Goal: Information Seeking & Learning: Learn about a topic

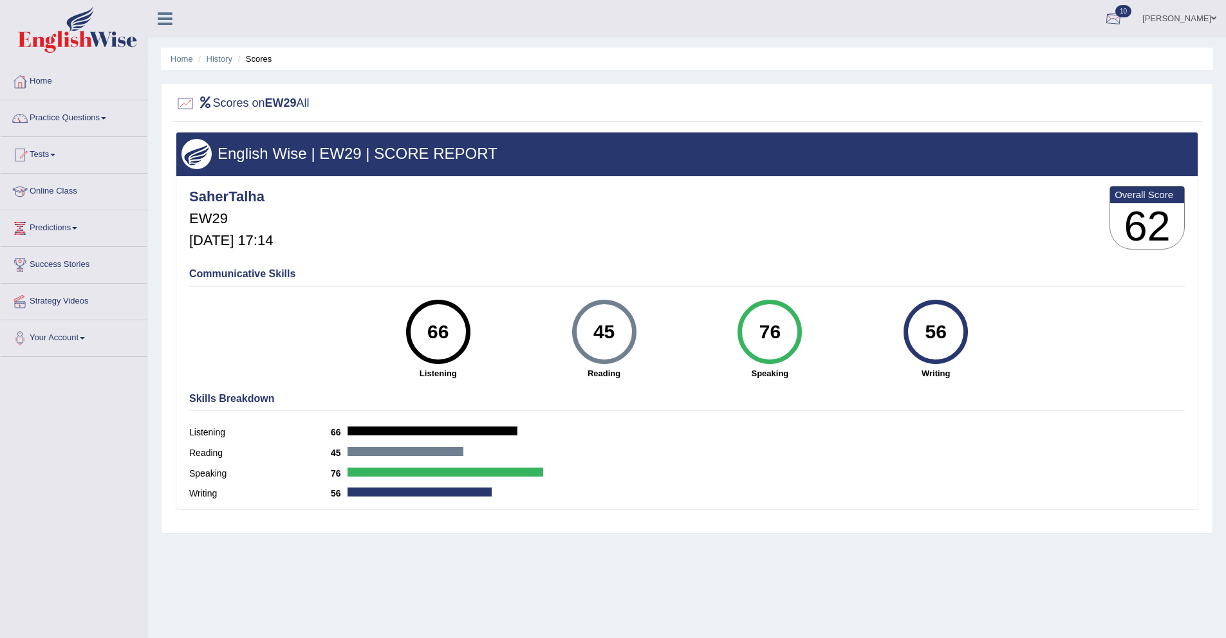
click at [1123, 20] on div at bounding box center [1113, 19] width 19 height 19
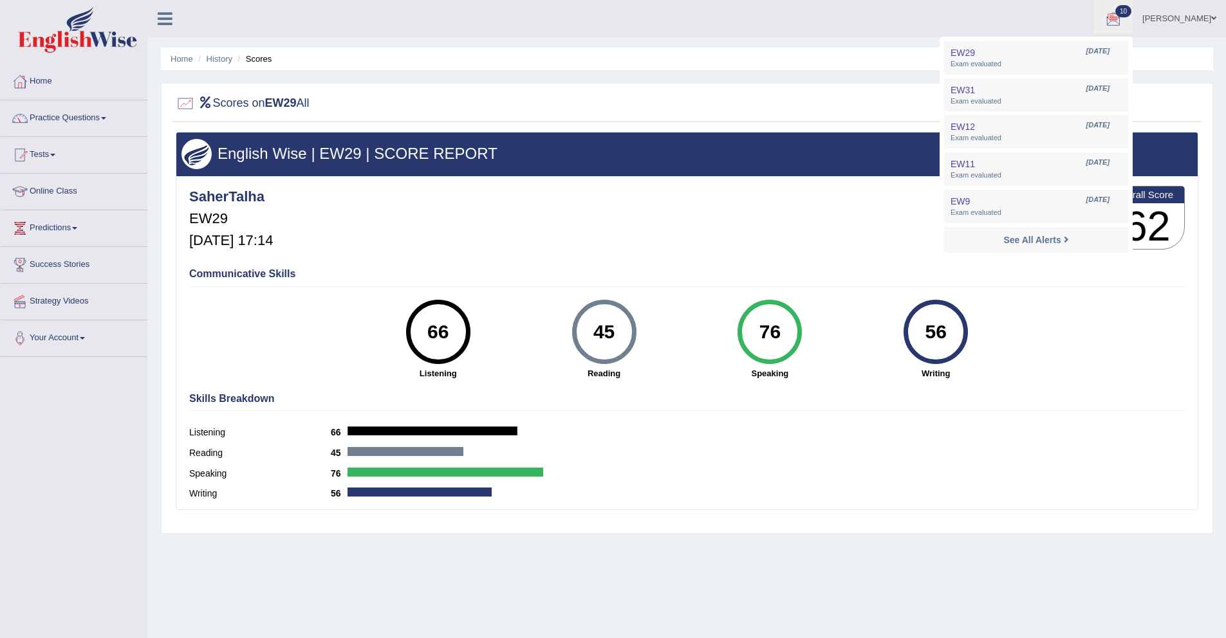
click at [1123, 20] on div at bounding box center [1113, 19] width 19 height 19
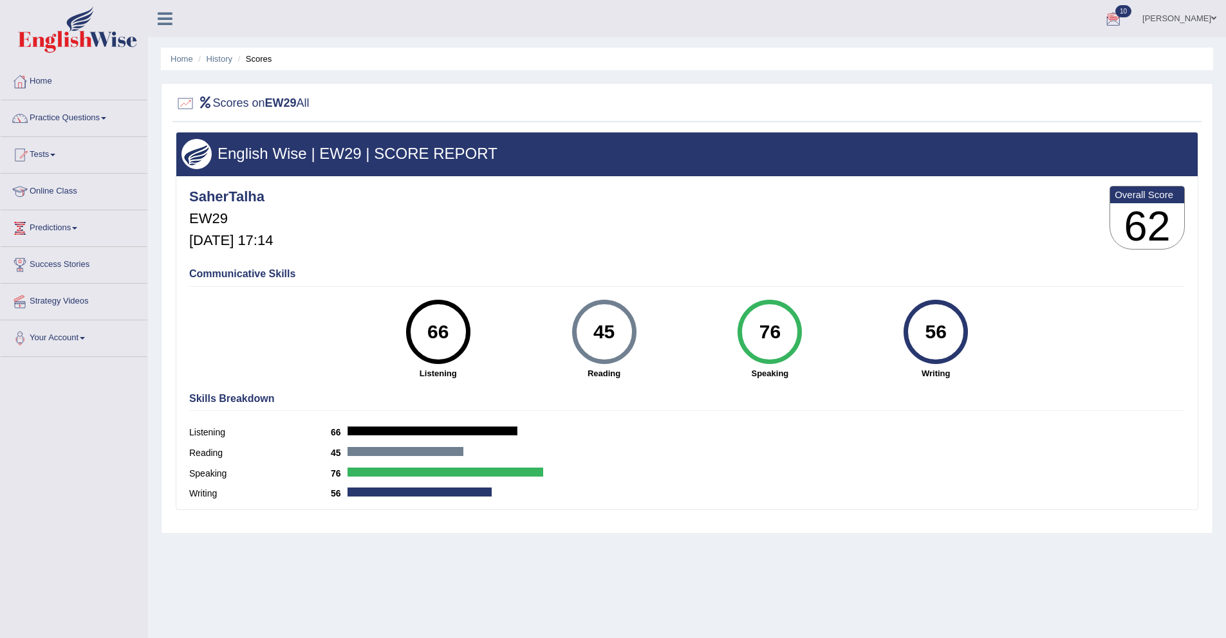
click at [1028, 55] on ul "Home History Scores" at bounding box center [687, 59] width 1052 height 23
click at [1123, 19] on div at bounding box center [1113, 19] width 19 height 19
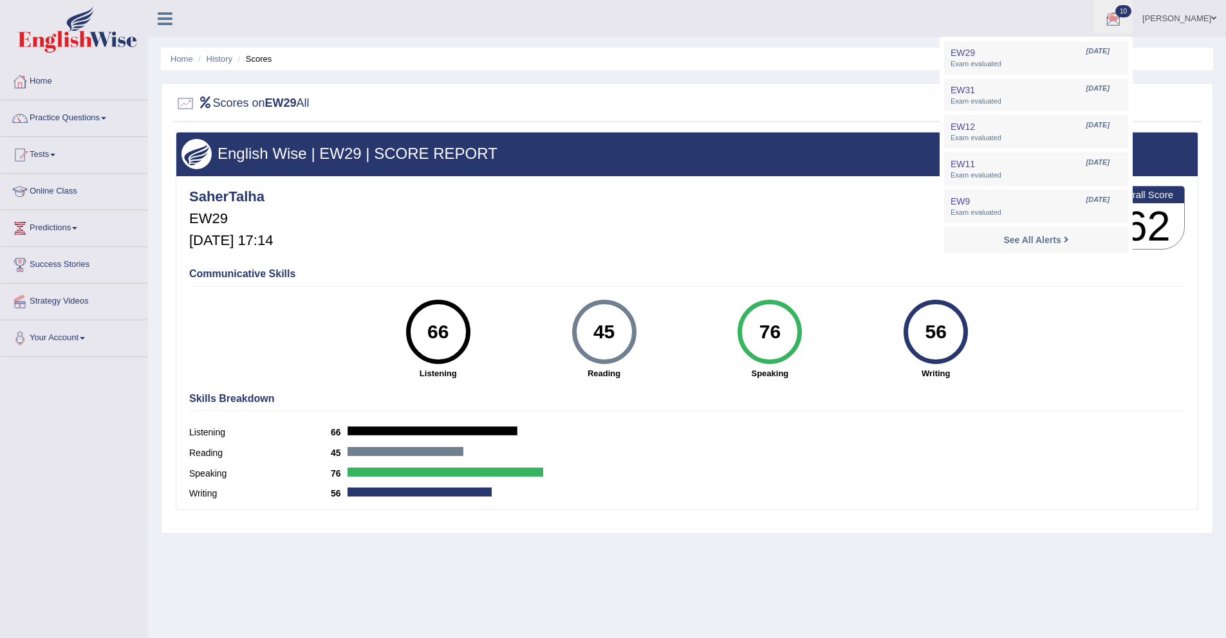
click at [889, 37] on div "Saher Talha Toggle navigation Username: SaherTalha Access Type: Online Subscrip…" at bounding box center [687, 18] width 1078 height 37
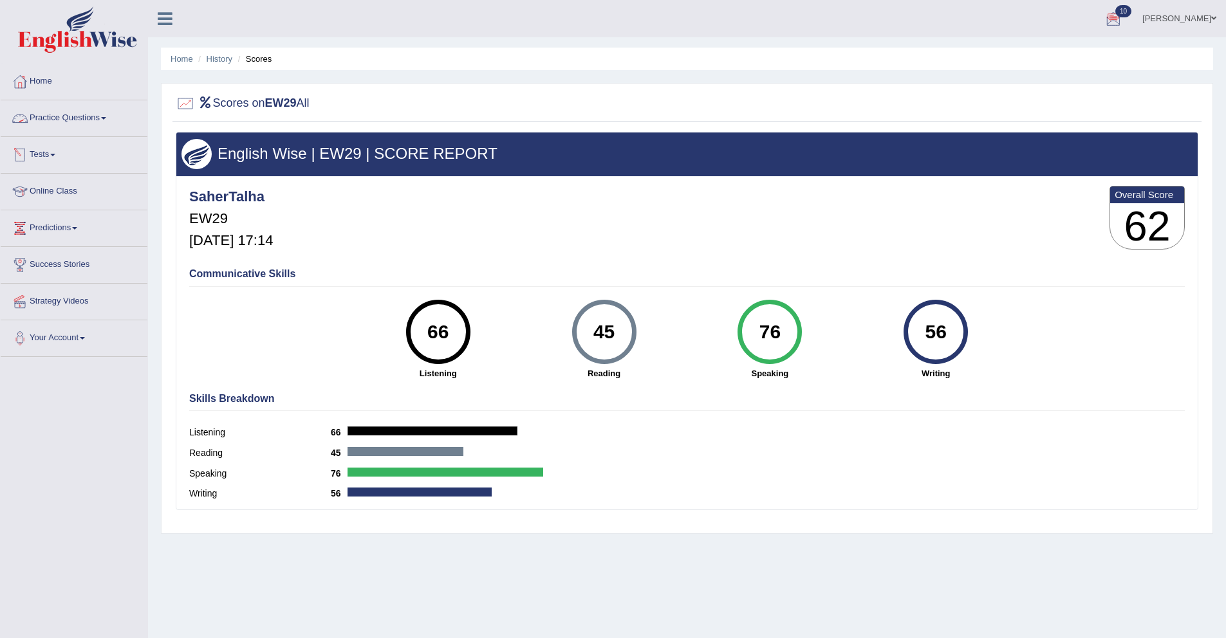
click at [66, 118] on link "Practice Questions" at bounding box center [74, 116] width 147 height 32
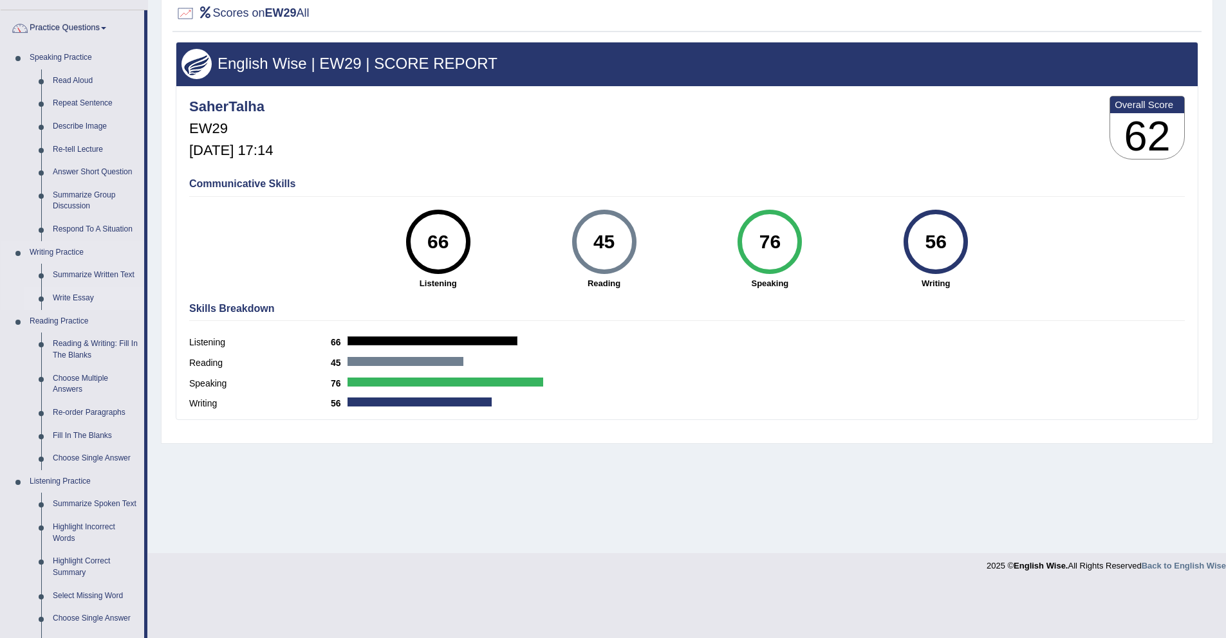
scroll to position [107, 0]
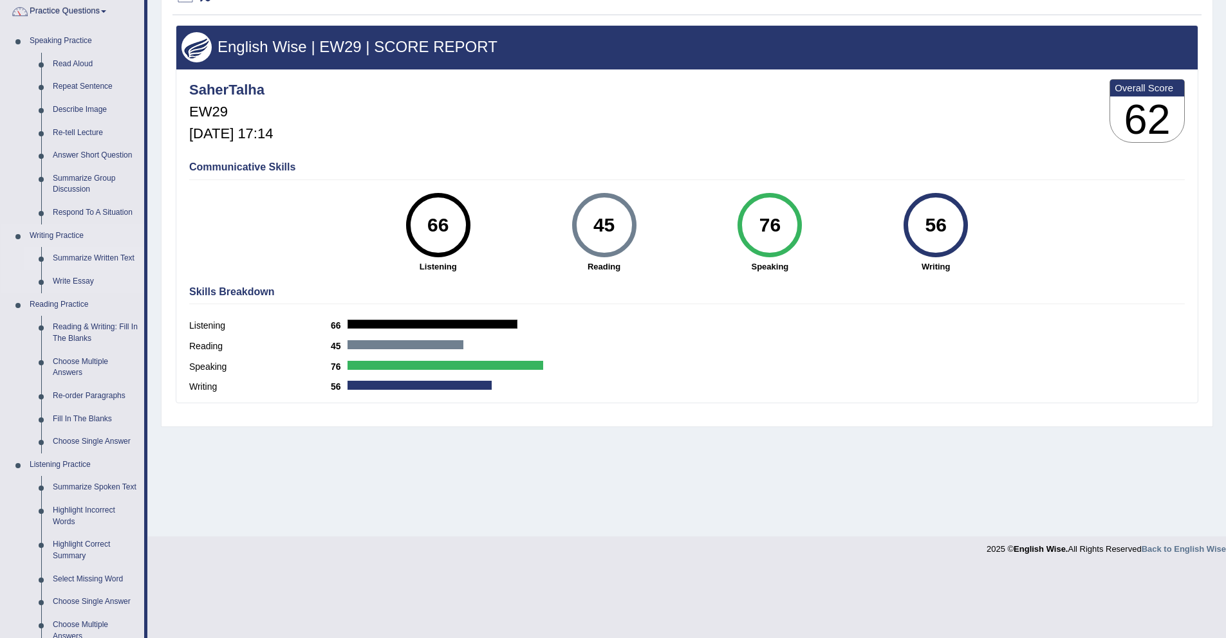
click at [80, 260] on link "Summarize Written Text" at bounding box center [95, 258] width 97 height 23
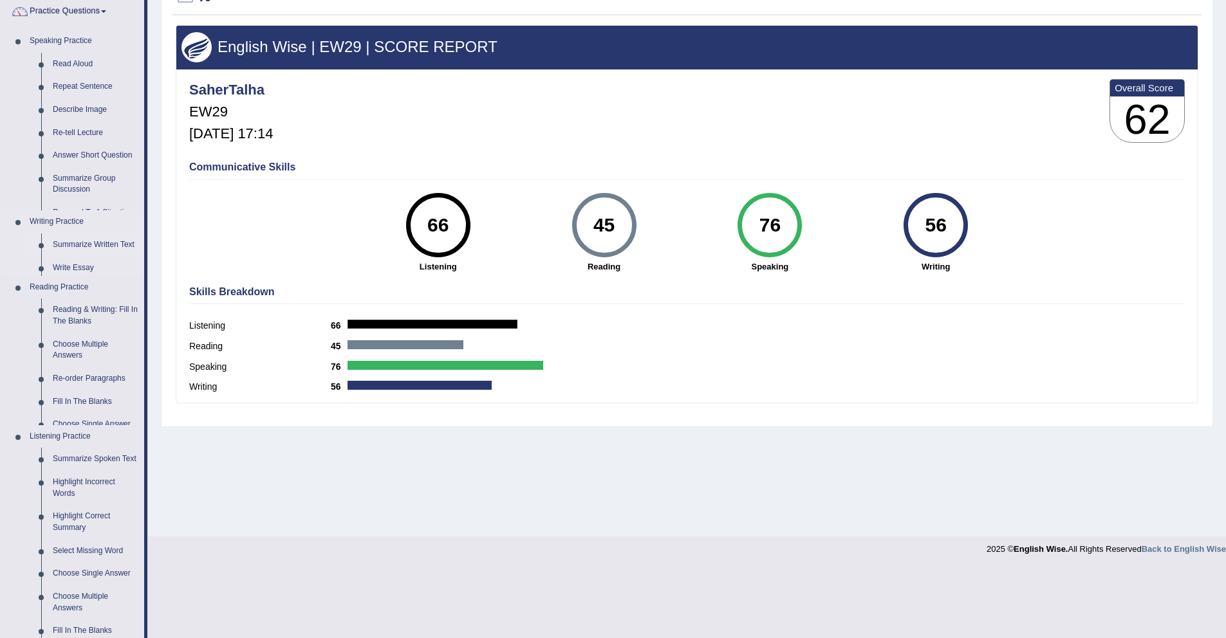
scroll to position [37, 0]
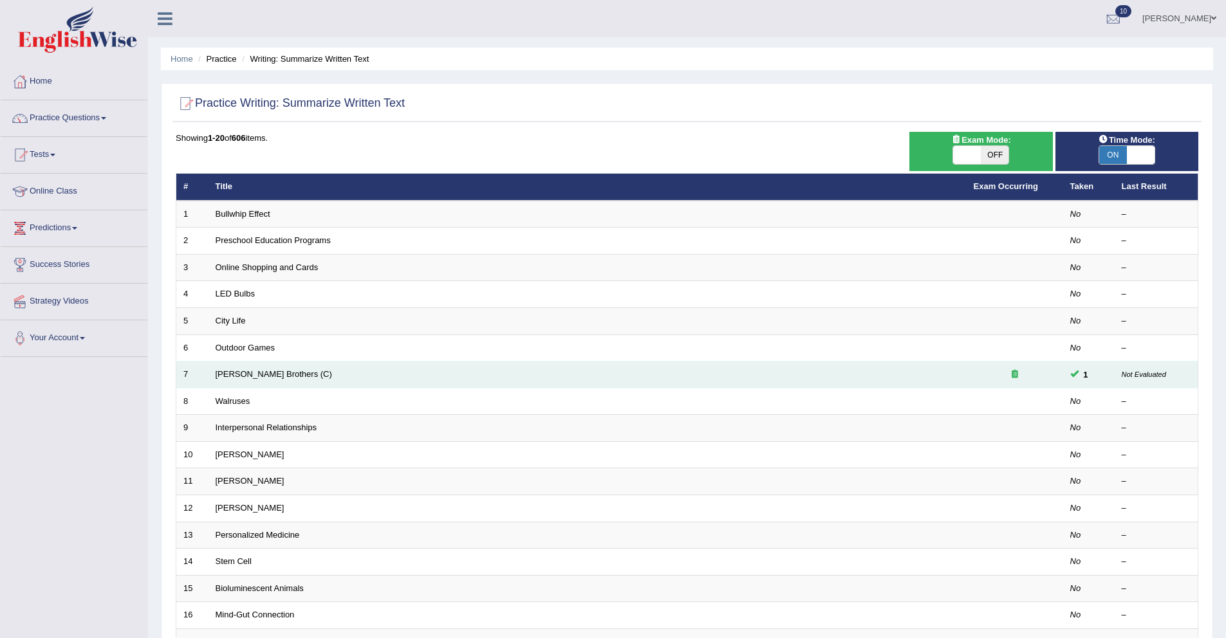
click at [1015, 375] on icon at bounding box center [1015, 374] width 6 height 8
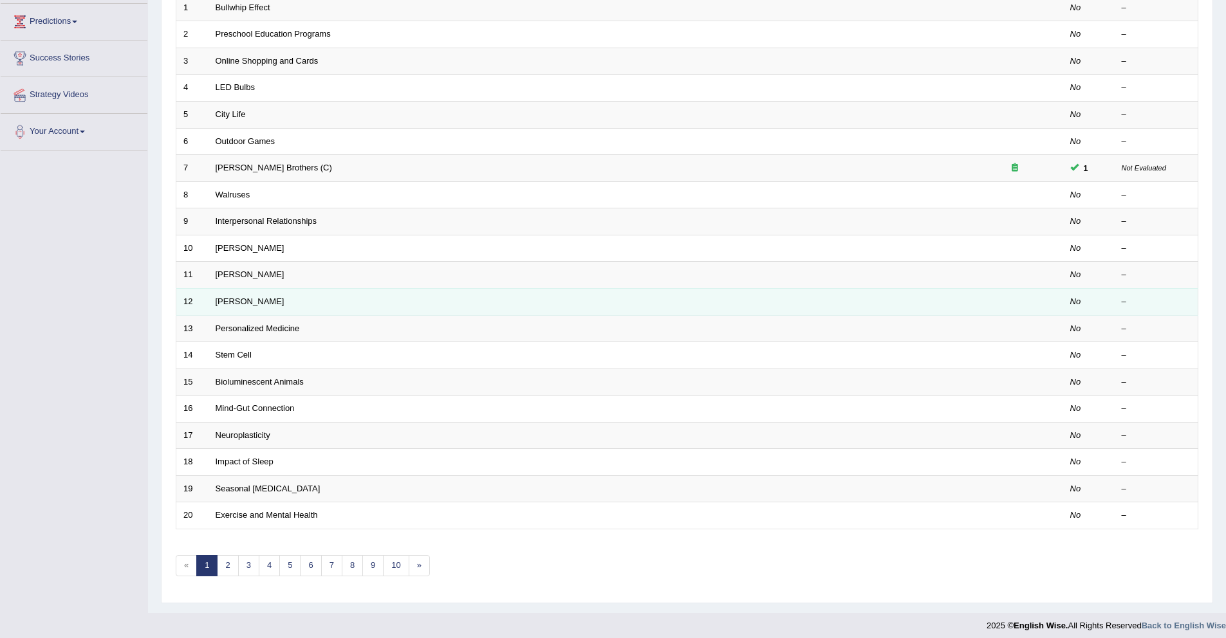
scroll to position [214, 0]
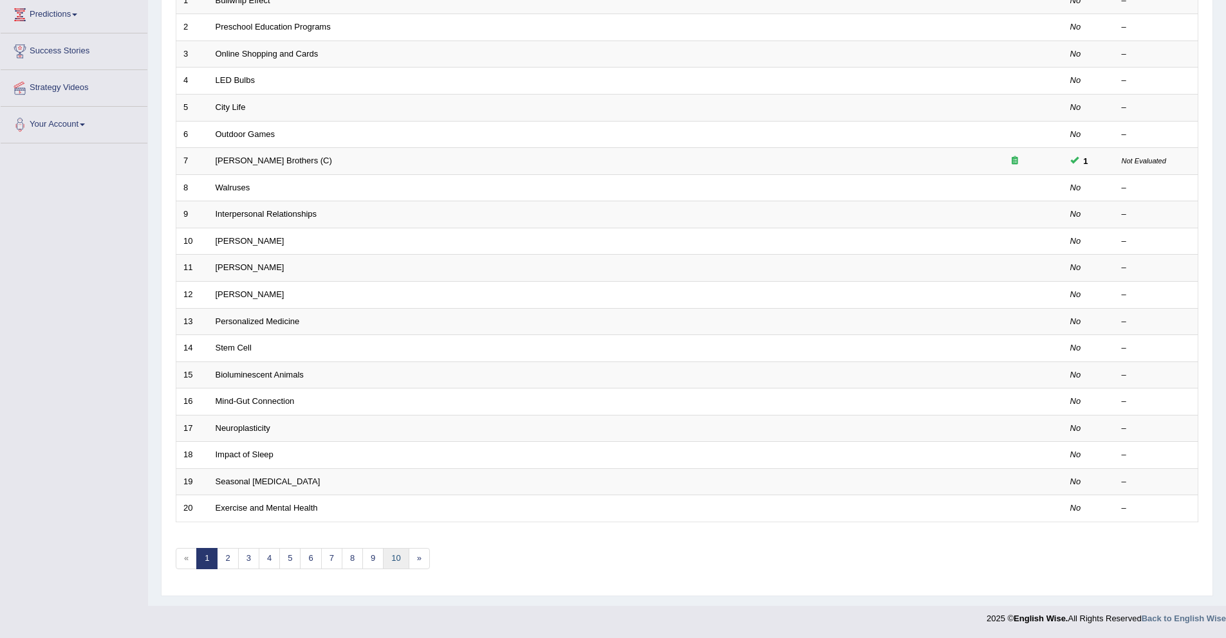
click at [400, 564] on link "10" at bounding box center [396, 558] width 26 height 21
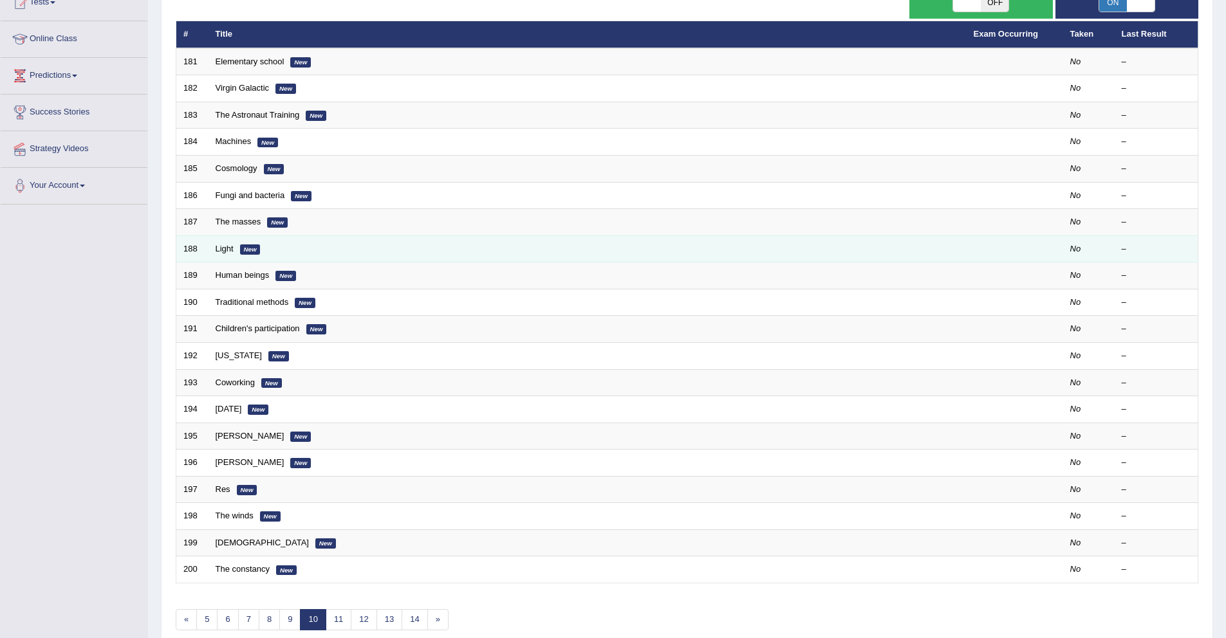
scroll to position [214, 0]
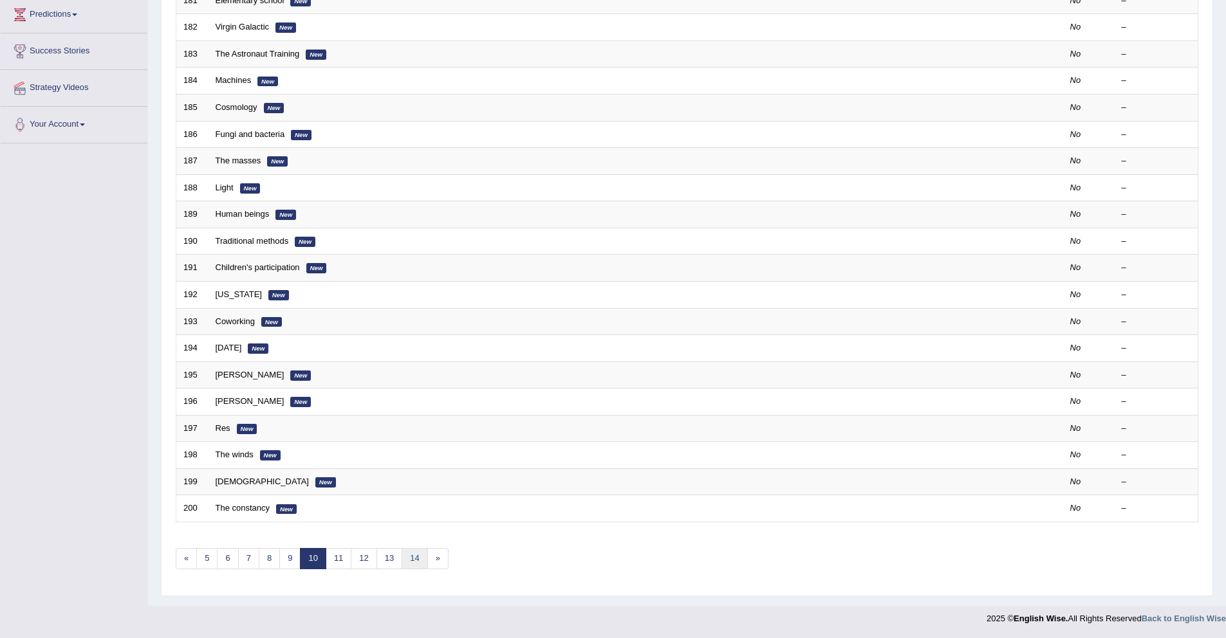
click at [405, 557] on link "14" at bounding box center [415, 558] width 26 height 21
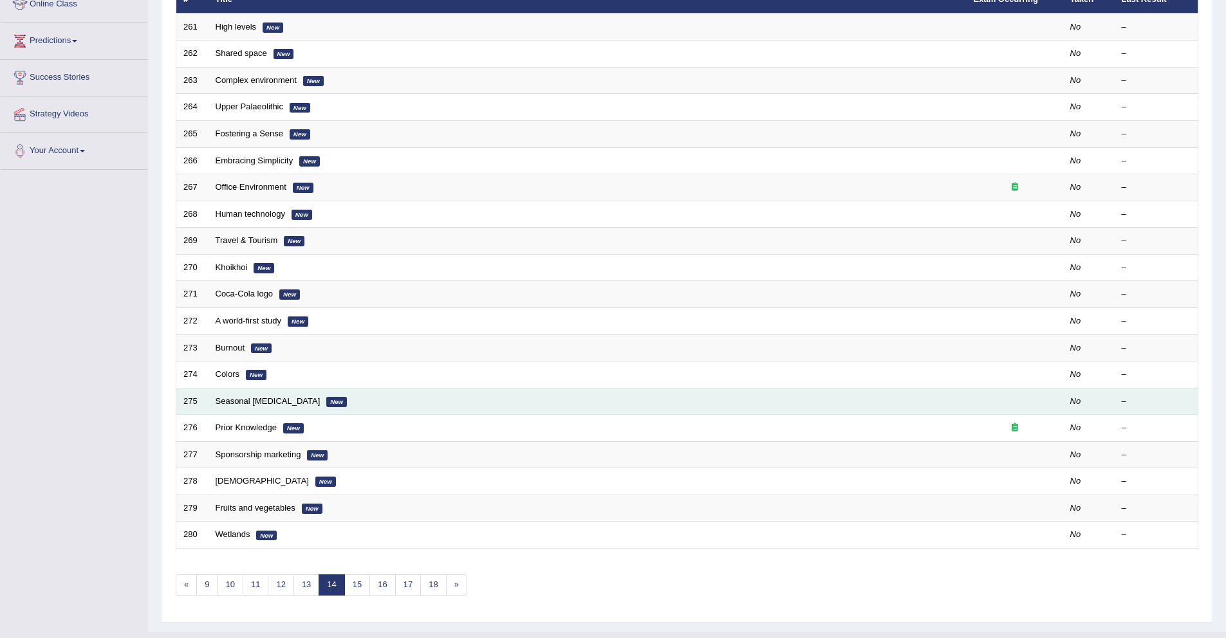
scroll to position [214, 0]
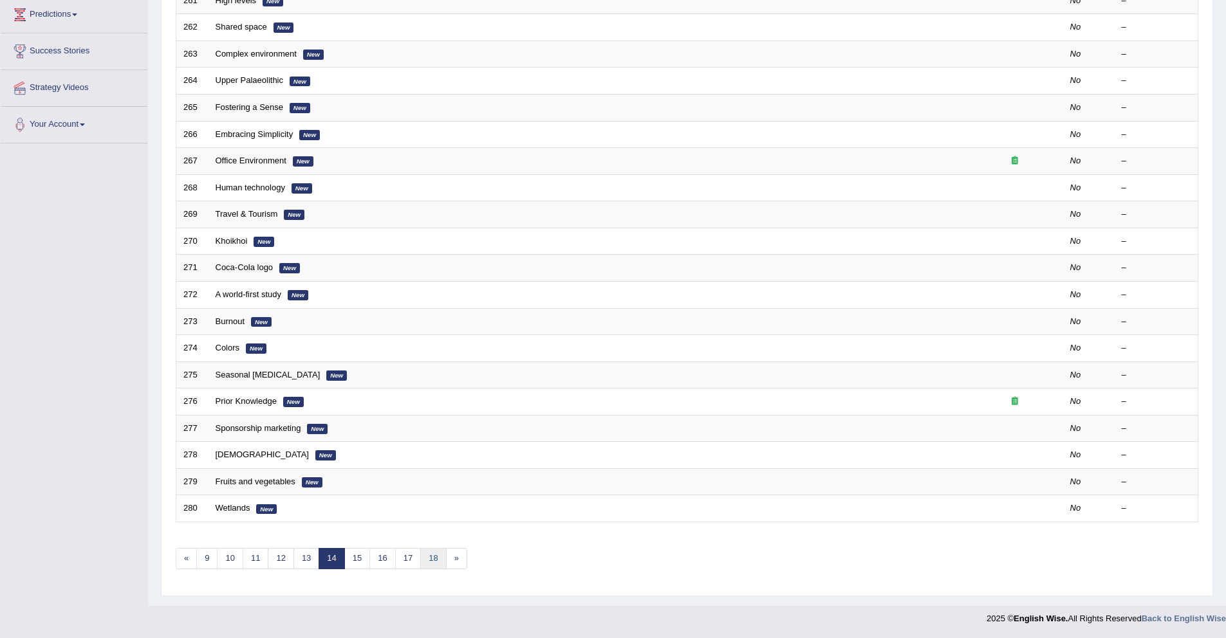
click at [440, 564] on link "18" at bounding box center [433, 558] width 26 height 21
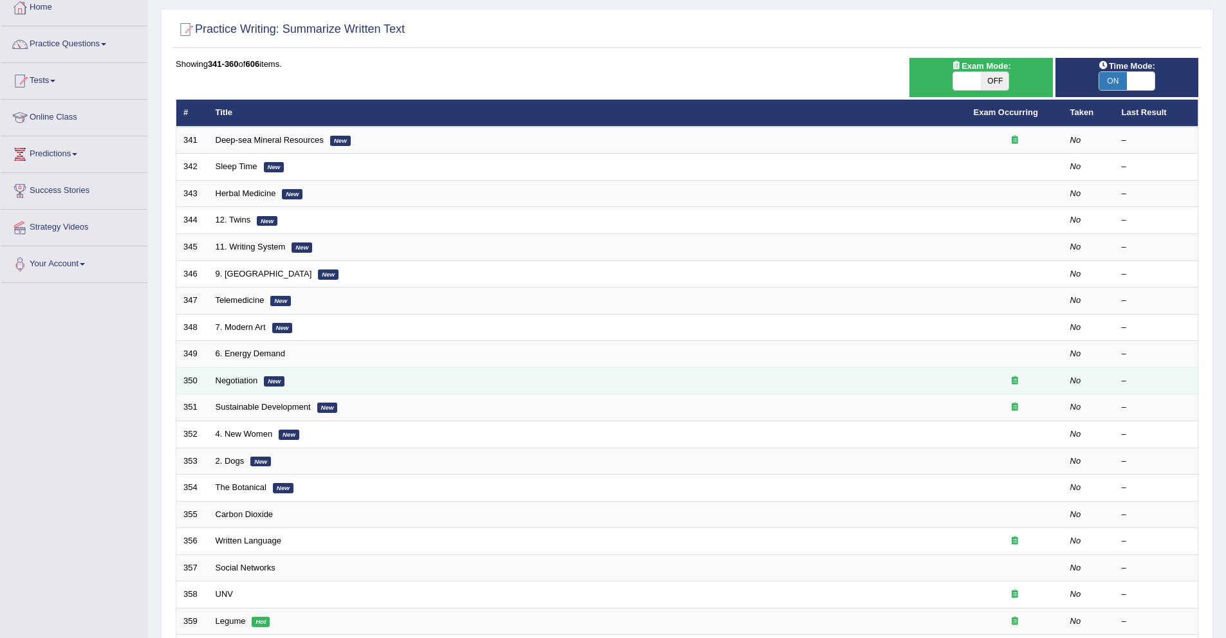
scroll to position [214, 0]
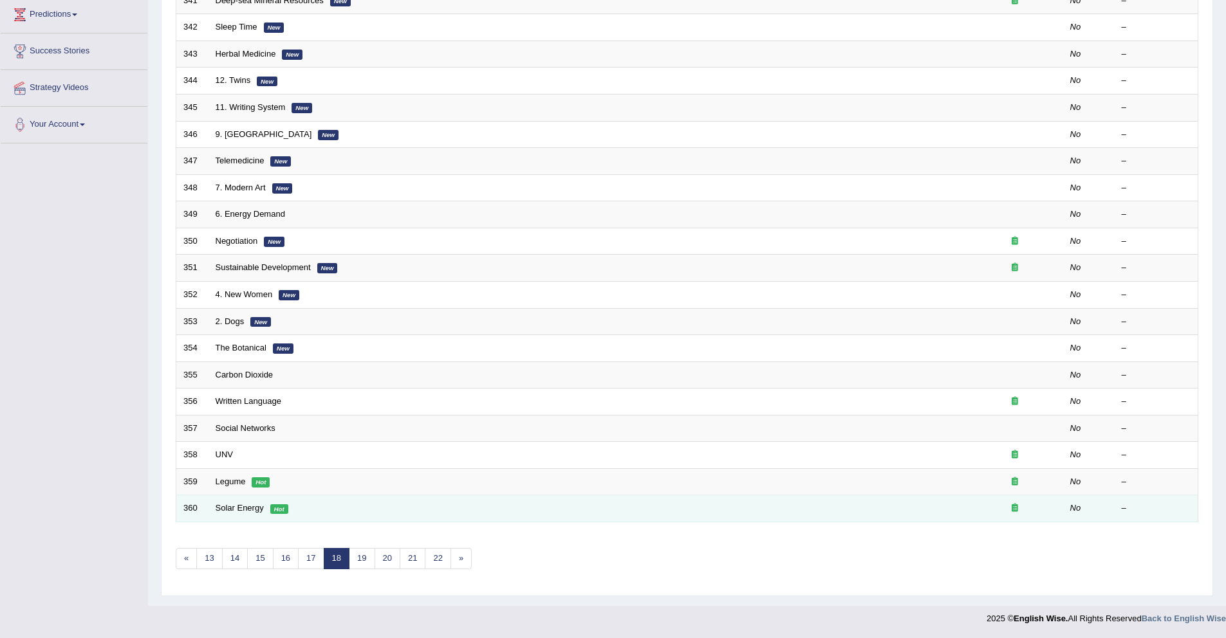
click at [353, 505] on td "Solar Energy Hot" at bounding box center [588, 509] width 758 height 27
click at [225, 507] on link "Solar Energy" at bounding box center [240, 508] width 48 height 10
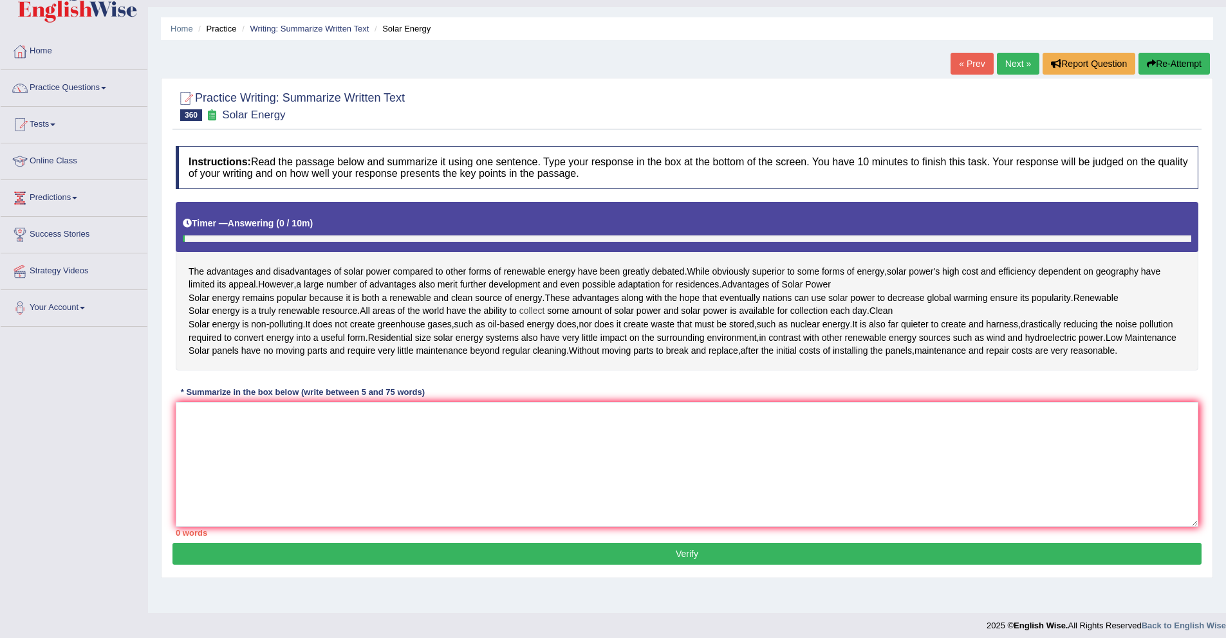
scroll to position [66, 0]
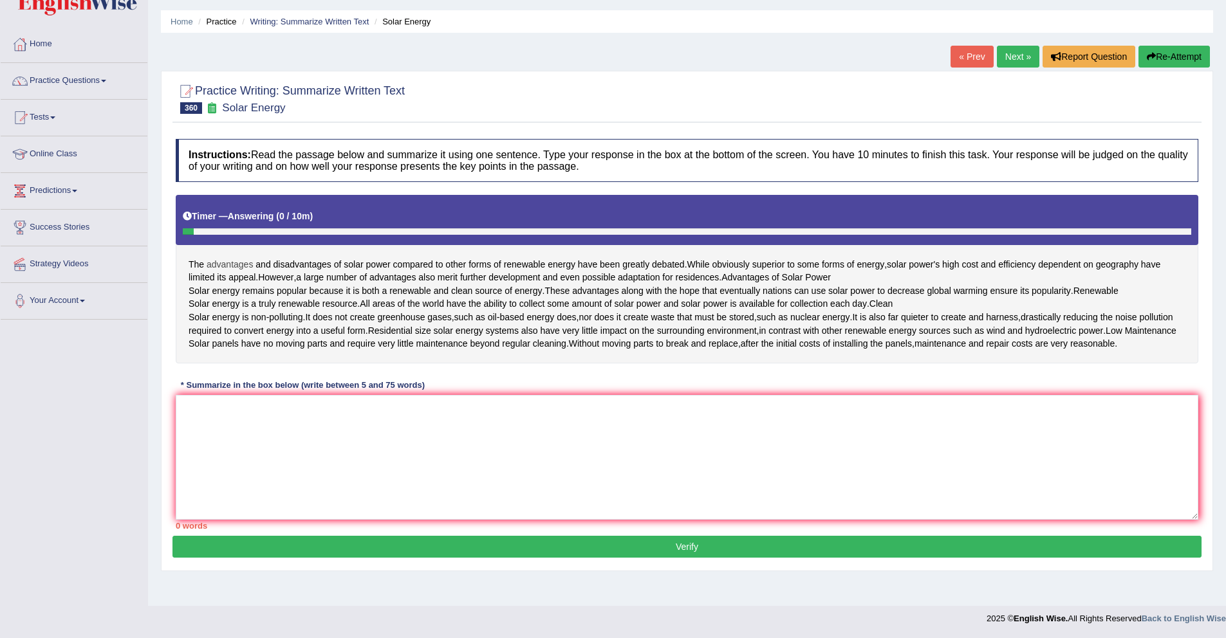
drag, startPoint x: 192, startPoint y: 232, endPoint x: 219, endPoint y: 239, distance: 28.7
click at [219, 239] on div "The advantages and disadvantages of solar power compared to other forms of rene…" at bounding box center [687, 279] width 1023 height 169
click at [249, 284] on span "remains" at bounding box center [258, 291] width 32 height 14
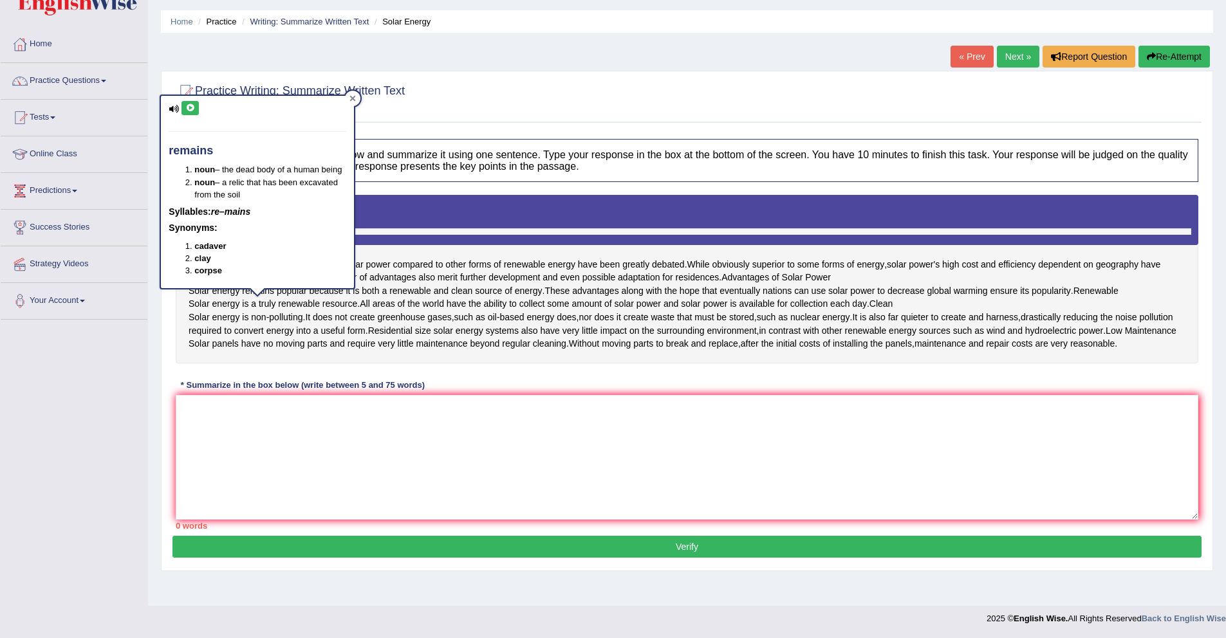
click at [354, 95] on icon at bounding box center [353, 98] width 6 height 6
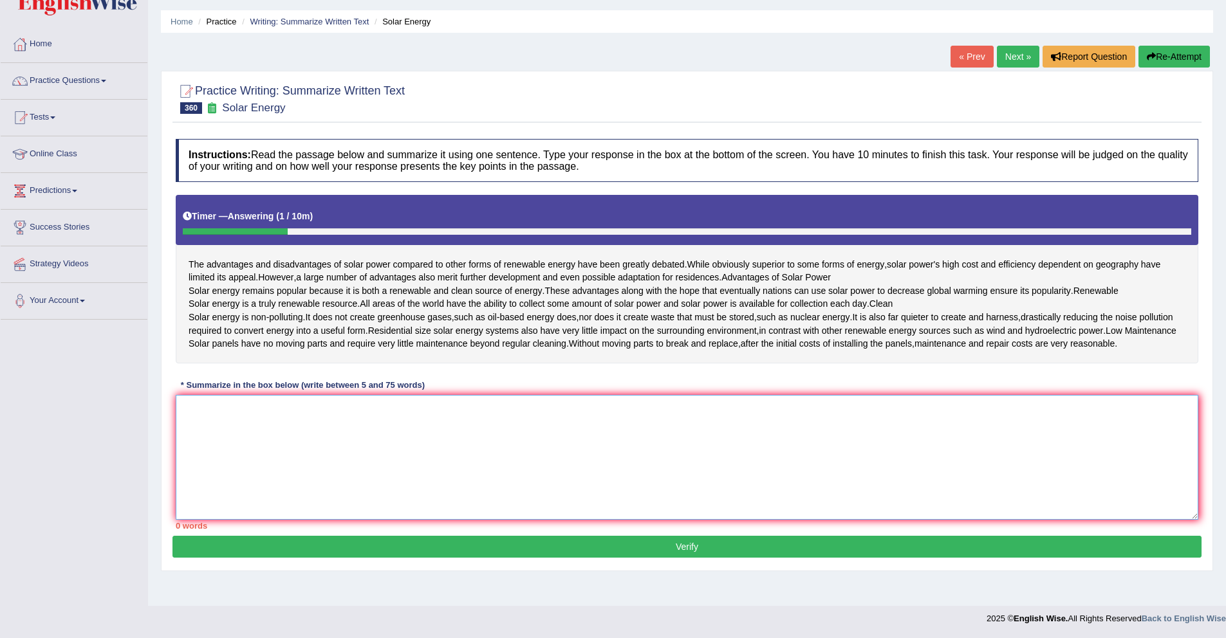
click at [317, 446] on textarea at bounding box center [687, 457] width 1023 height 125
click at [614, 463] on textarea at bounding box center [687, 457] width 1023 height 125
click at [1188, 46] on button "Re-Attempt" at bounding box center [1174, 57] width 71 height 22
click at [216, 457] on textarea at bounding box center [687, 457] width 1023 height 125
click at [347, 447] on textarea at bounding box center [687, 457] width 1023 height 125
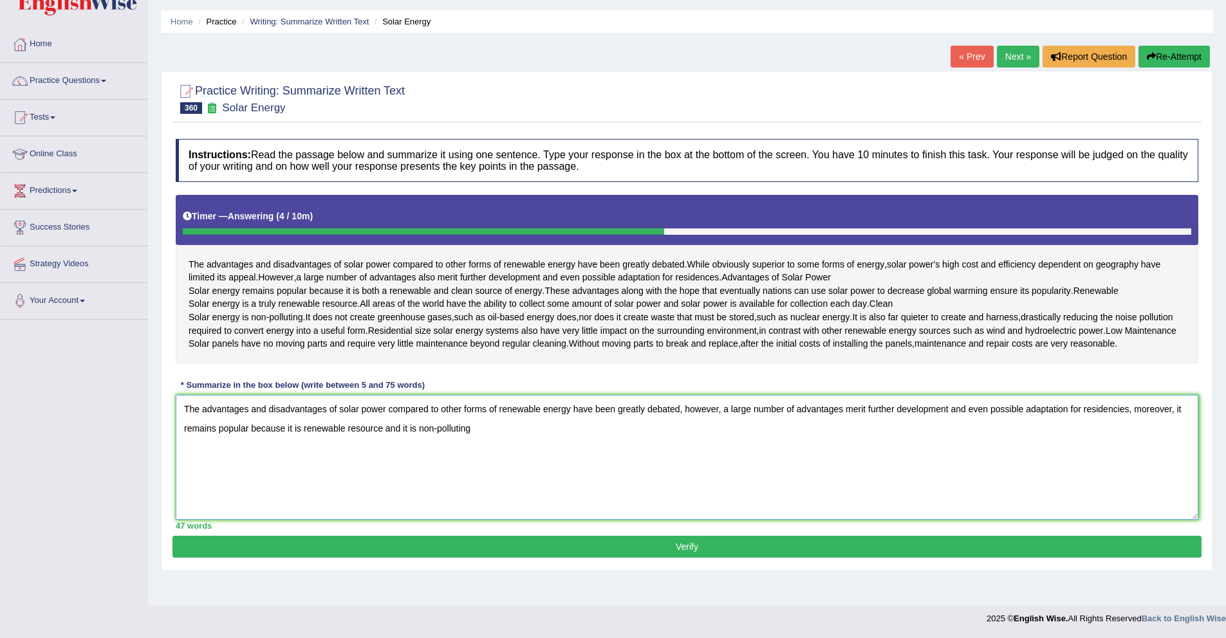
click at [405, 452] on textarea "The advantages and disadvantages of solar power compared to other forms of rene…" at bounding box center [687, 457] width 1023 height 125
click at [386, 454] on textarea "The advantages and disadvantages of solar power compared to other forms of rene…" at bounding box center [687, 457] width 1023 height 125
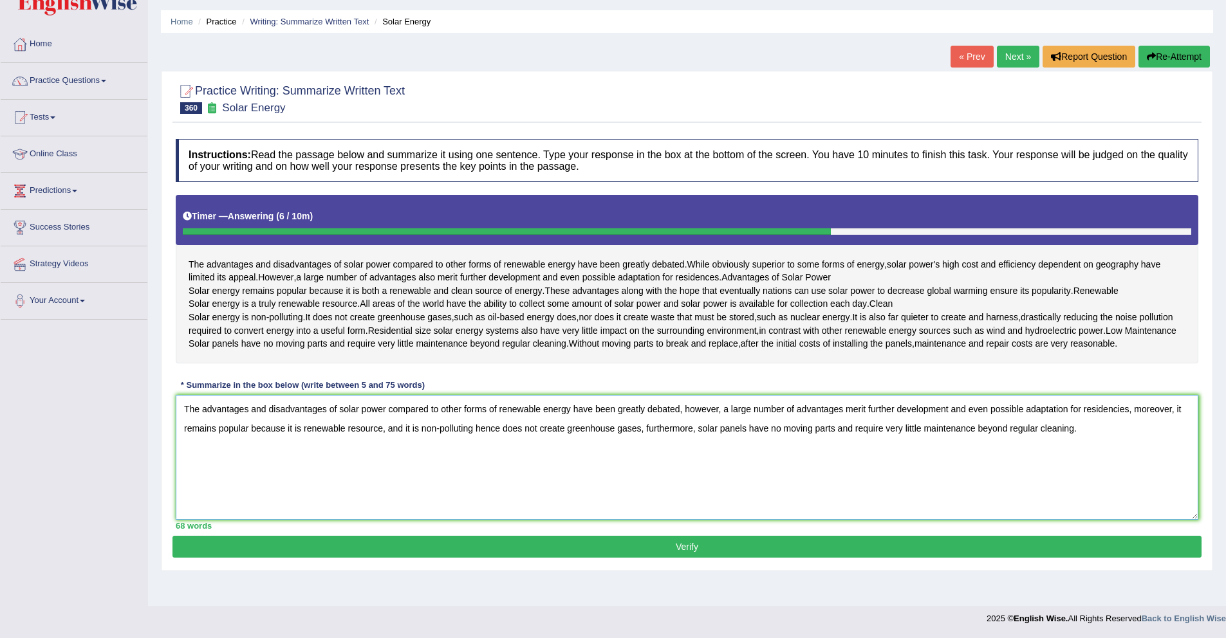
click at [723, 434] on textarea "The advantages and disadvantages of solar power compared to other forms of rene…" at bounding box center [687, 457] width 1023 height 125
click at [387, 458] on textarea "The advantages and disadvantages of solar power compared to other forms of rene…" at bounding box center [687, 457] width 1023 height 125
click at [495, 457] on textarea "The advantages and disadvantages of solar power compared to other forms of rene…" at bounding box center [687, 457] width 1023 height 125
click at [501, 453] on textarea "The advantages and disadvantages of solar power compared to other forms of rene…" at bounding box center [687, 457] width 1023 height 125
type textarea "The advantages and disadvantages of solar power compared to other forms of rene…"
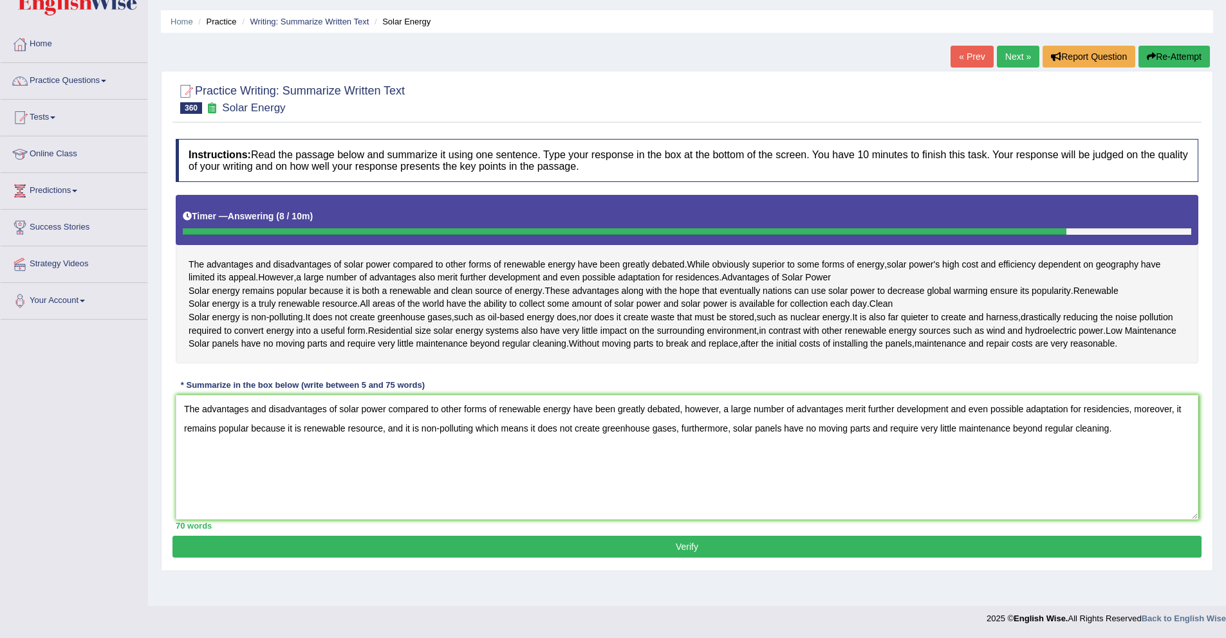
click at [472, 558] on button "Verify" at bounding box center [686, 547] width 1029 height 22
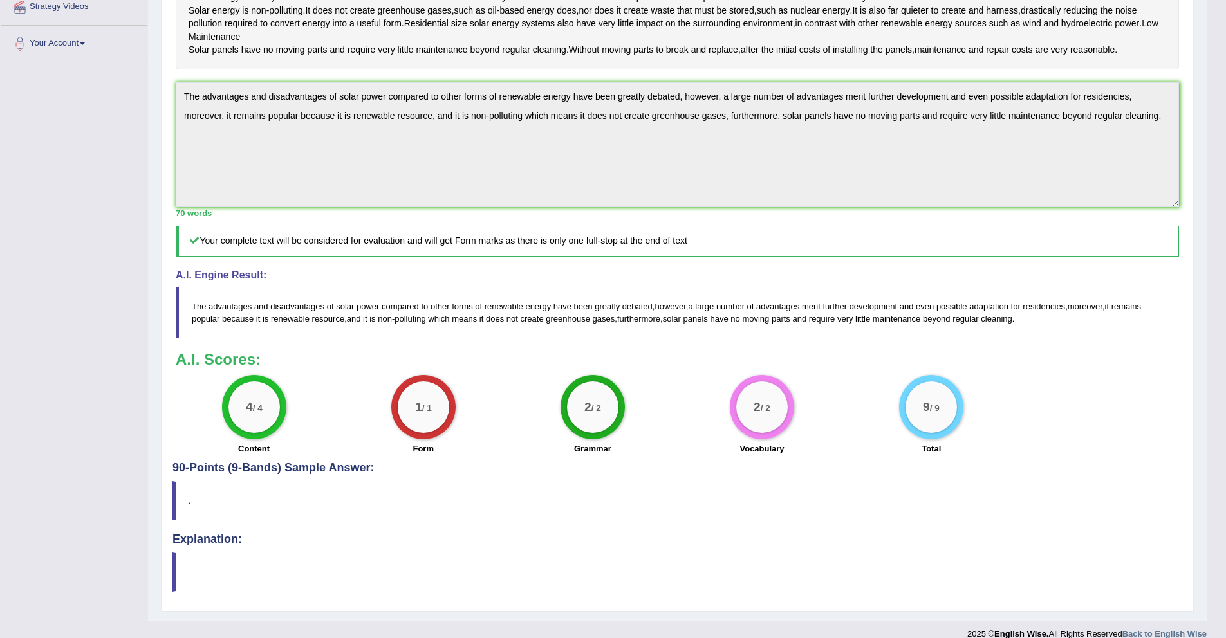
scroll to position [138, 0]
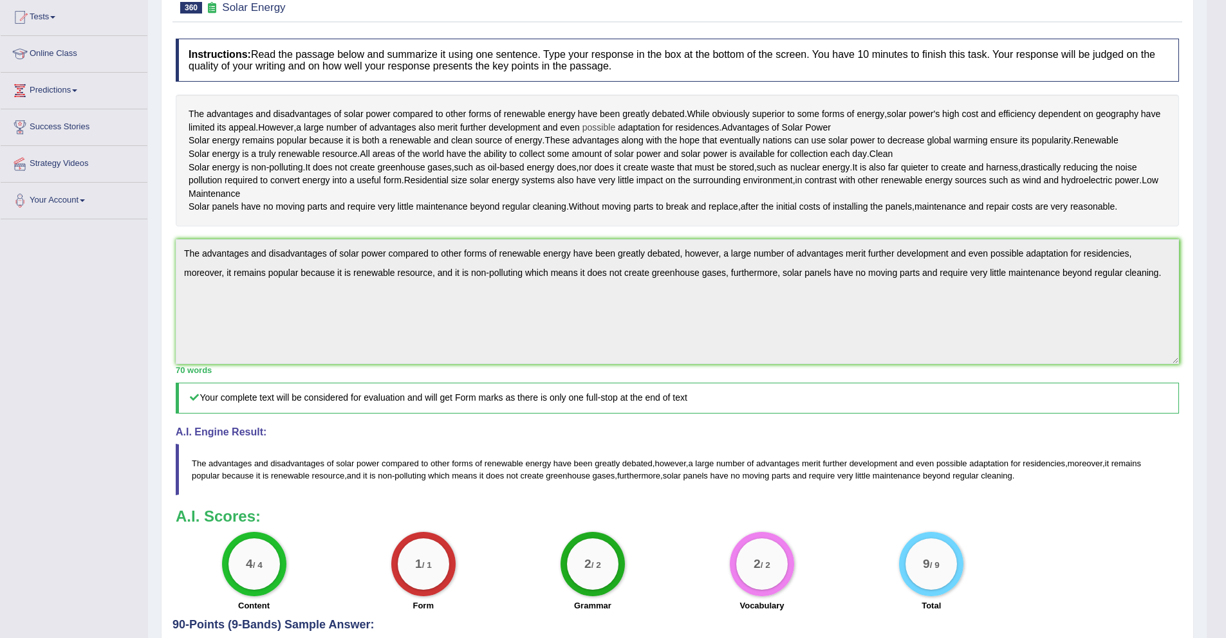
drag, startPoint x: 481, startPoint y: 127, endPoint x: 622, endPoint y: 126, distance: 141.0
click at [622, 126] on div "The advantages and disadvantages of solar power compared to other forms of rene…" at bounding box center [677, 161] width 1003 height 132
drag, startPoint x: 474, startPoint y: 133, endPoint x: 609, endPoint y: 126, distance: 135.3
click at [609, 126] on div "The advantages and disadvantages of solar power compared to other forms of rene…" at bounding box center [677, 161] width 1003 height 132
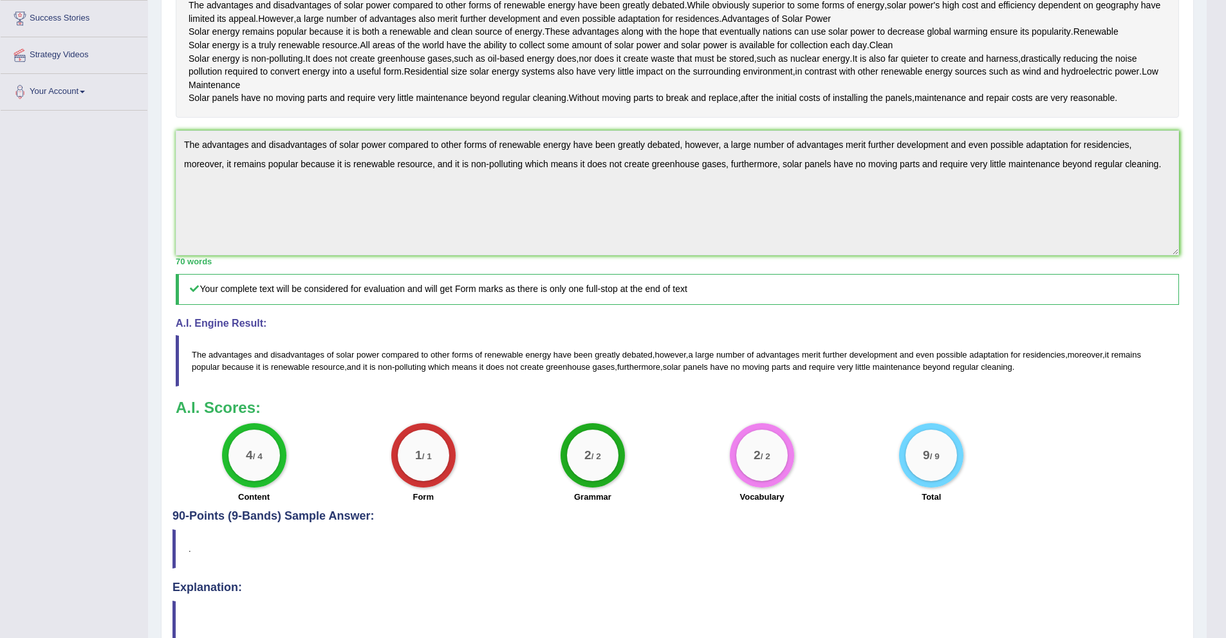
scroll to position [0, 0]
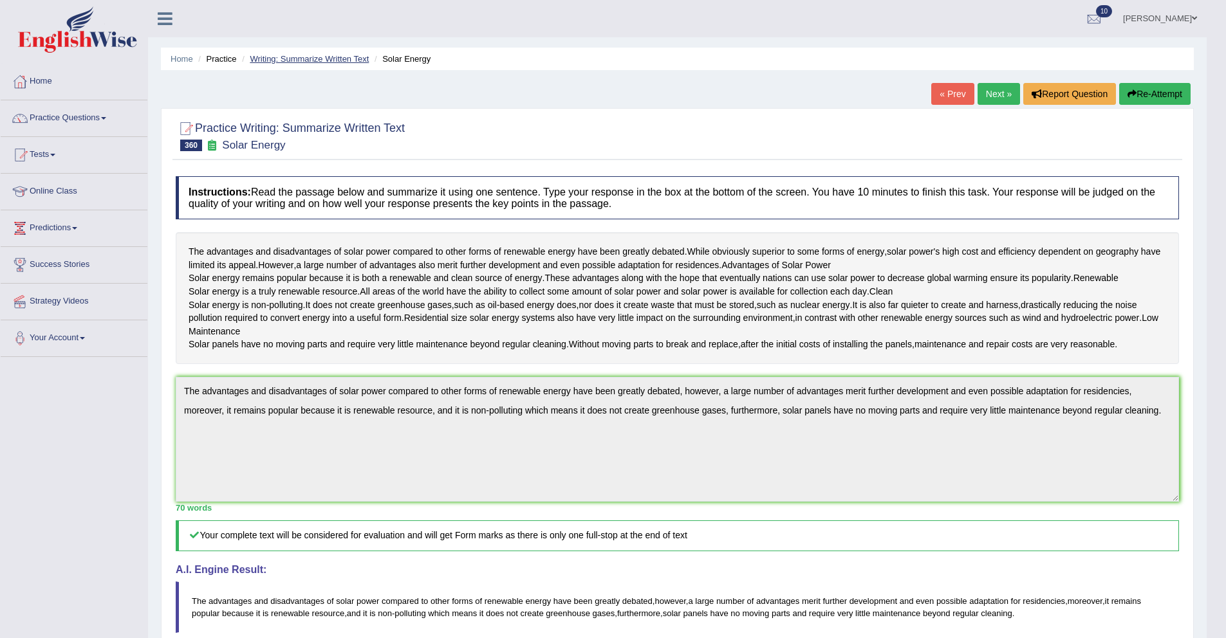
click at [327, 55] on link "Writing: Summarize Written Text" at bounding box center [309, 59] width 119 height 10
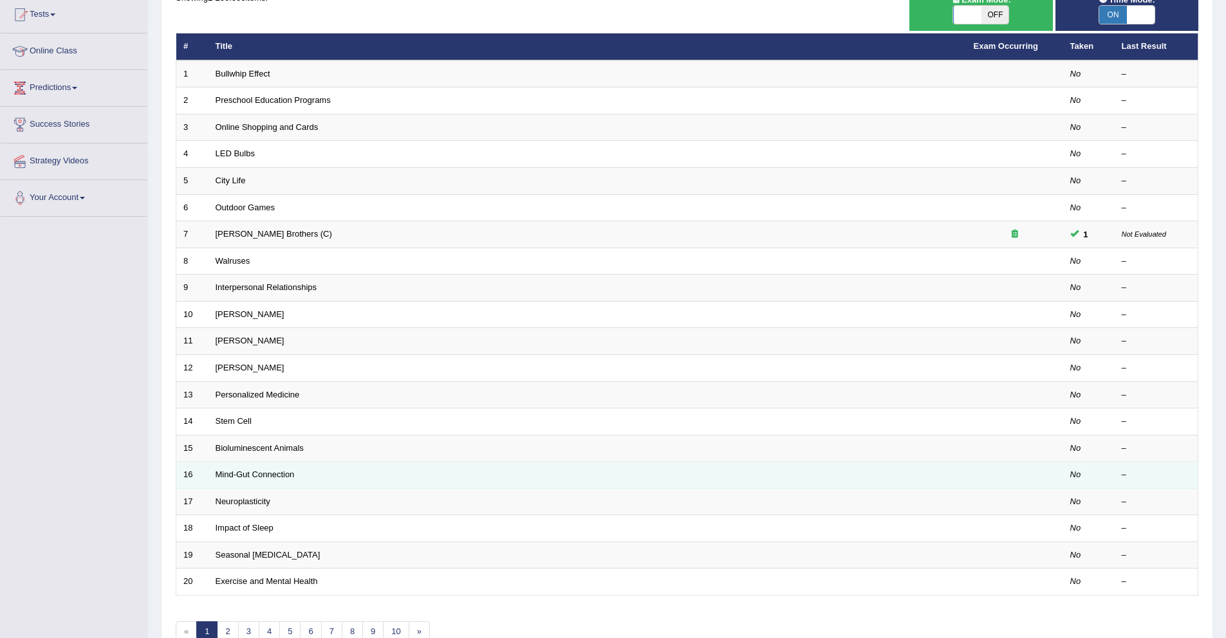
scroll to position [214, 0]
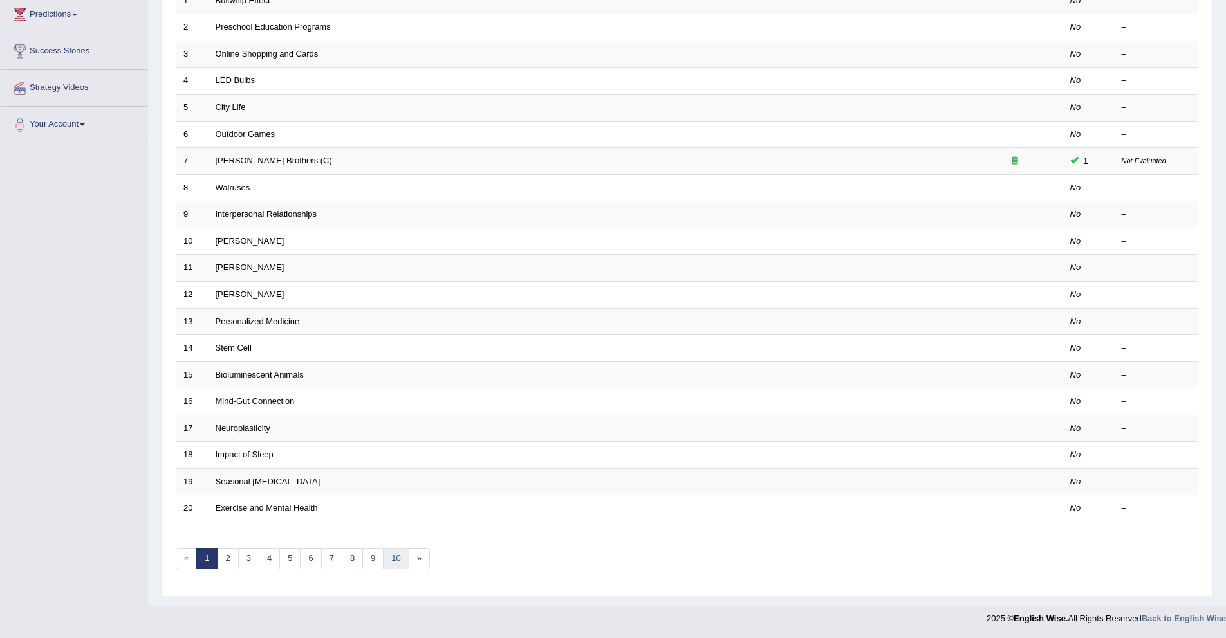
click at [388, 564] on link "10" at bounding box center [396, 558] width 26 height 21
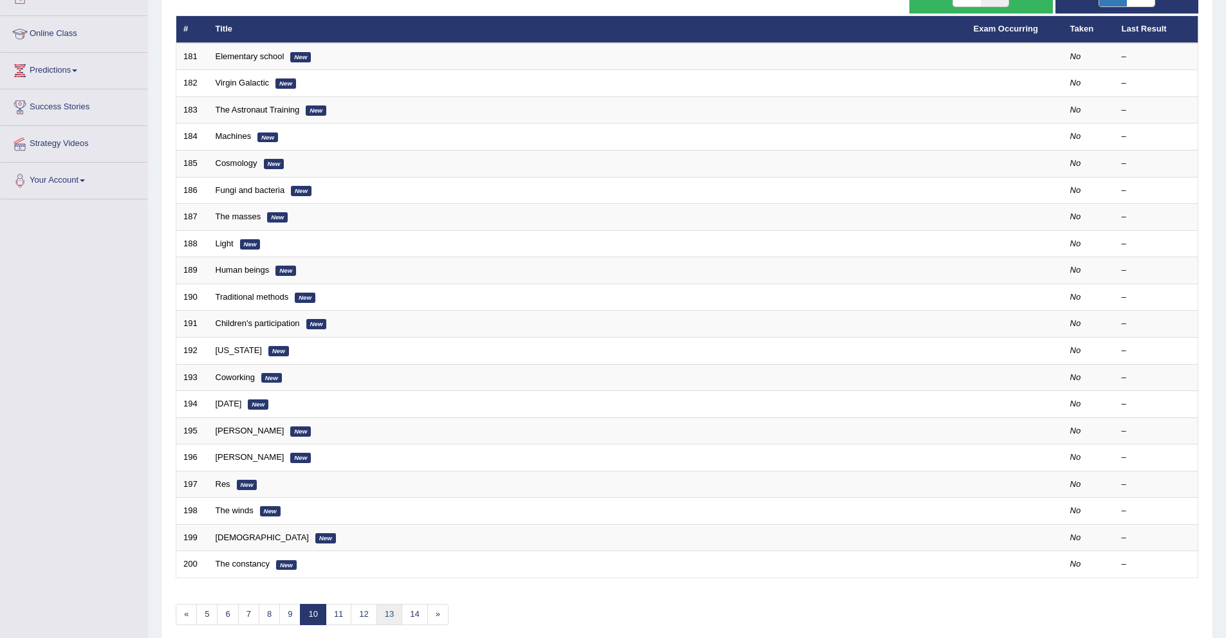
scroll to position [214, 0]
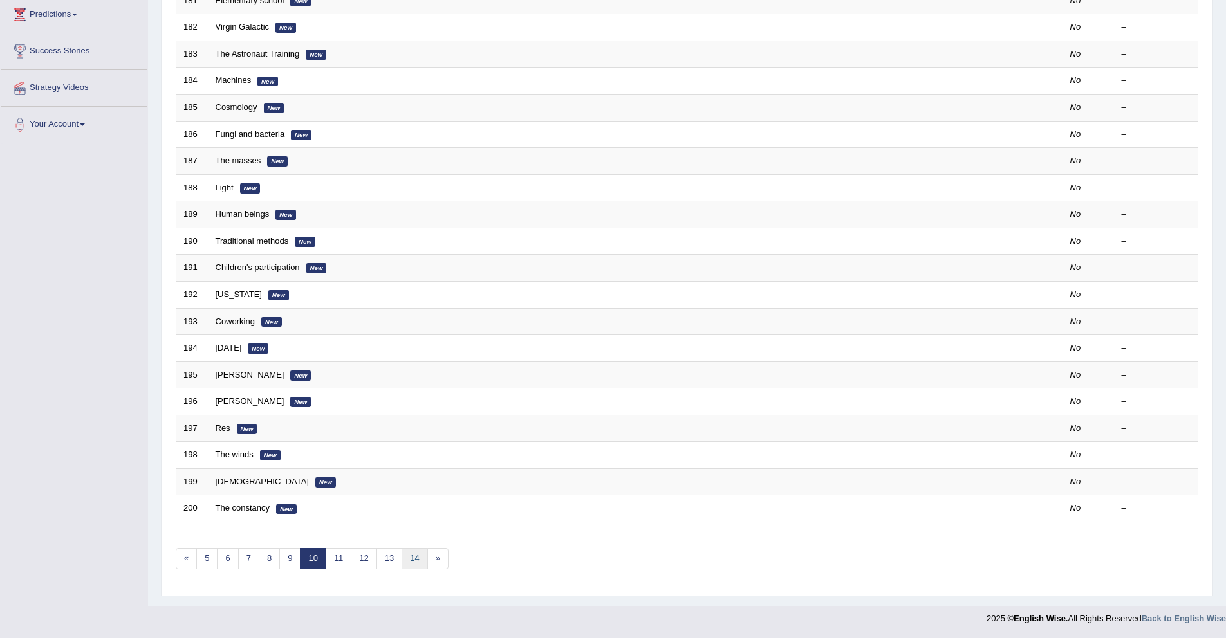
click at [423, 559] on link "14" at bounding box center [415, 558] width 26 height 21
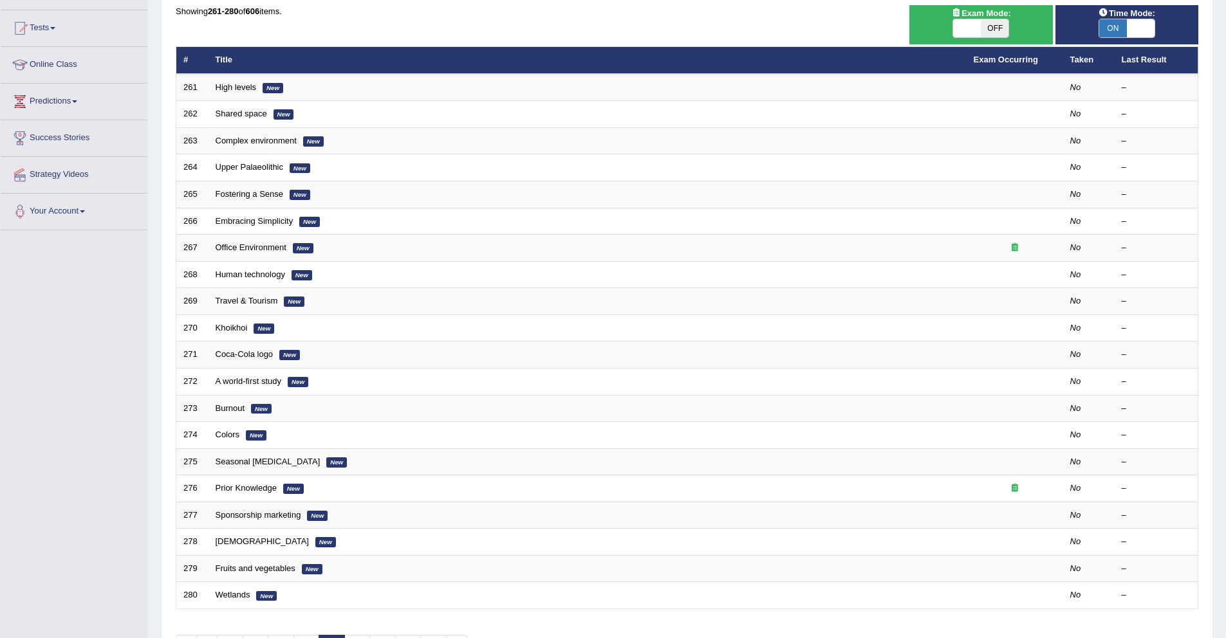
scroll to position [214, 0]
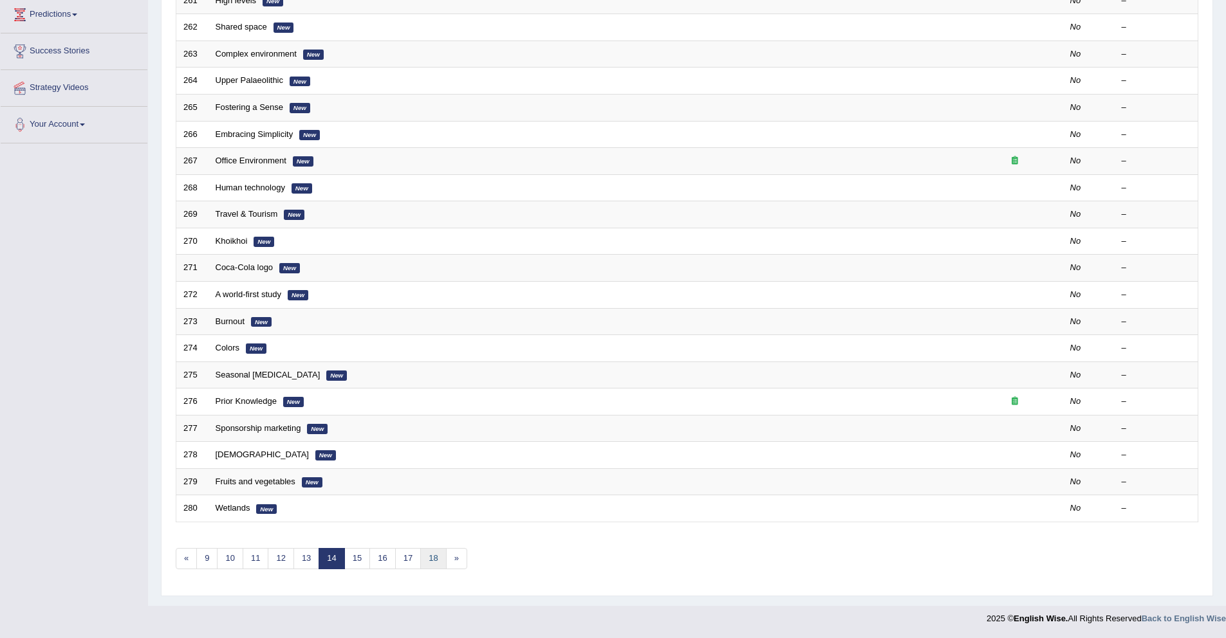
click at [435, 559] on link "18" at bounding box center [433, 558] width 26 height 21
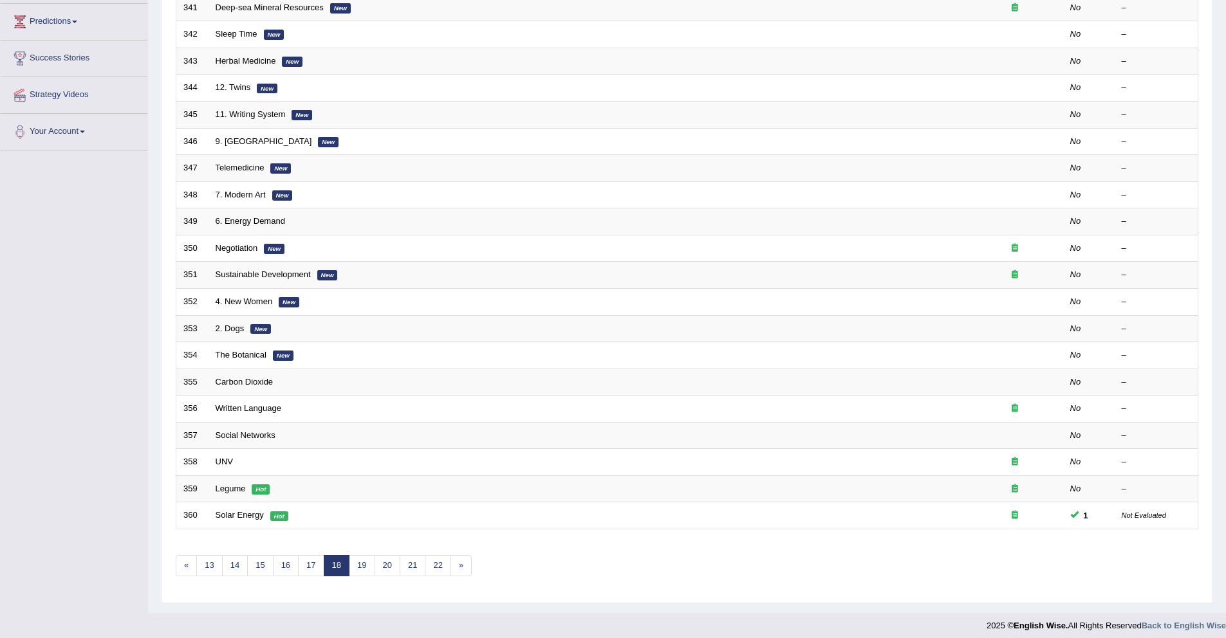
scroll to position [214, 0]
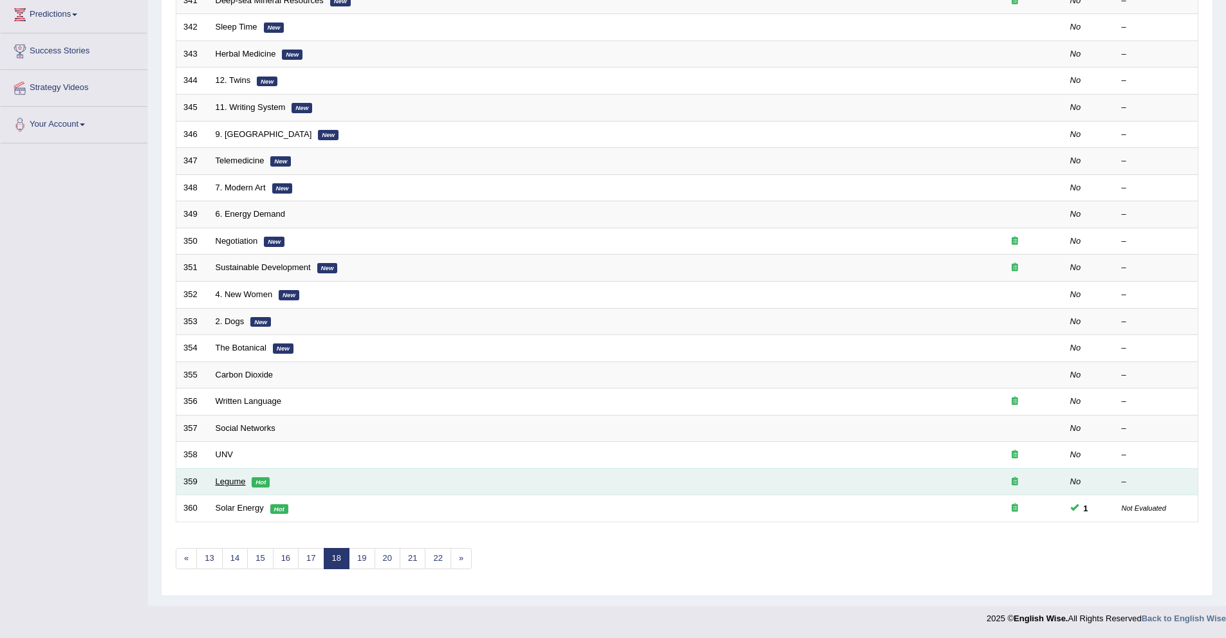
click at [230, 485] on link "Legume" at bounding box center [231, 482] width 30 height 10
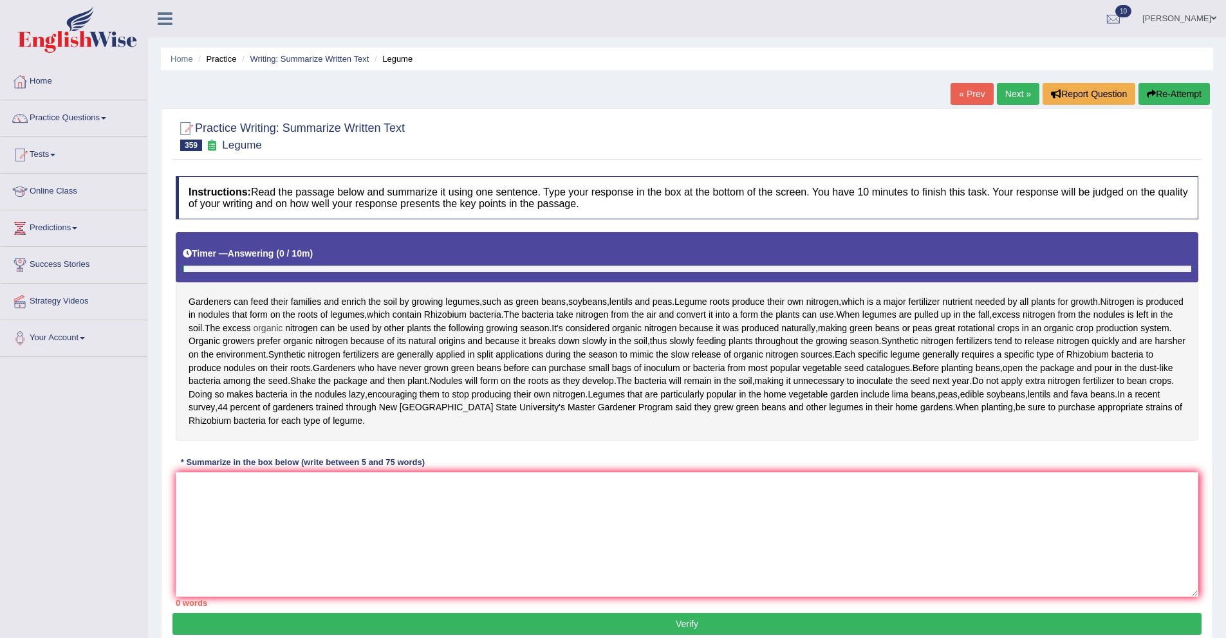
scroll to position [92, 0]
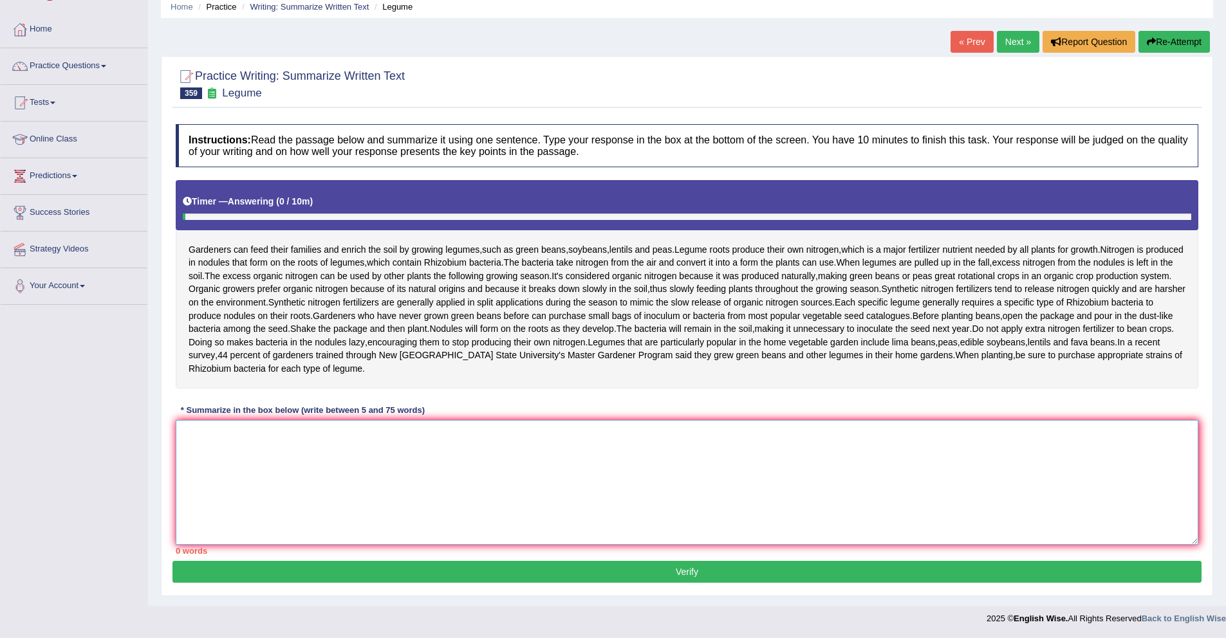
click at [339, 422] on textarea at bounding box center [687, 482] width 1023 height 125
click at [371, 472] on textarea at bounding box center [687, 482] width 1023 height 125
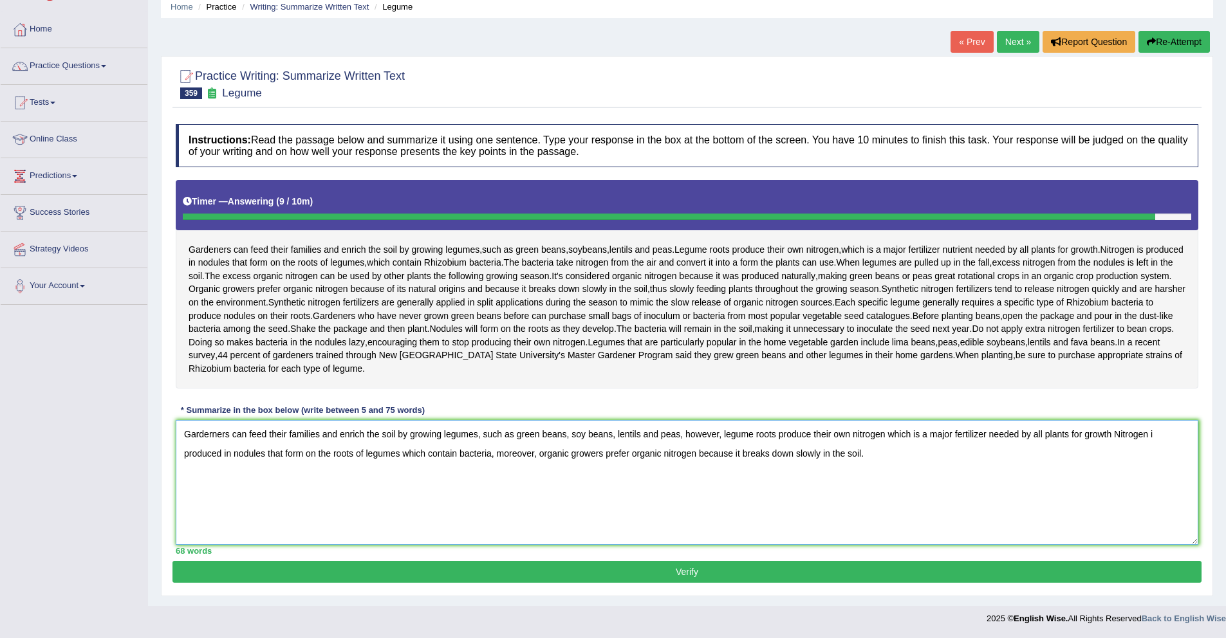
type textarea "Garderners can feed their families and enrich the soil by growing legumes, such…"
click at [782, 583] on button "Verify" at bounding box center [686, 572] width 1029 height 22
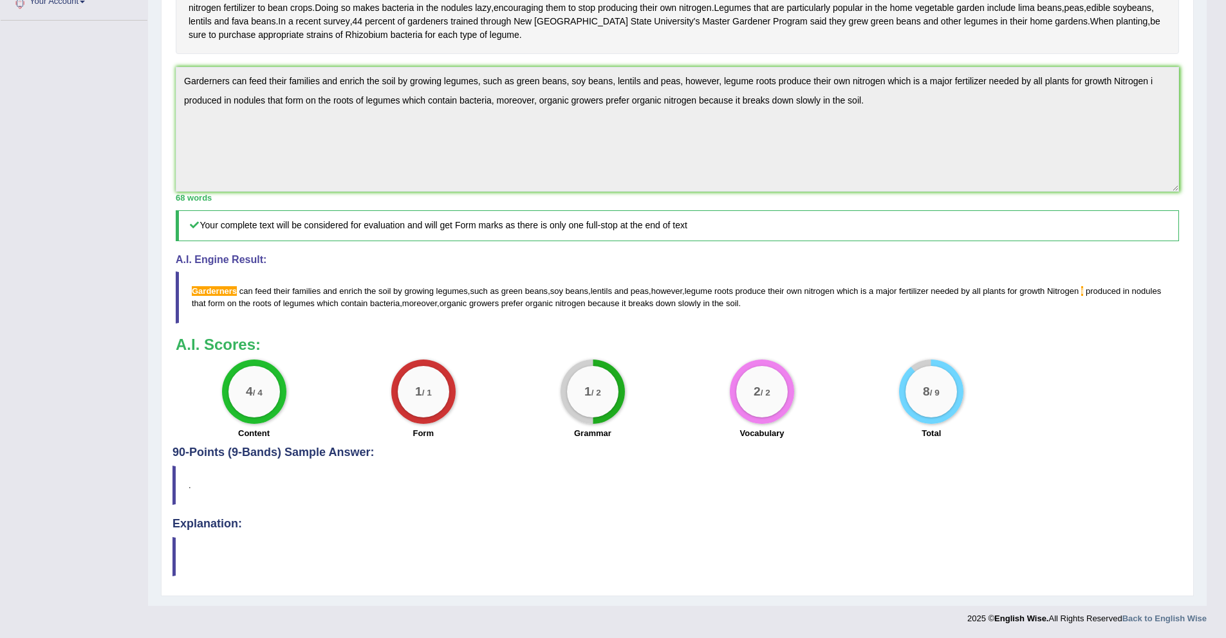
scroll to position [38, 0]
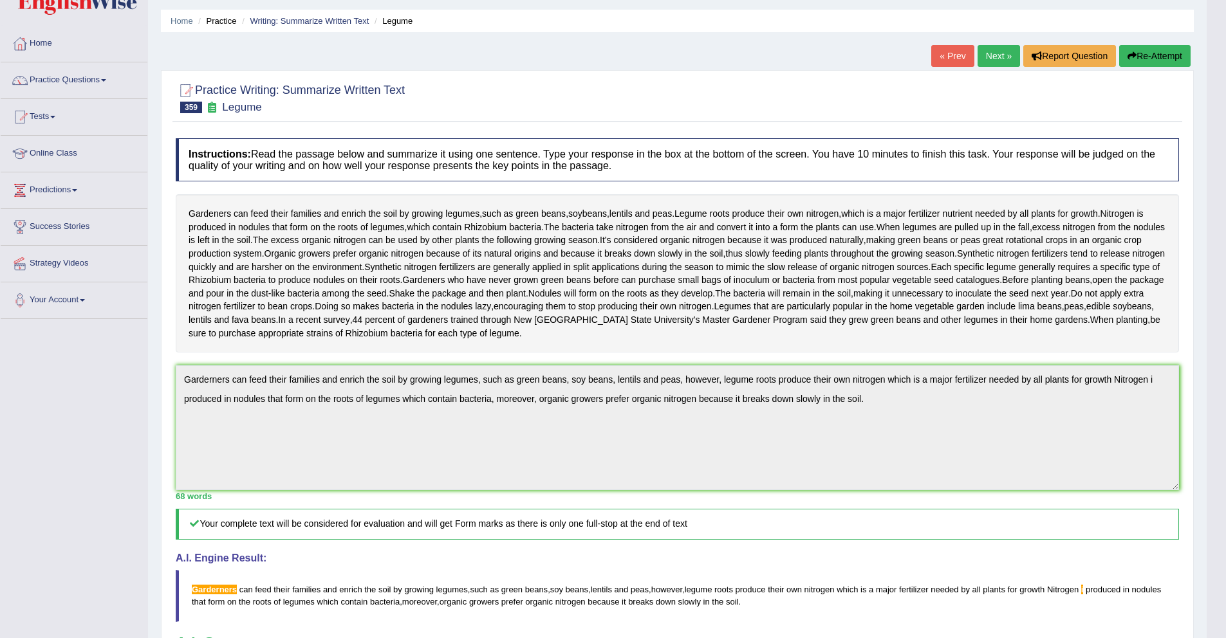
drag, startPoint x: 1144, startPoint y: 50, endPoint x: 1144, endPoint y: 169, distance: 118.4
click at [1144, 169] on div "Home Practice Writing: Summarize Written Text Legume « Prev Next » Report Quest…" at bounding box center [677, 433] width 1059 height 943
click at [988, 64] on link "Next »" at bounding box center [999, 56] width 42 height 22
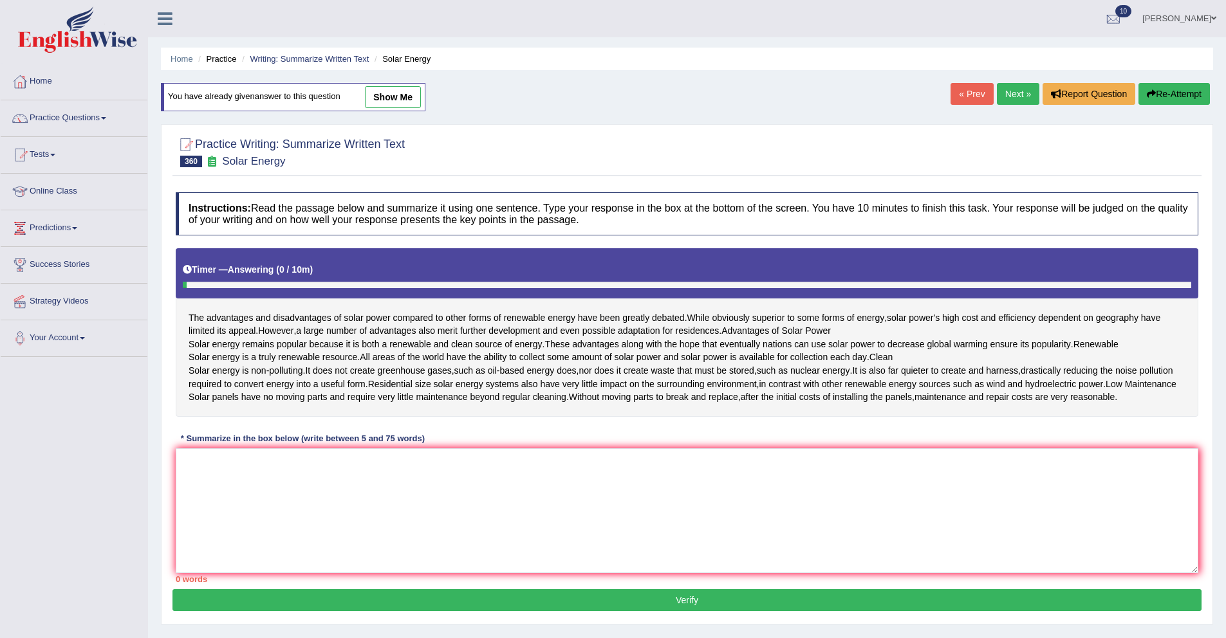
click at [998, 92] on link "Next »" at bounding box center [1018, 94] width 42 height 22
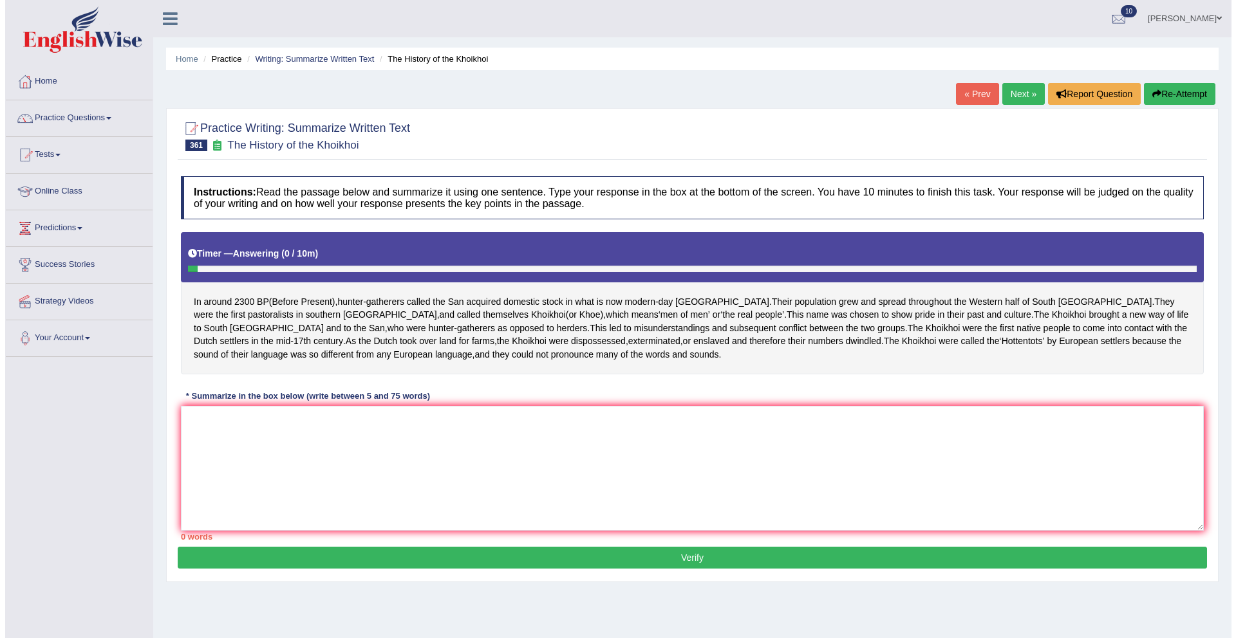
scroll to position [8, 0]
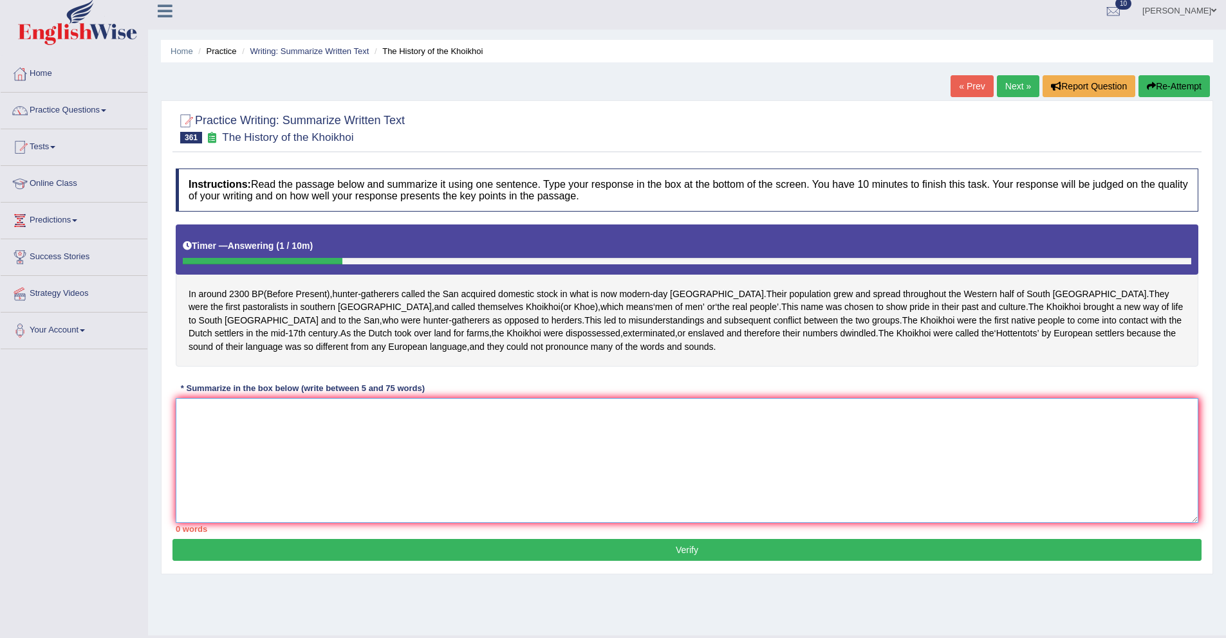
click at [481, 448] on textarea at bounding box center [687, 460] width 1023 height 125
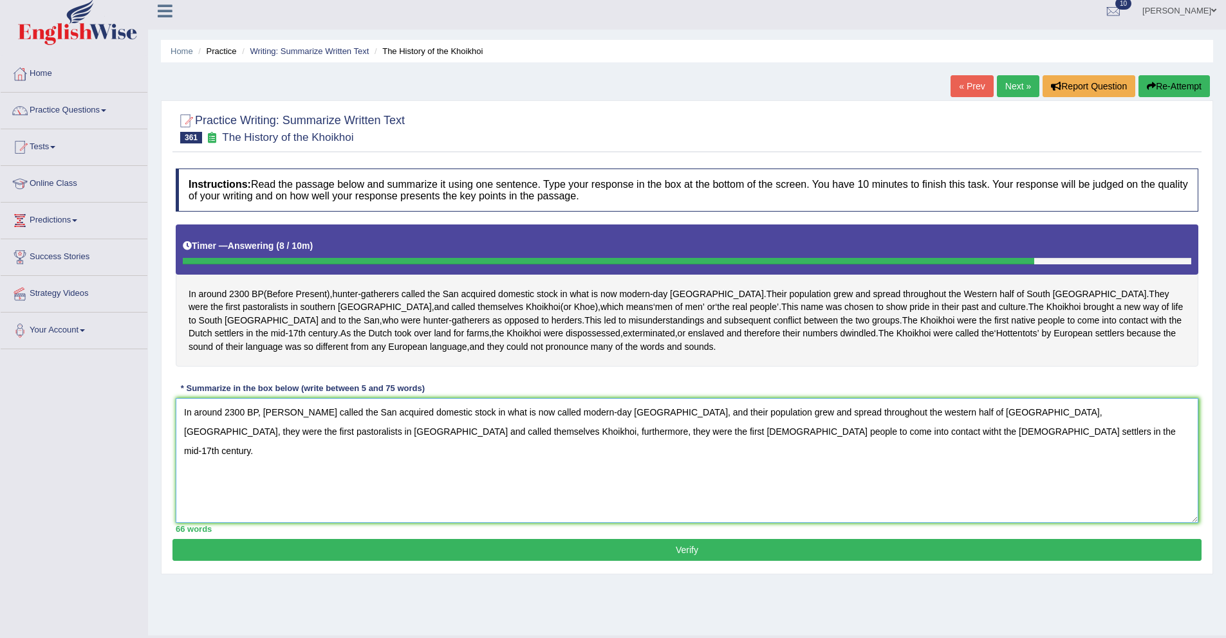
drag, startPoint x: 999, startPoint y: 427, endPoint x: 668, endPoint y: 429, distance: 330.8
click at [668, 429] on textarea "In around 2300 BP, hunter-gathers called the San acquired domestic stock in wha…" at bounding box center [687, 460] width 1023 height 125
click at [868, 477] on textarea "In around 2300 BP, hunter-gathers called the San acquired domestic stock in wha…" at bounding box center [687, 460] width 1023 height 125
type textarea "In around 2300 BP, hunter-gathers called the San acquired domestic stock in wha…"
click at [835, 561] on button "Verify" at bounding box center [686, 550] width 1029 height 22
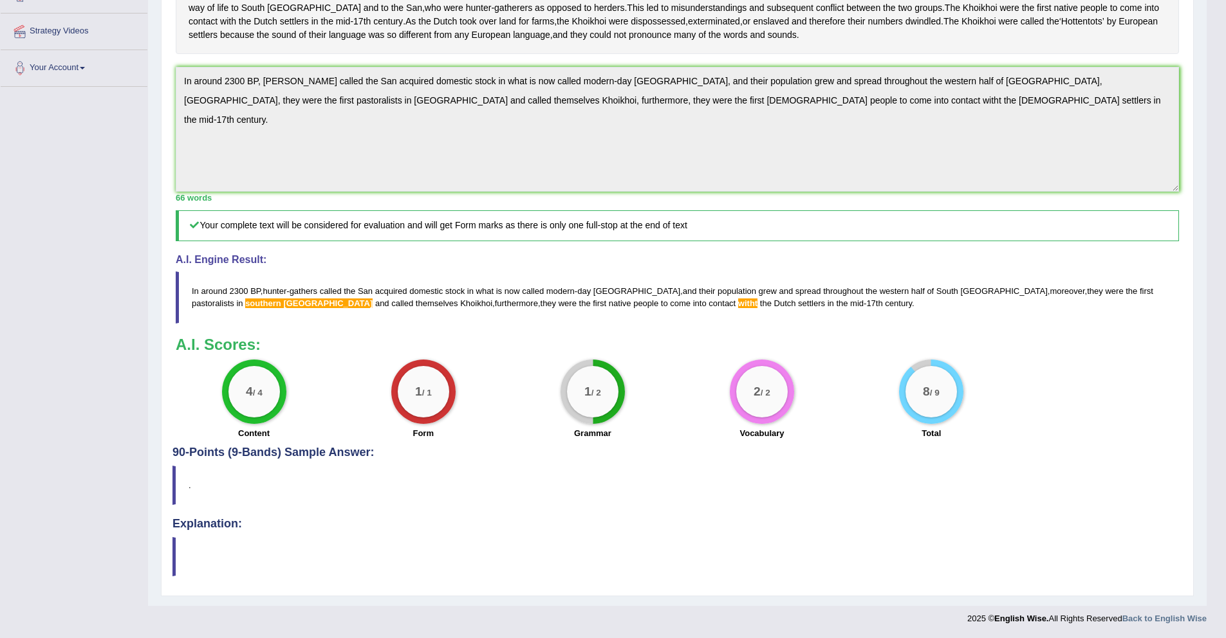
scroll to position [129, 0]
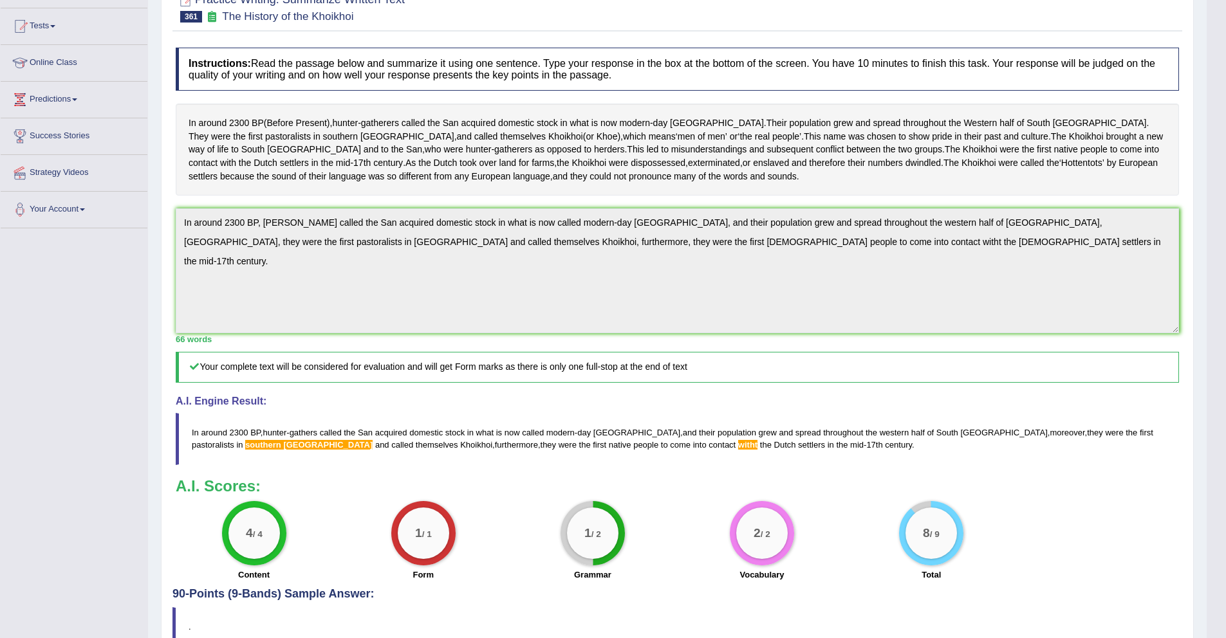
click at [738, 450] on span "witht" at bounding box center [747, 445] width 19 height 10
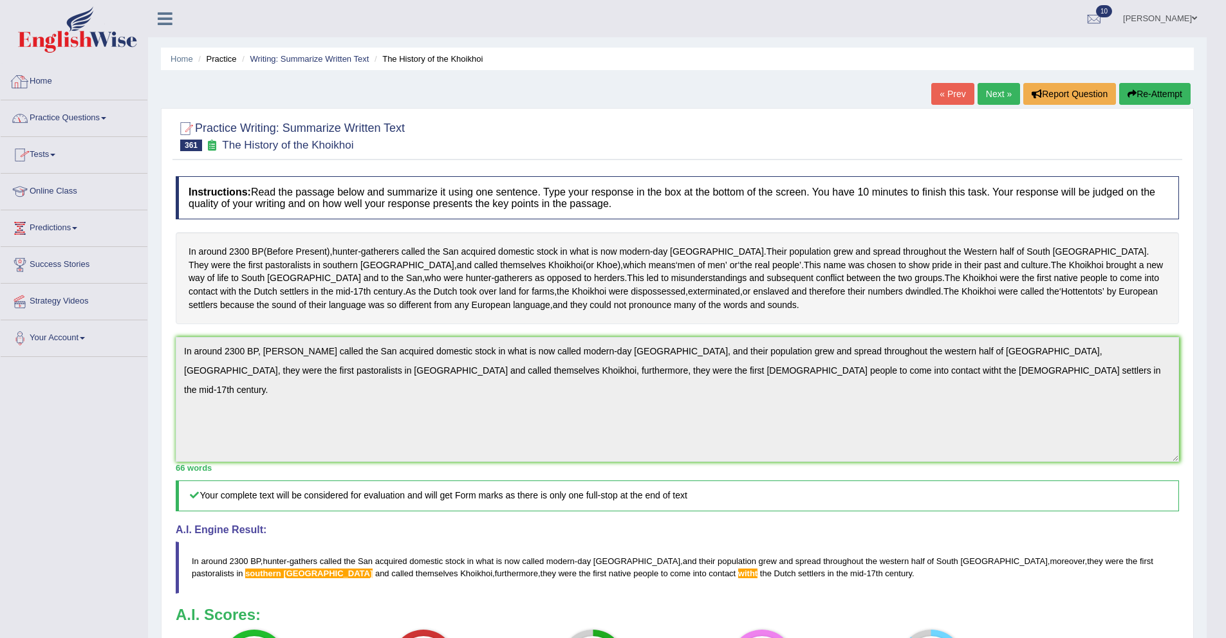
click at [77, 122] on link "Practice Questions" at bounding box center [74, 116] width 147 height 32
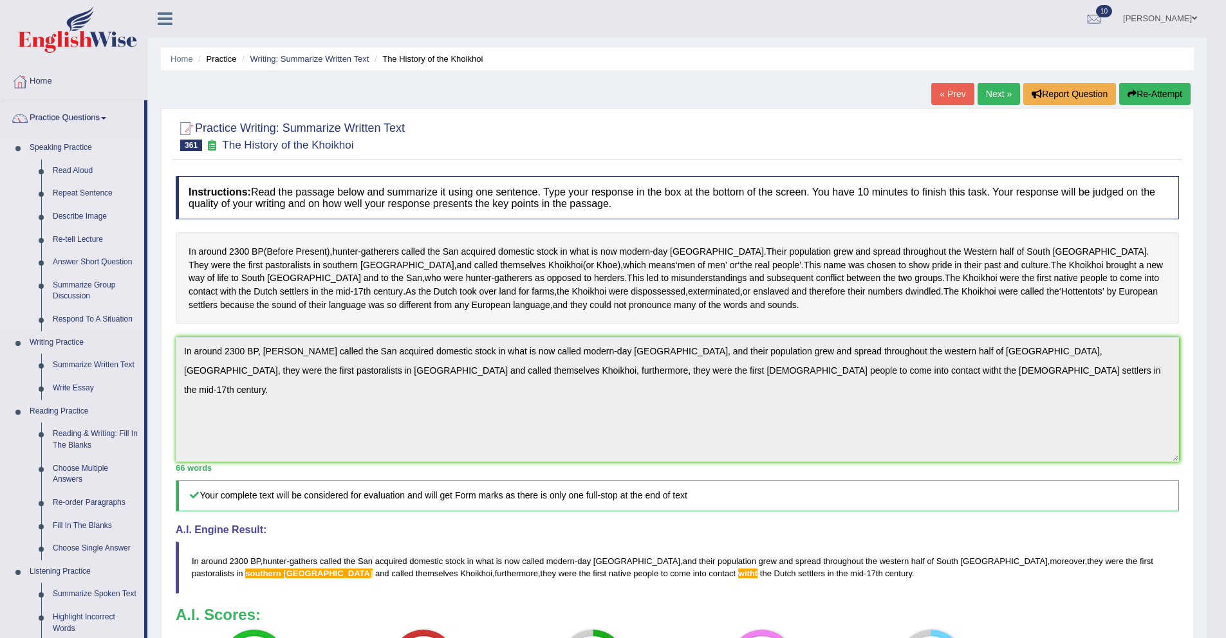
click at [82, 170] on link "Read Aloud" at bounding box center [95, 171] width 97 height 23
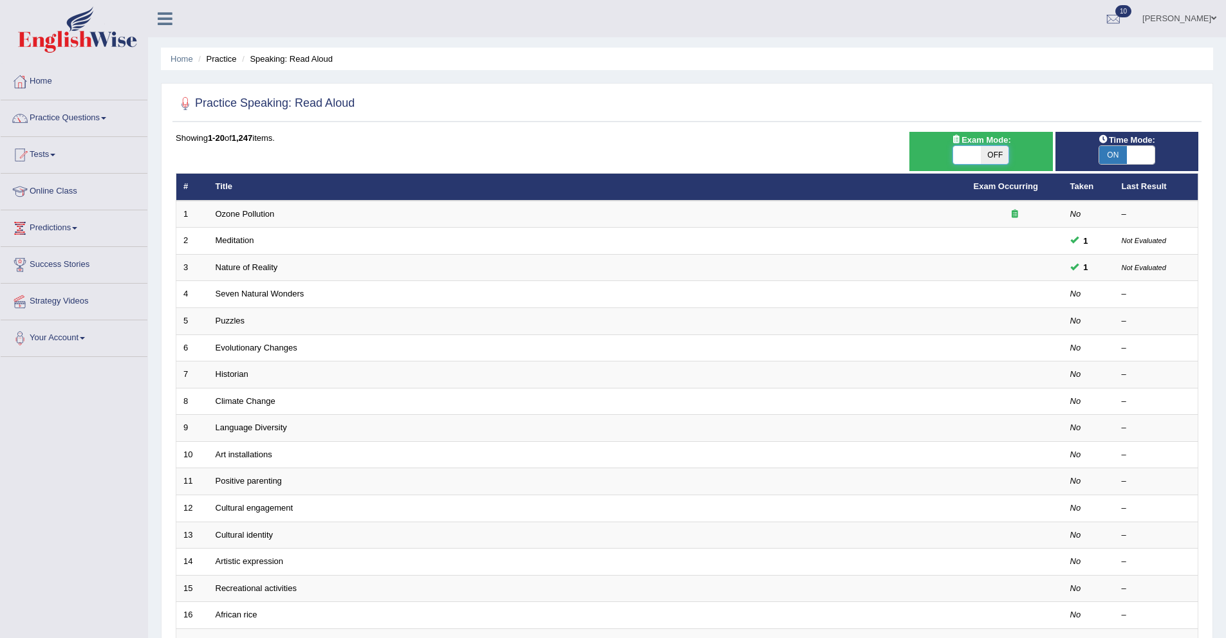
click at [958, 152] on span at bounding box center [968, 155] width 28 height 18
click at [978, 146] on div "Exam Mode: ON OFF" at bounding box center [980, 151] width 143 height 39
click at [977, 149] on span at bounding box center [967, 155] width 28 height 18
checkbox input "true"
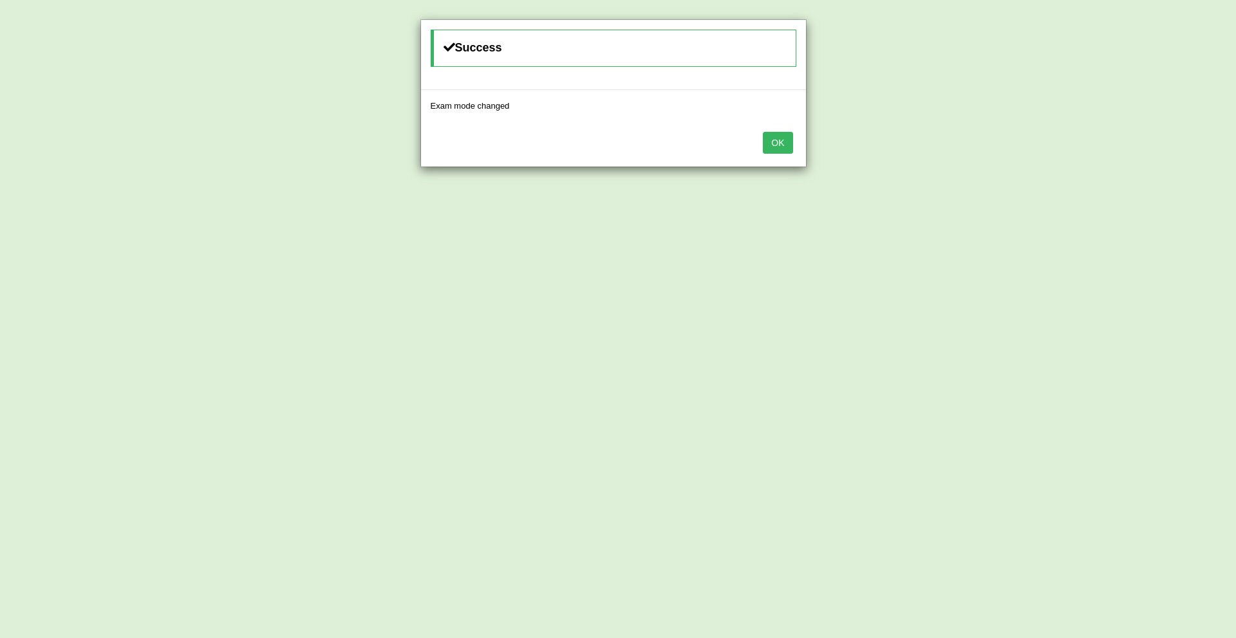
click at [790, 146] on button "OK" at bounding box center [778, 143] width 30 height 22
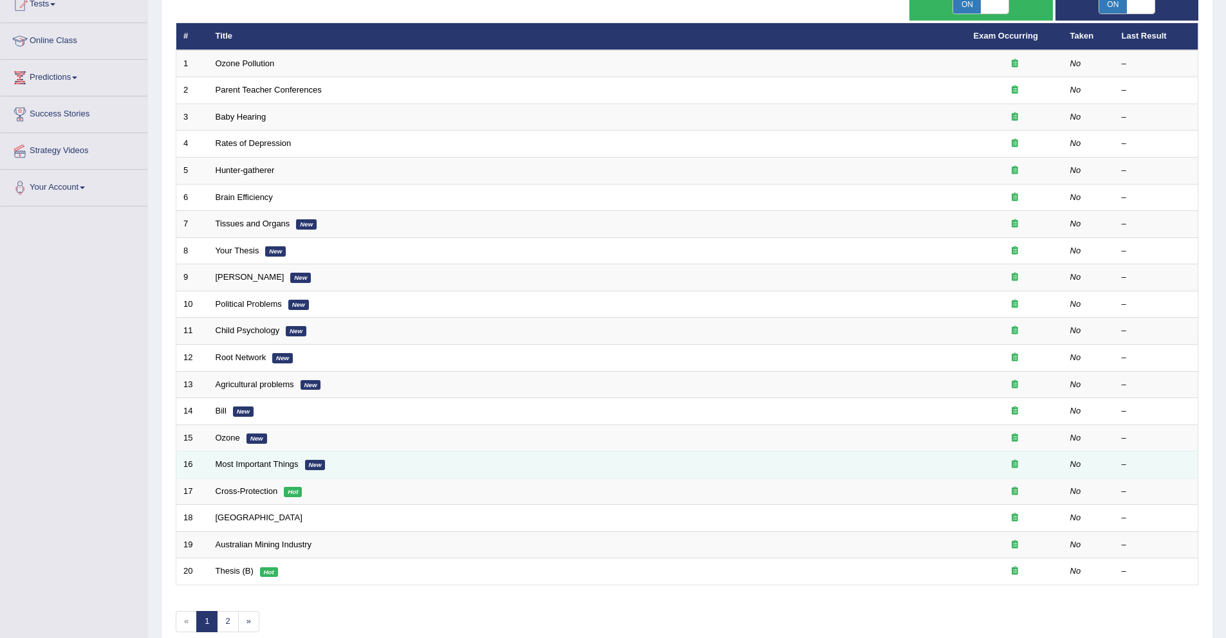
scroll to position [214, 0]
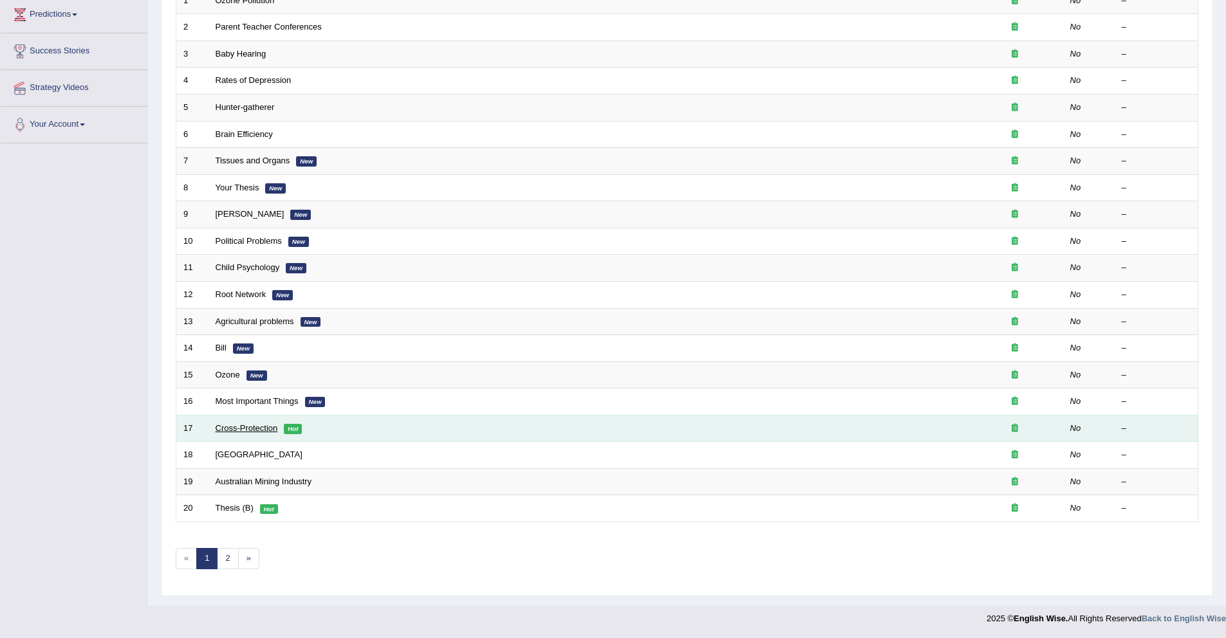
click at [259, 424] on link "Cross-Protection" at bounding box center [247, 428] width 62 height 10
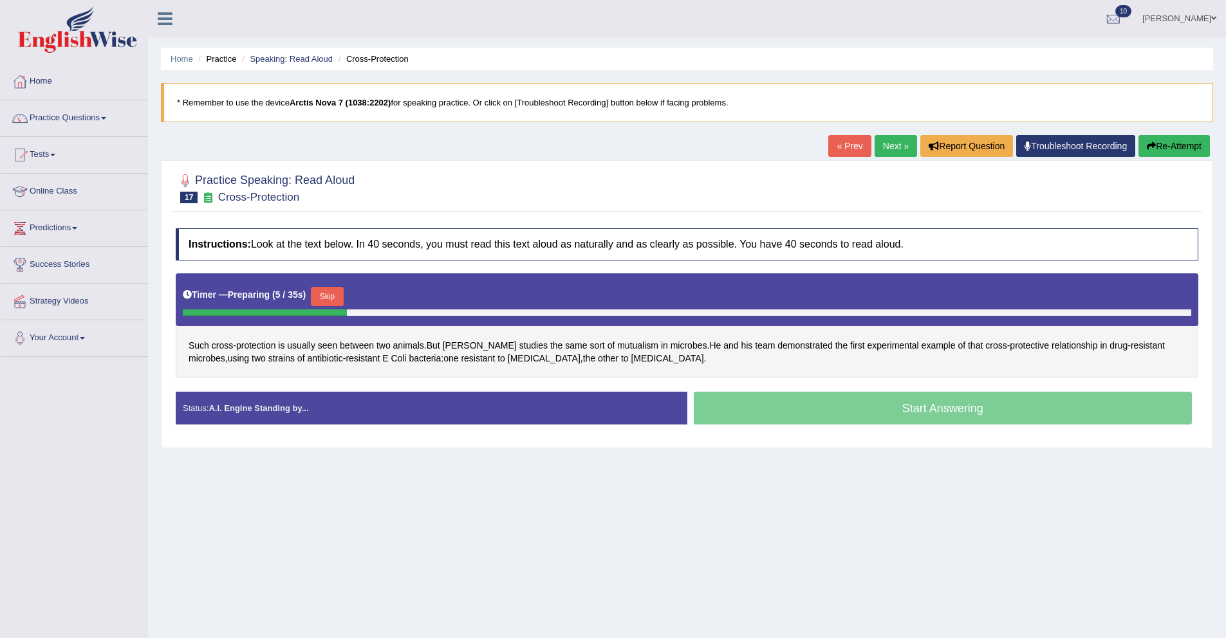
click at [337, 301] on button "Skip" at bounding box center [327, 296] width 32 height 19
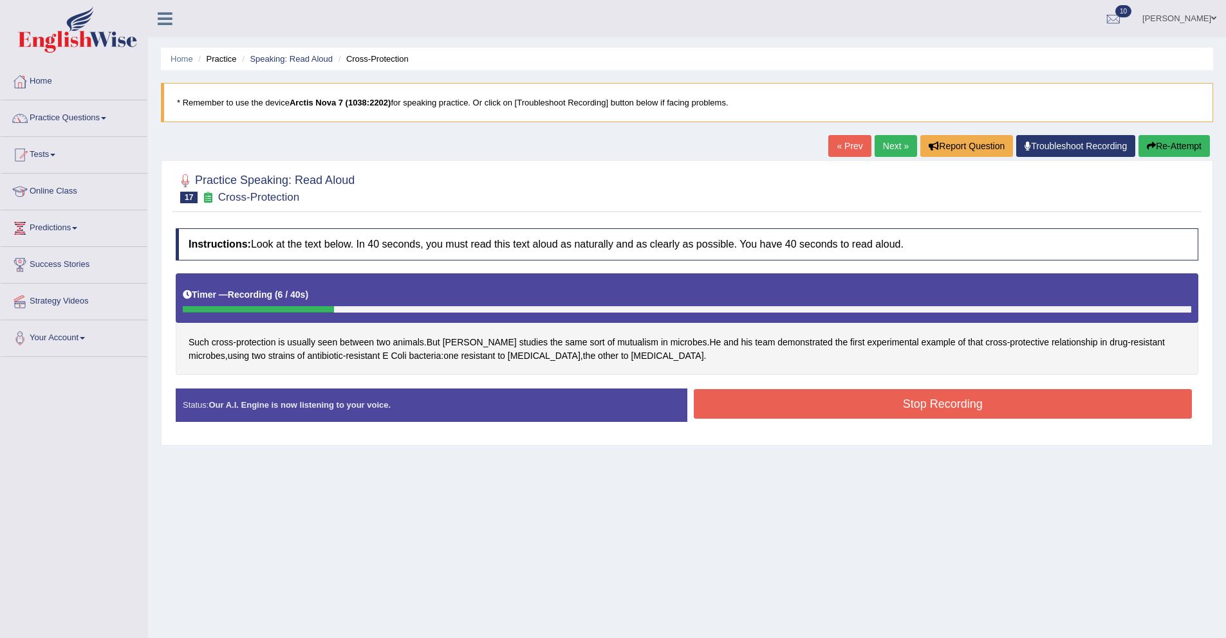
click at [1196, 148] on button "Re-Attempt" at bounding box center [1174, 146] width 71 height 22
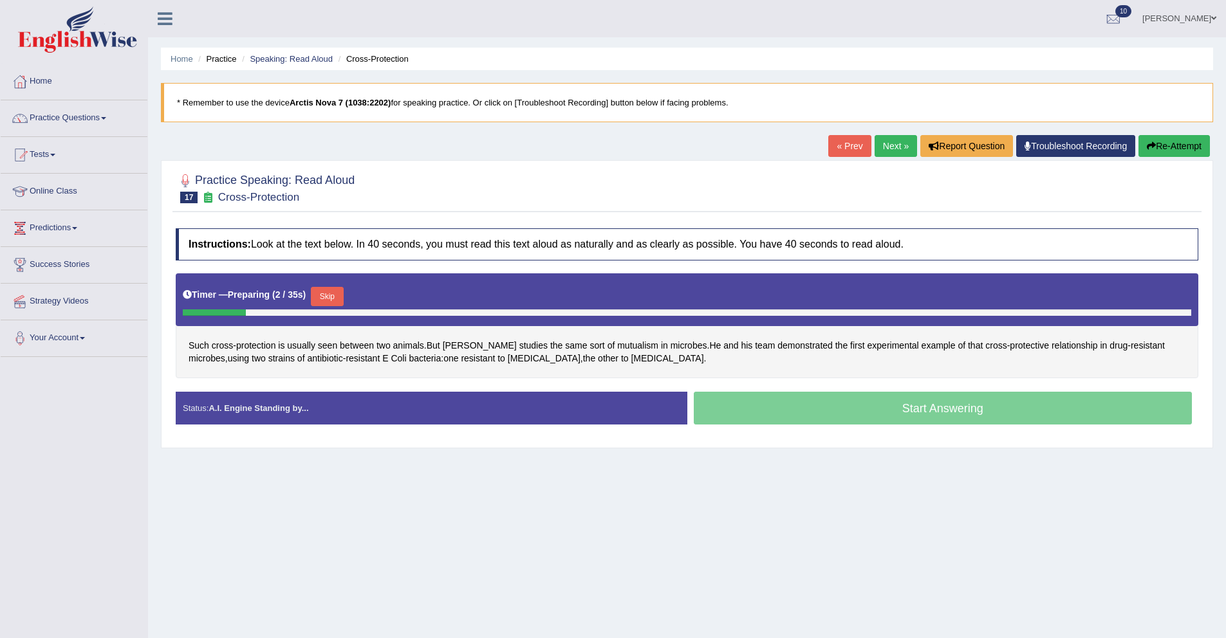
click at [342, 296] on button "Skip" at bounding box center [327, 296] width 32 height 19
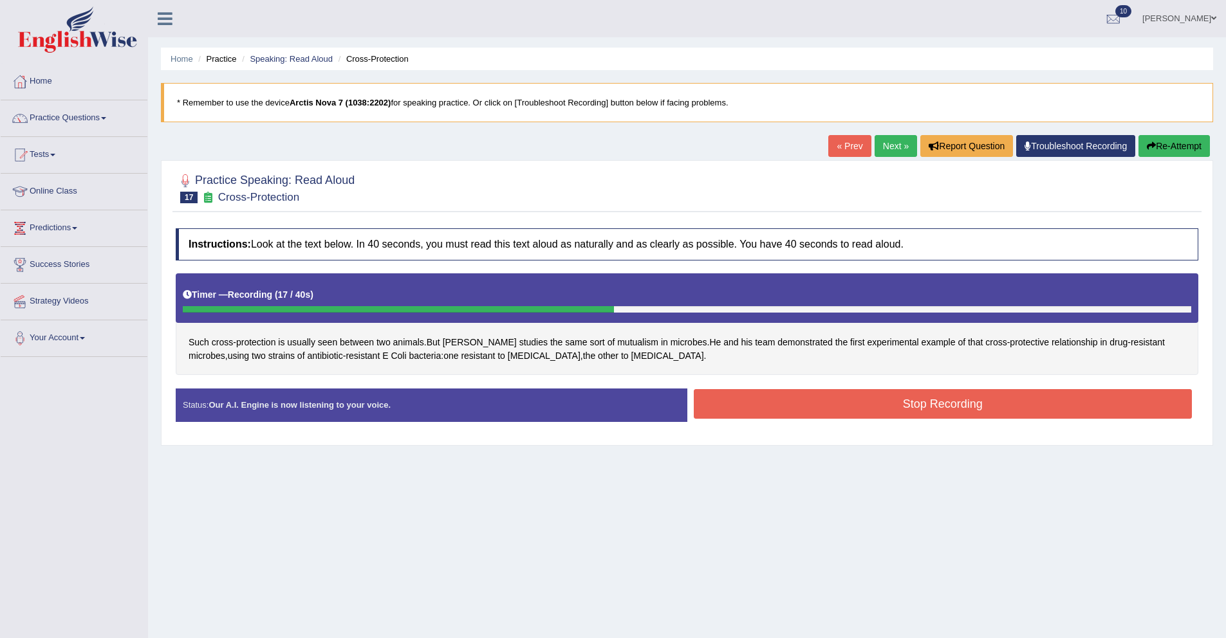
click at [1184, 144] on button "Re-Attempt" at bounding box center [1174, 146] width 71 height 22
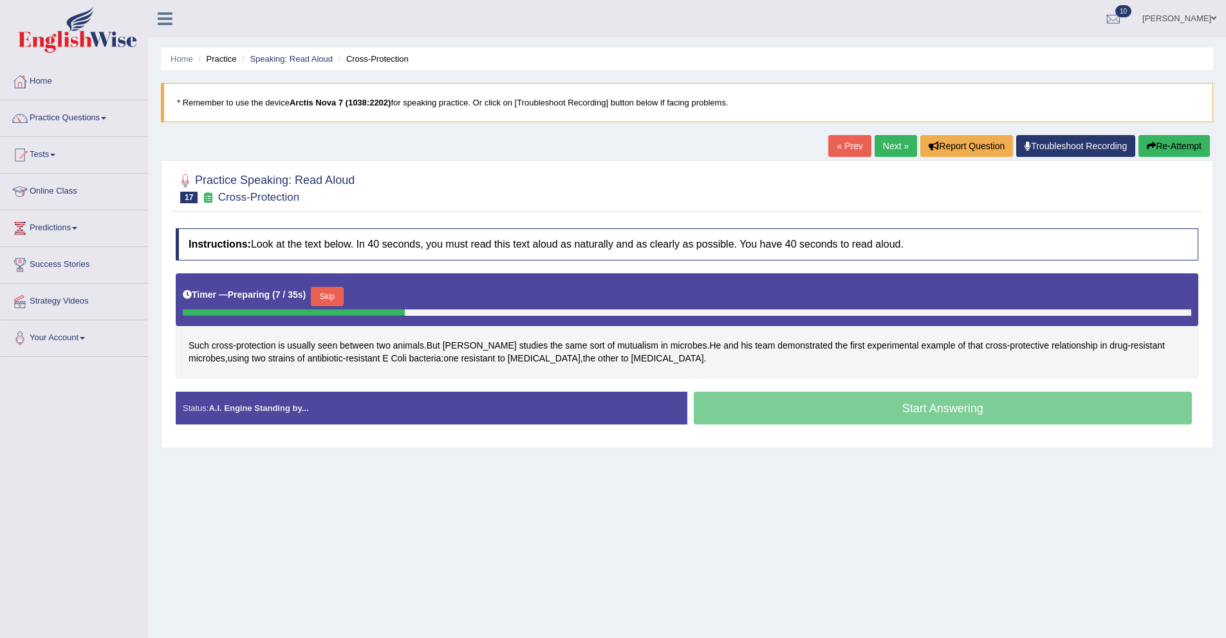
click at [815, 405] on div "Start Answering" at bounding box center [943, 410] width 512 height 36
click at [879, 413] on div "Start Answering" at bounding box center [943, 410] width 512 height 36
click at [339, 296] on button "Skip" at bounding box center [332, 296] width 32 height 19
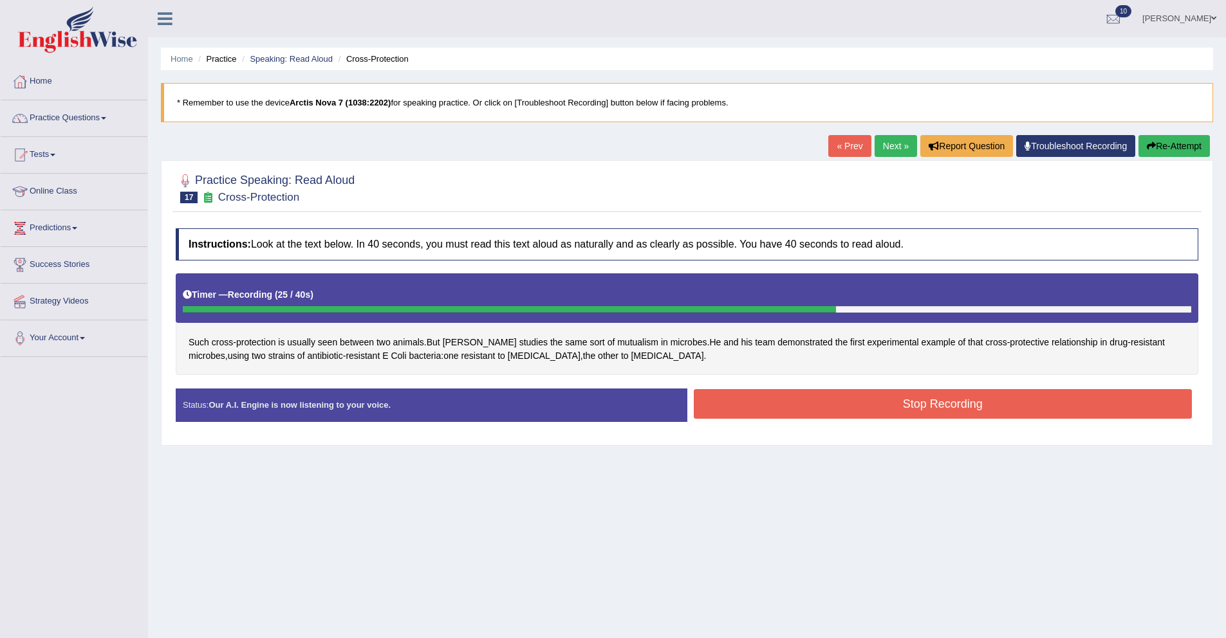
click at [780, 410] on button "Stop Recording" at bounding box center [943, 404] width 499 height 30
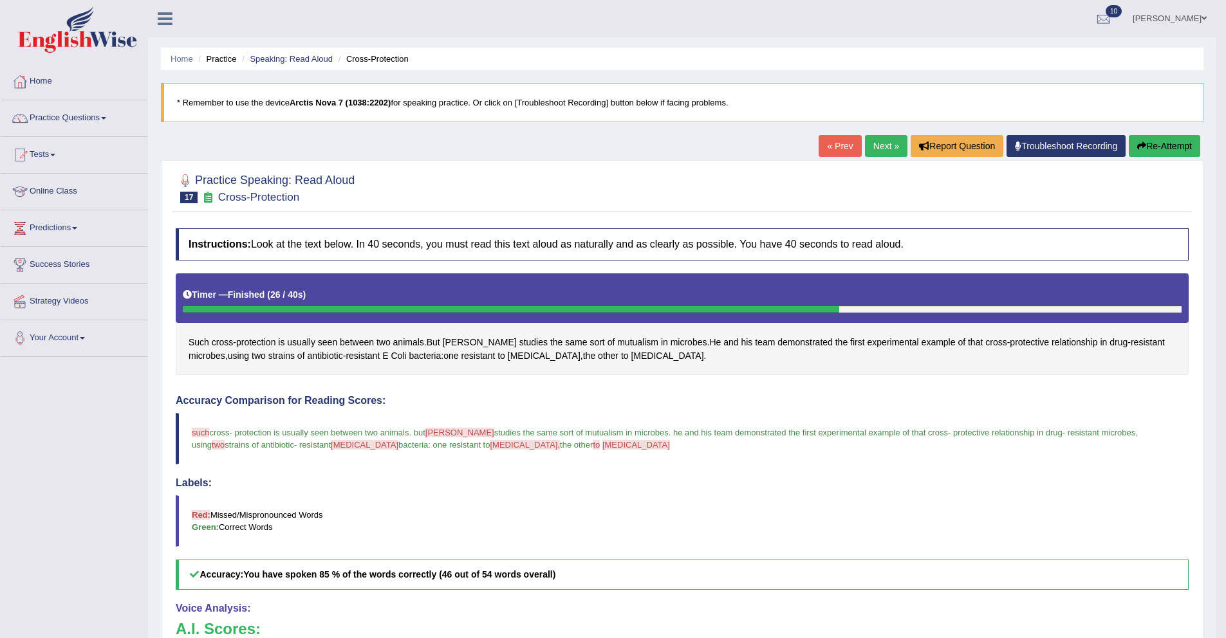
click at [870, 149] on link "Next »" at bounding box center [886, 146] width 42 height 22
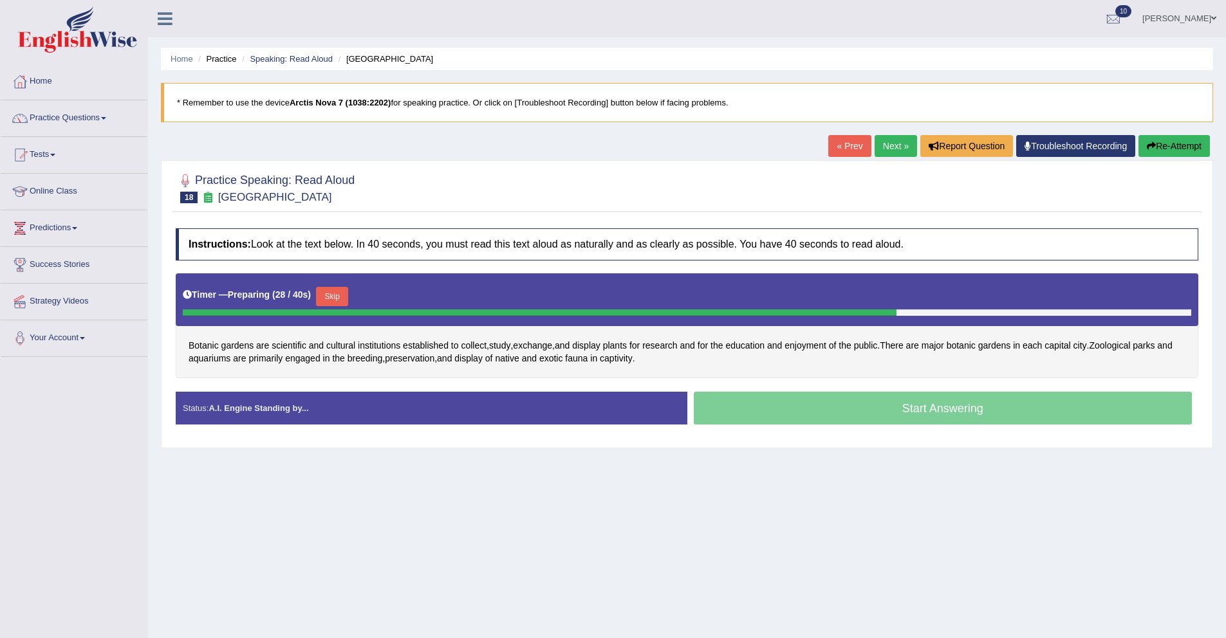
click at [347, 299] on button "Skip" at bounding box center [332, 296] width 32 height 19
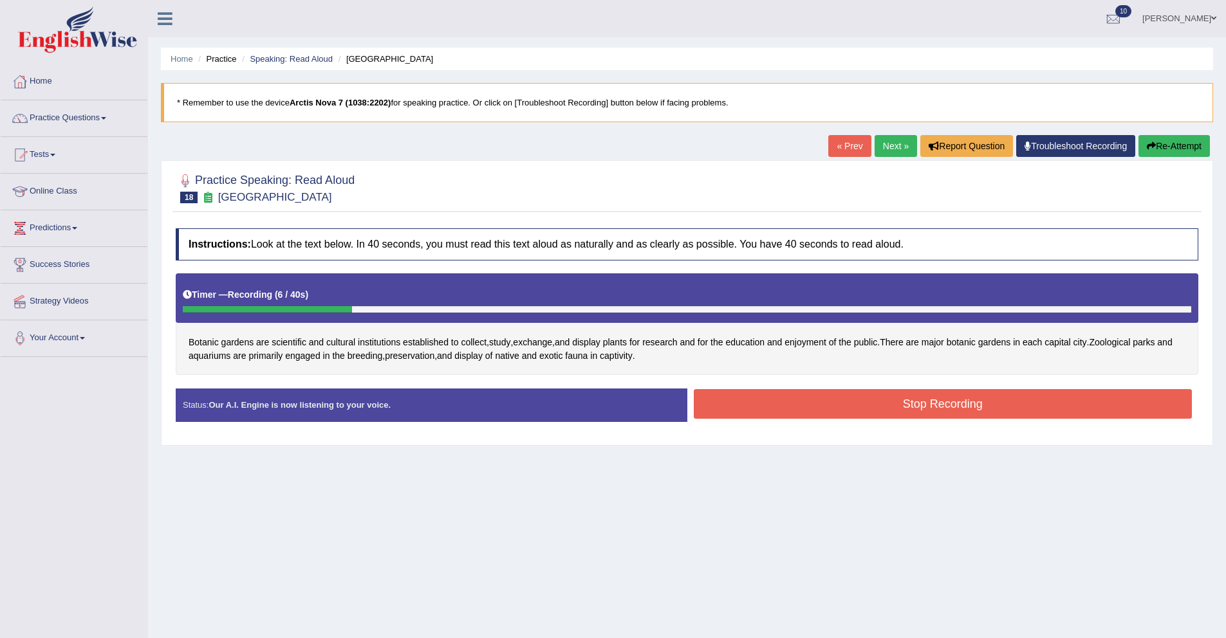
click at [1159, 144] on button "Re-Attempt" at bounding box center [1174, 146] width 71 height 22
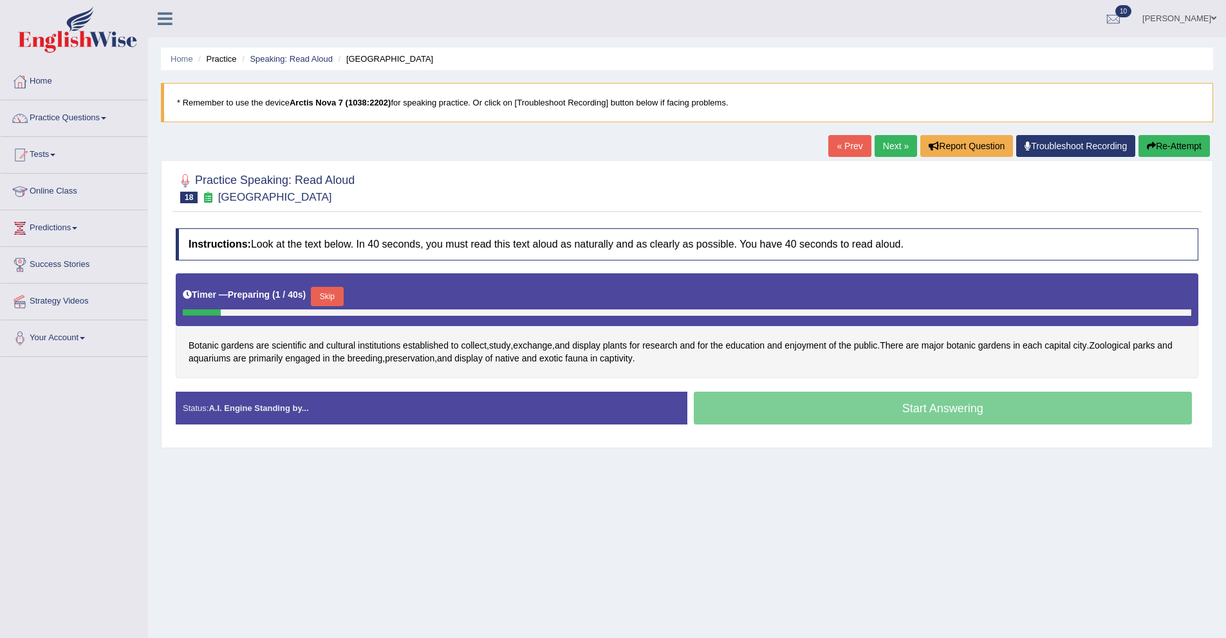
click at [332, 297] on button "Skip" at bounding box center [327, 296] width 32 height 19
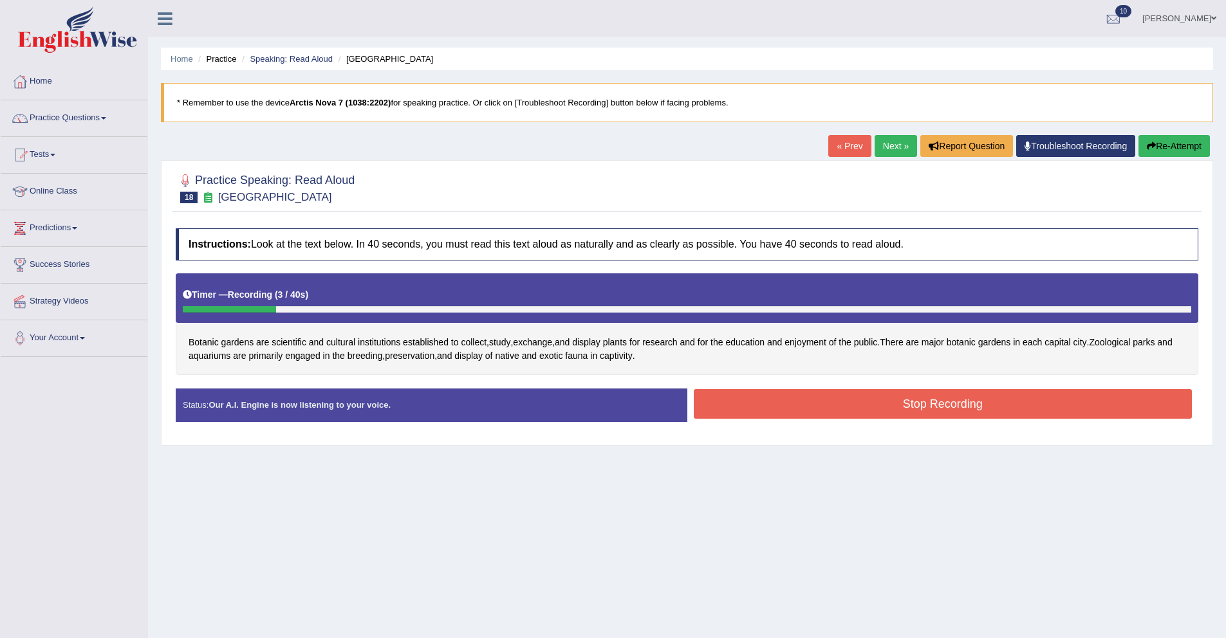
click at [1171, 143] on button "Re-Attempt" at bounding box center [1174, 146] width 71 height 22
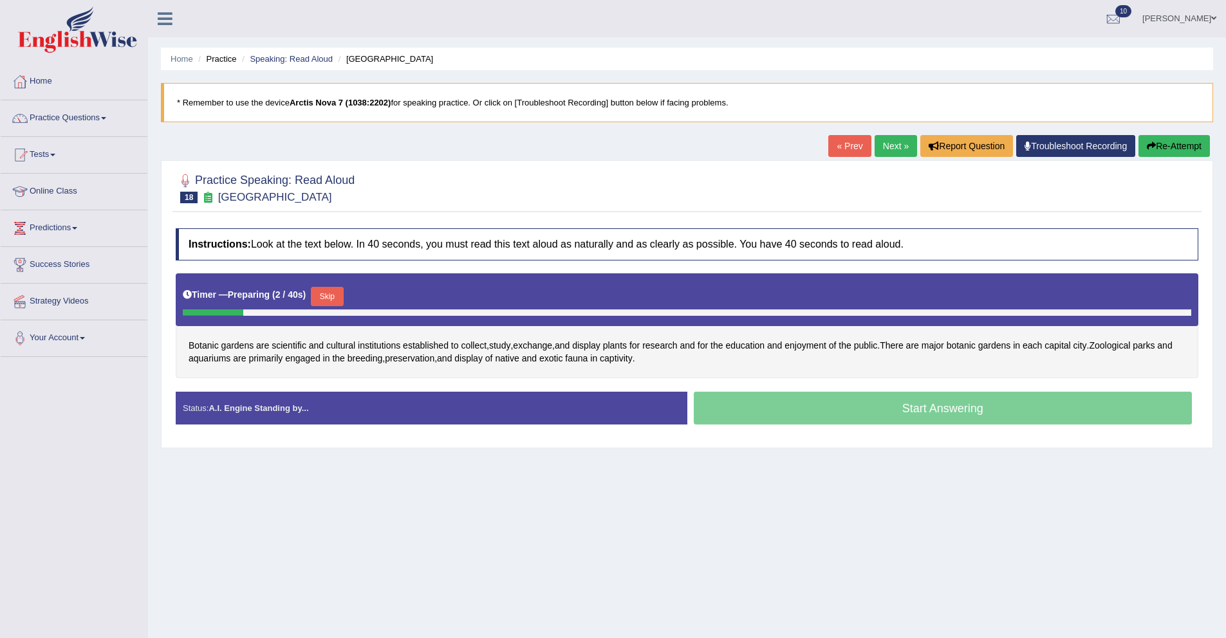
click at [342, 297] on button "Skip" at bounding box center [327, 296] width 32 height 19
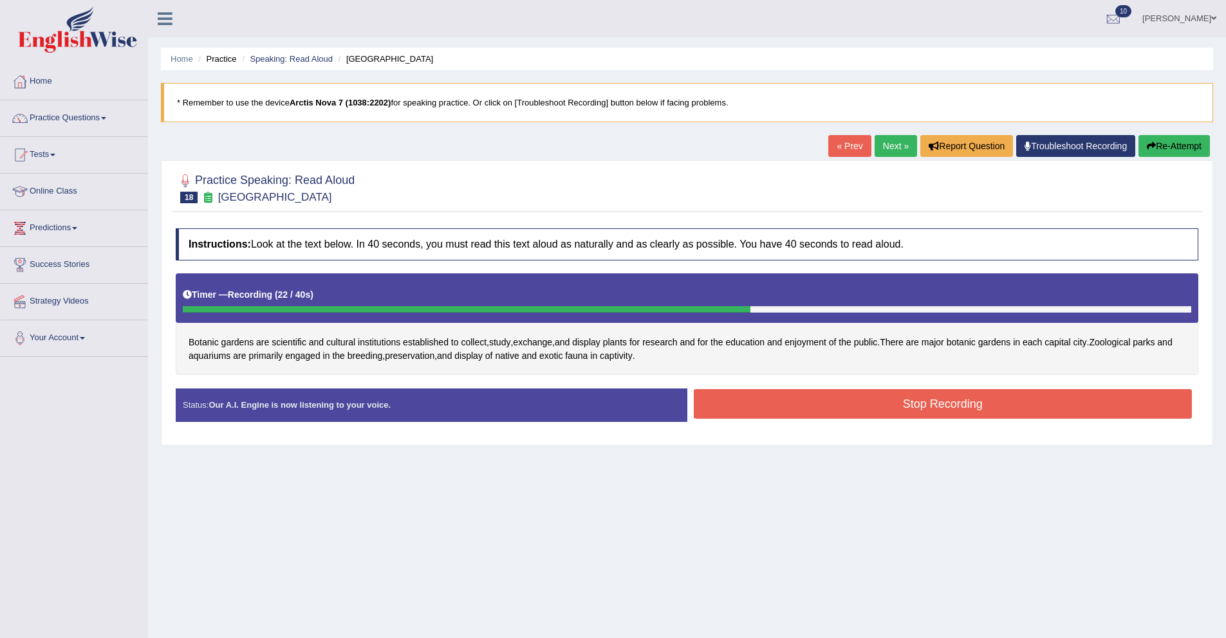
click at [912, 410] on button "Stop Recording" at bounding box center [943, 404] width 499 height 30
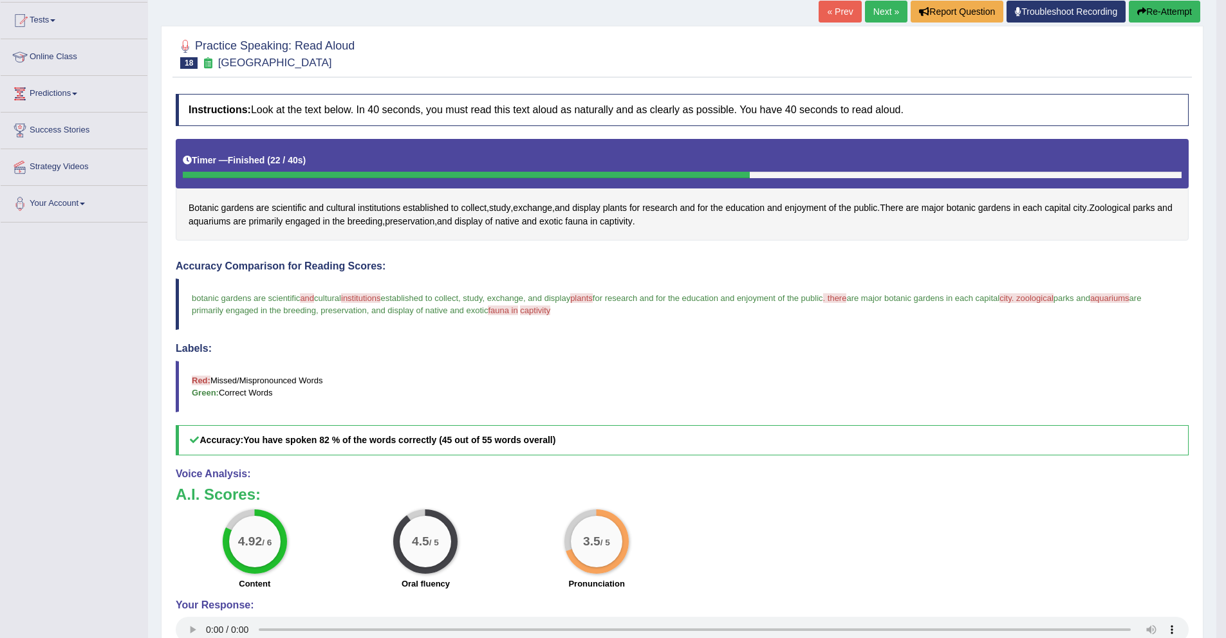
scroll to position [43, 0]
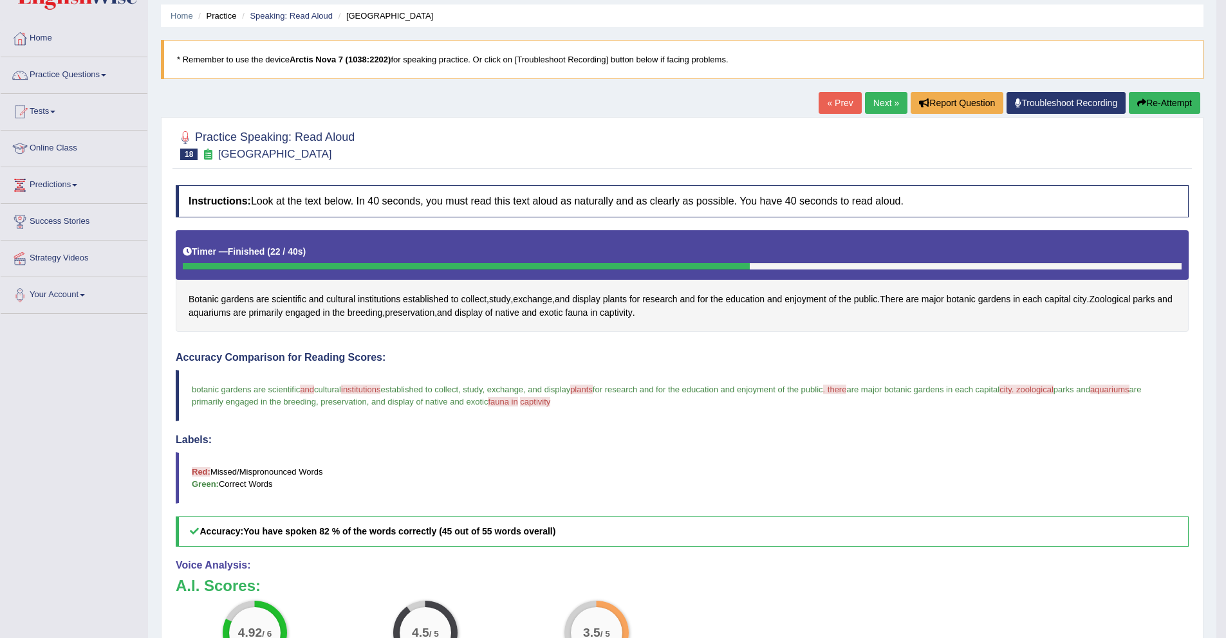
drag, startPoint x: 925, startPoint y: 364, endPoint x: 864, endPoint y: 371, distance: 61.5
click at [109, 69] on link "Practice Questions" at bounding box center [74, 73] width 147 height 32
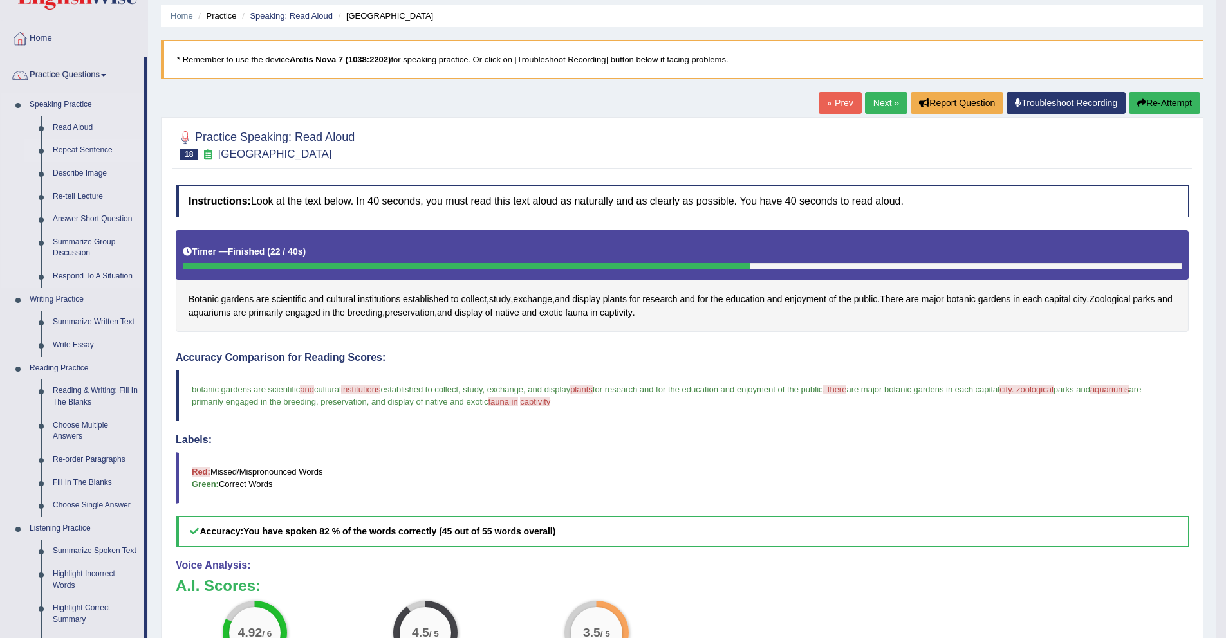
click at [86, 154] on link "Repeat Sentence" at bounding box center [95, 150] width 97 height 23
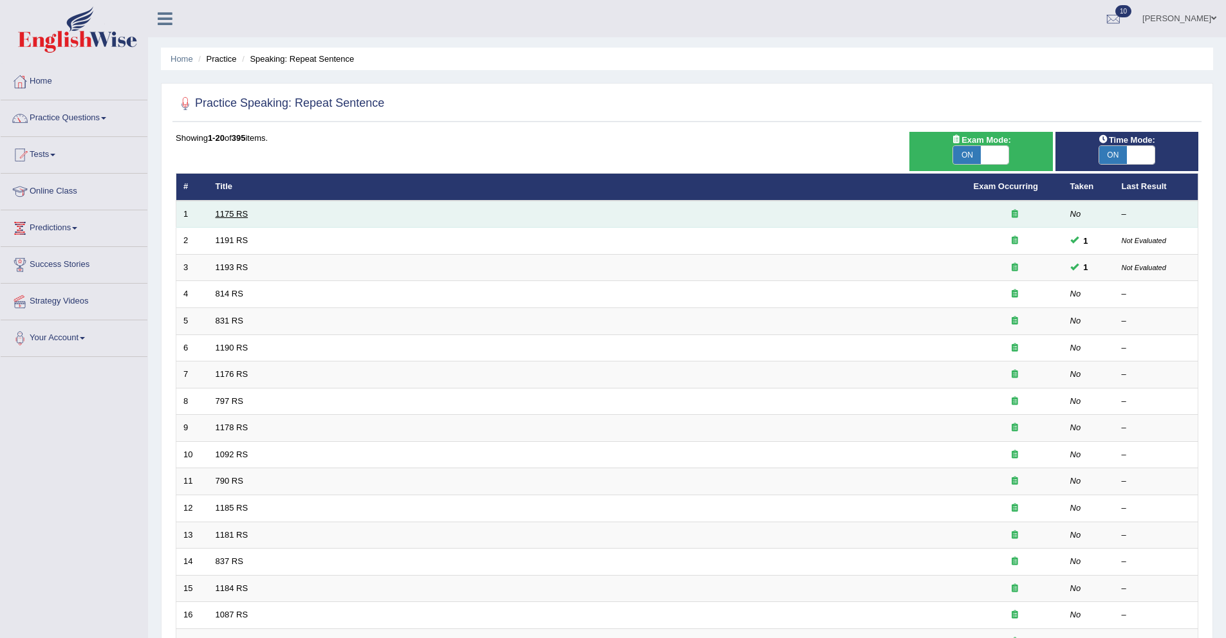
click at [230, 210] on link "1175 RS" at bounding box center [232, 214] width 33 height 10
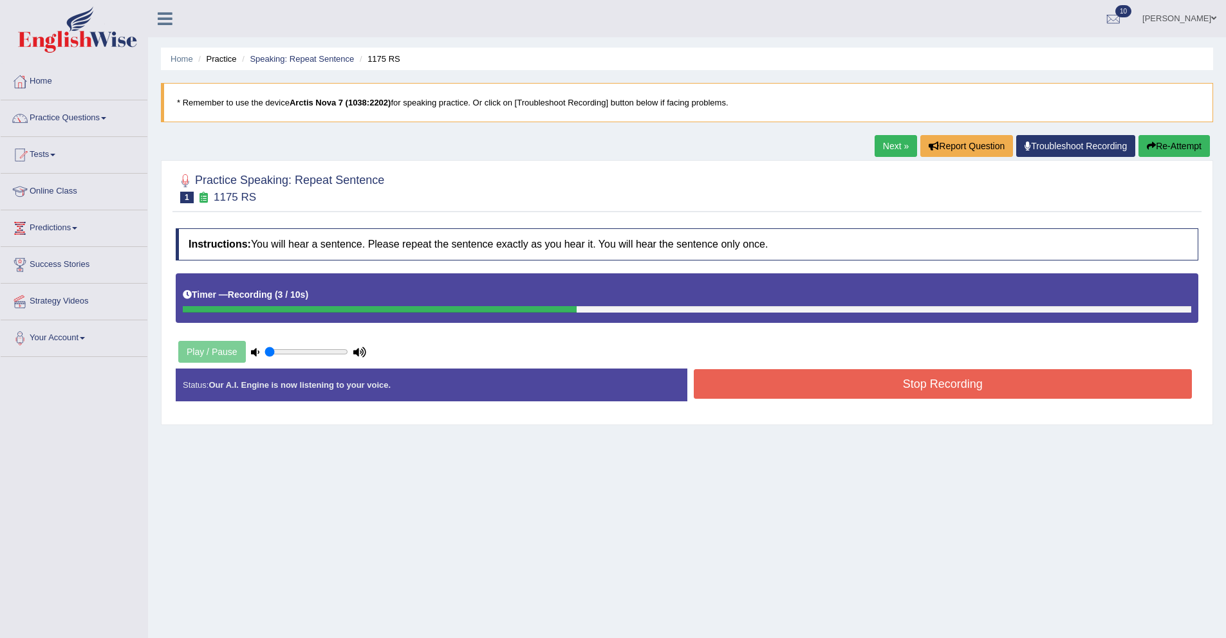
click at [727, 395] on button "Stop Recording" at bounding box center [943, 384] width 499 height 30
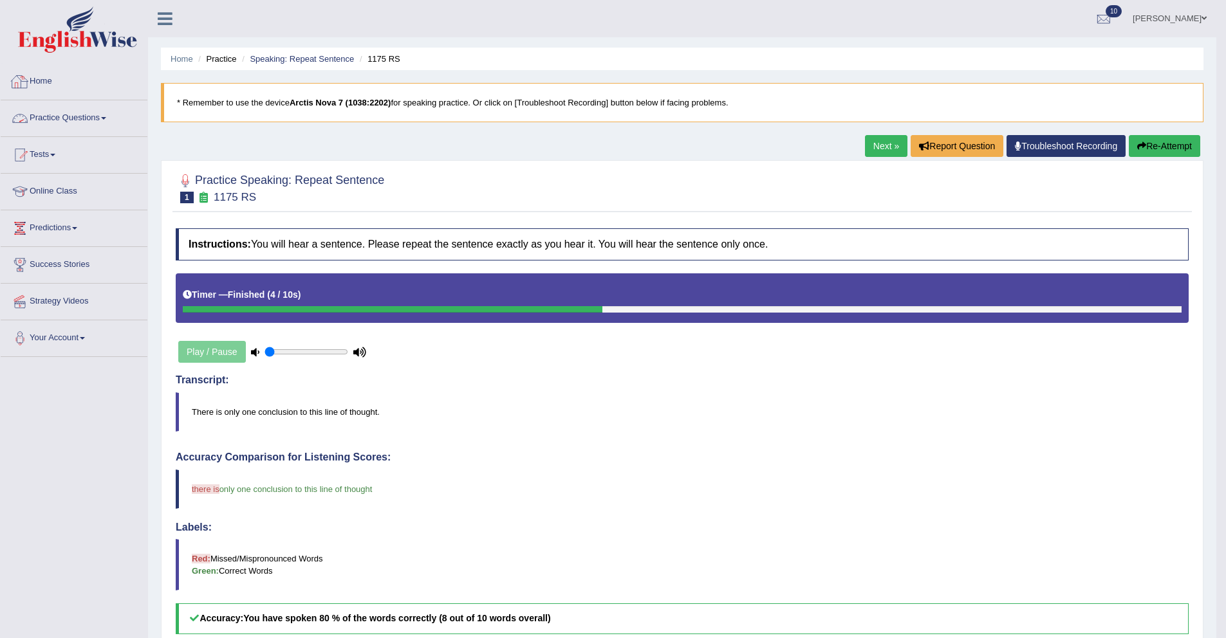
click at [68, 127] on link "Practice Questions" at bounding box center [74, 116] width 147 height 32
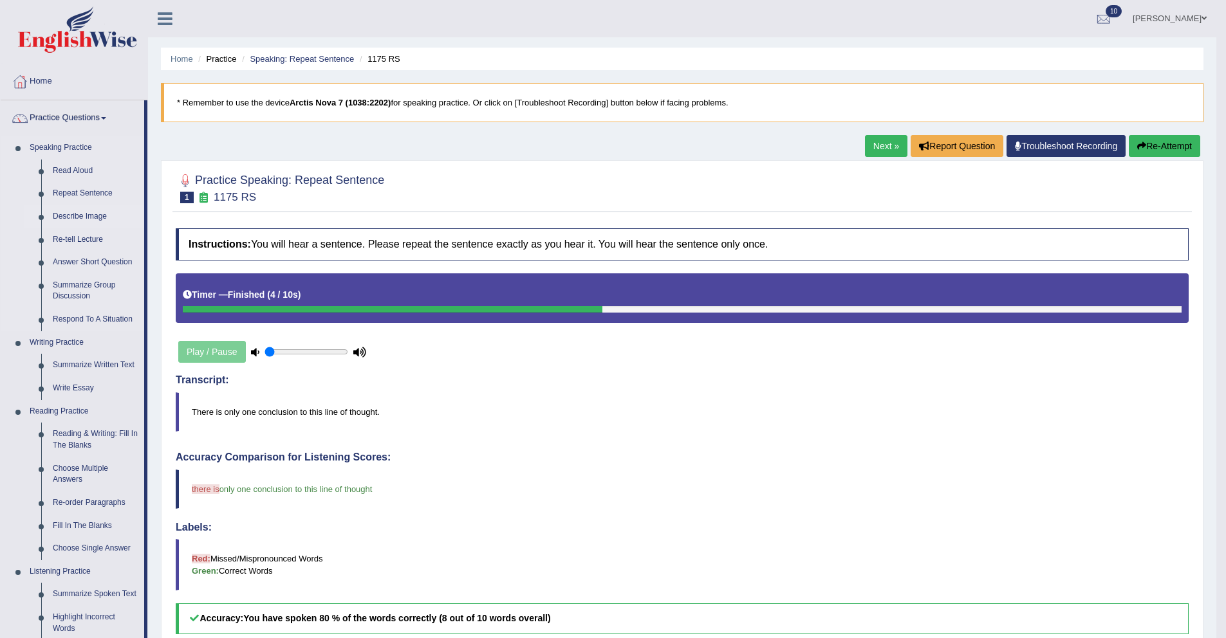
click at [83, 220] on link "Describe Image" at bounding box center [95, 216] width 97 height 23
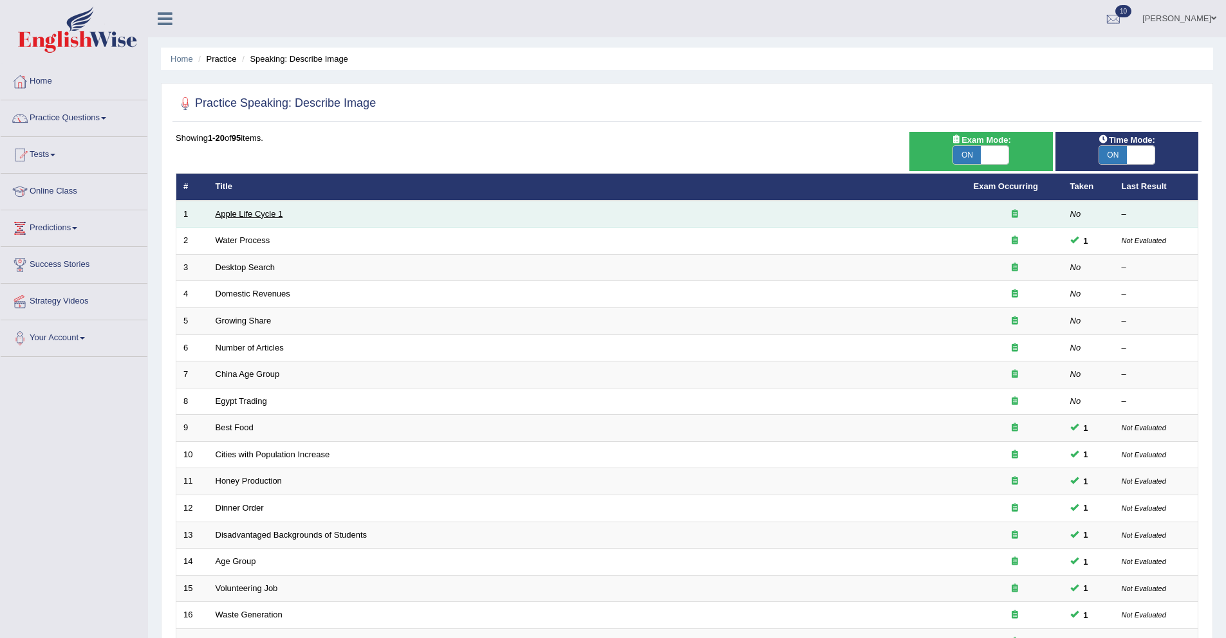
click at [252, 214] on link "Apple Life Cycle 1" at bounding box center [250, 214] width 68 height 10
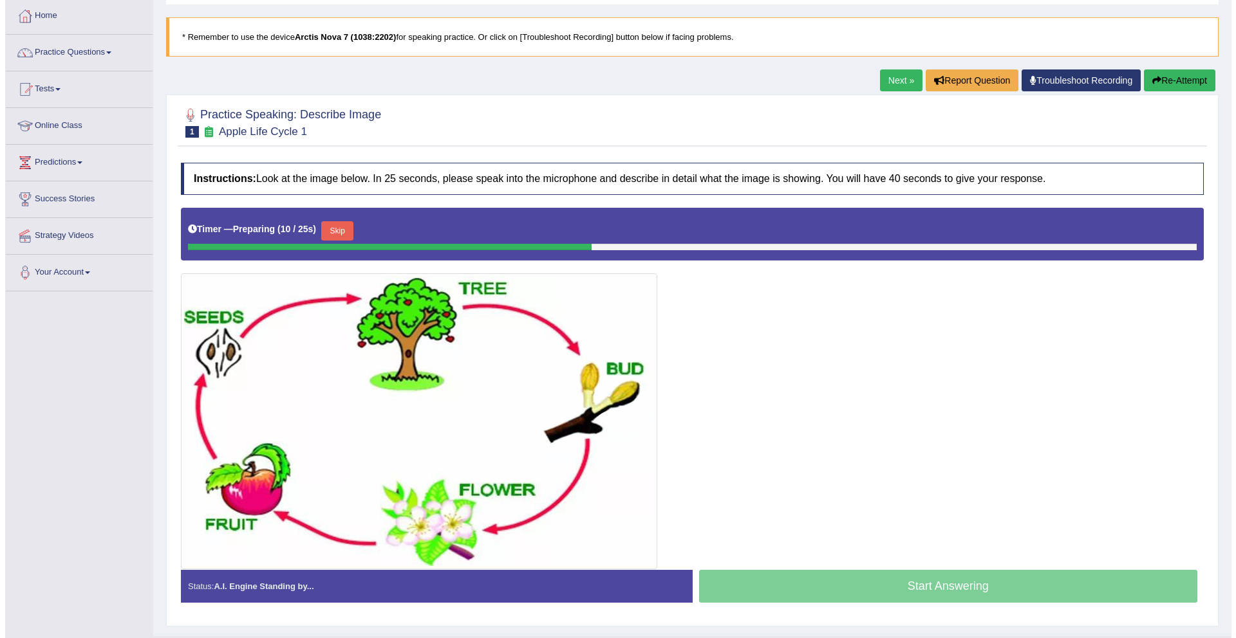
scroll to position [74, 0]
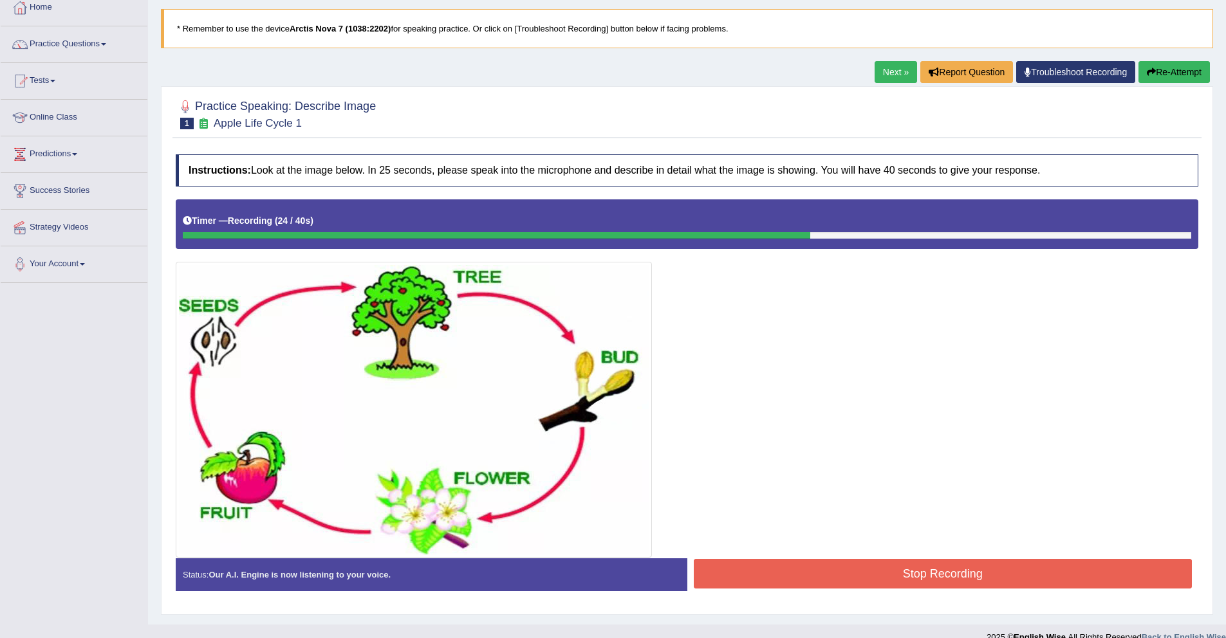
click at [1003, 585] on button "Stop Recording" at bounding box center [943, 574] width 499 height 30
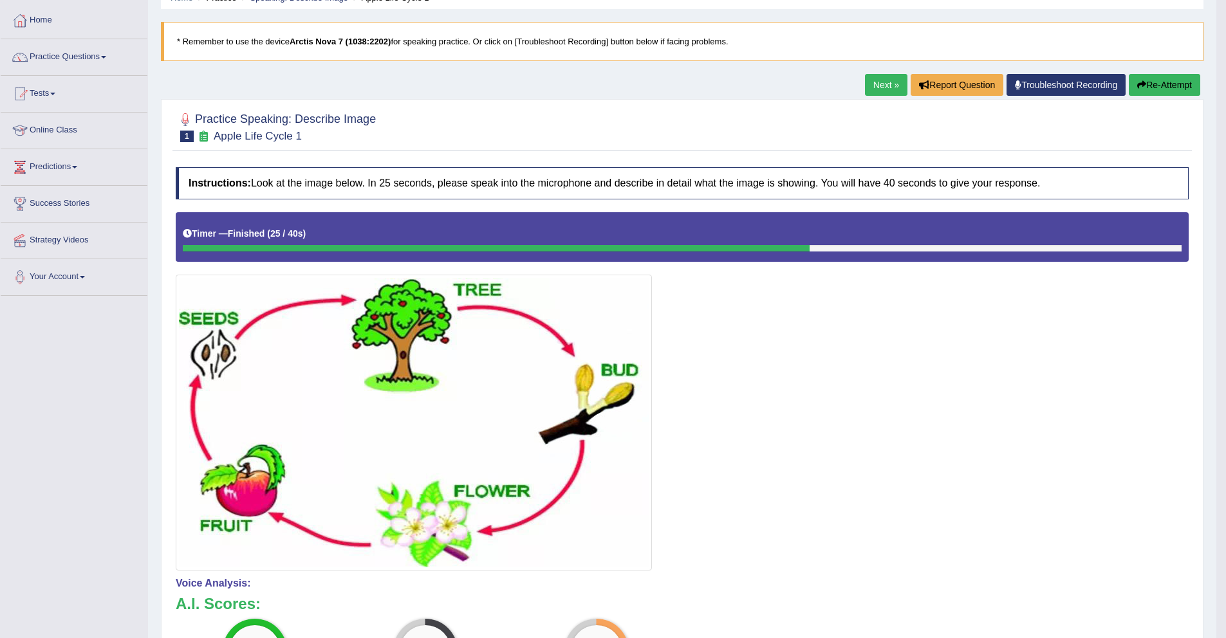
scroll to position [0, 0]
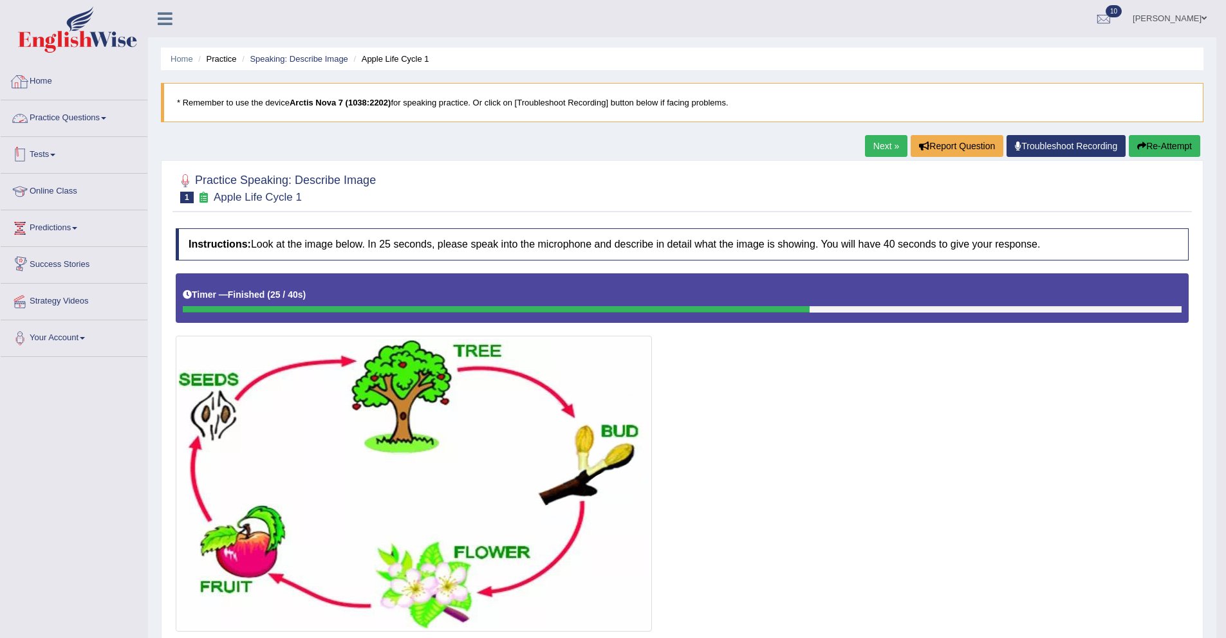
click at [70, 110] on link "Practice Questions" at bounding box center [74, 116] width 147 height 32
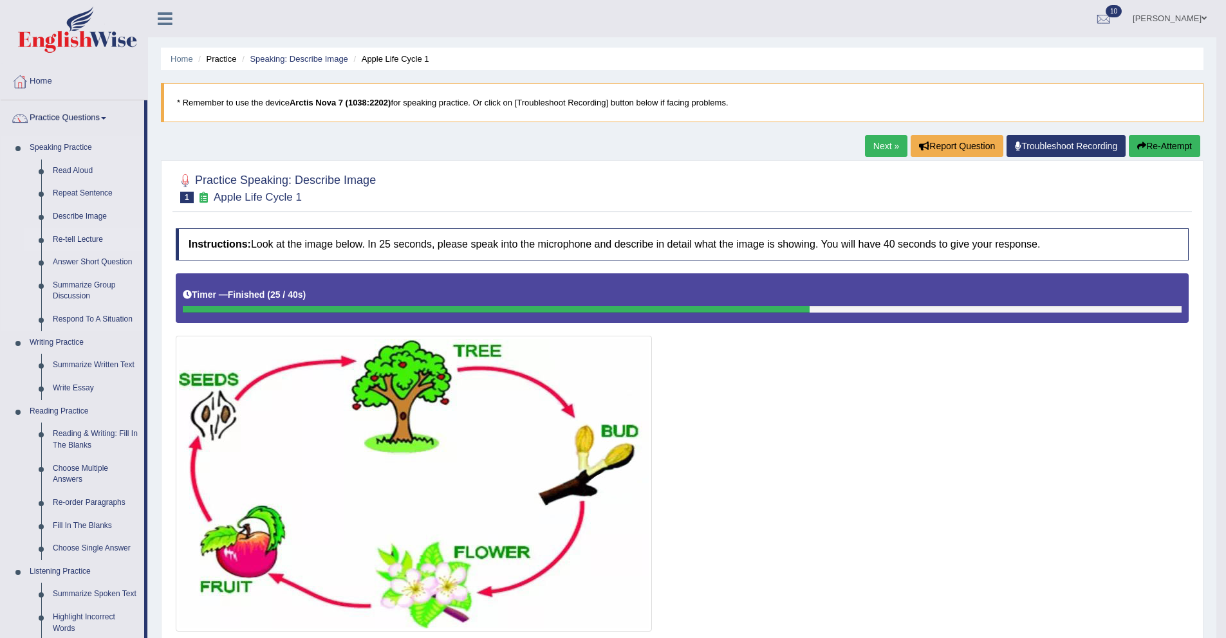
click at [84, 240] on link "Re-tell Lecture" at bounding box center [95, 239] width 97 height 23
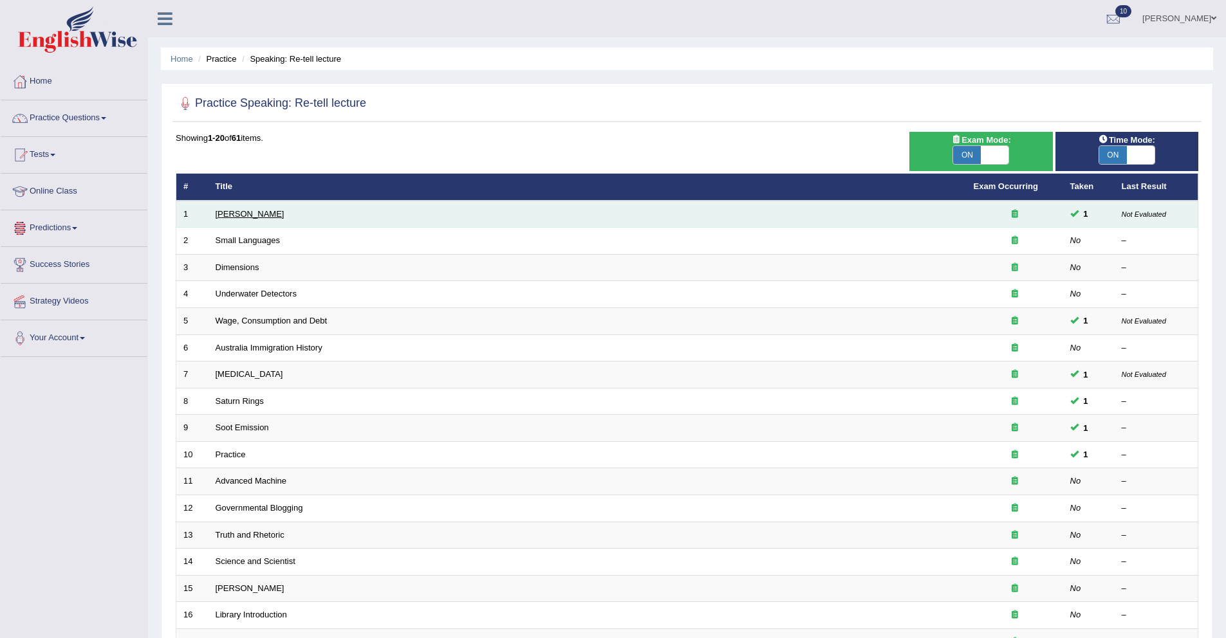
click at [265, 212] on link "[PERSON_NAME]" at bounding box center [250, 214] width 69 height 10
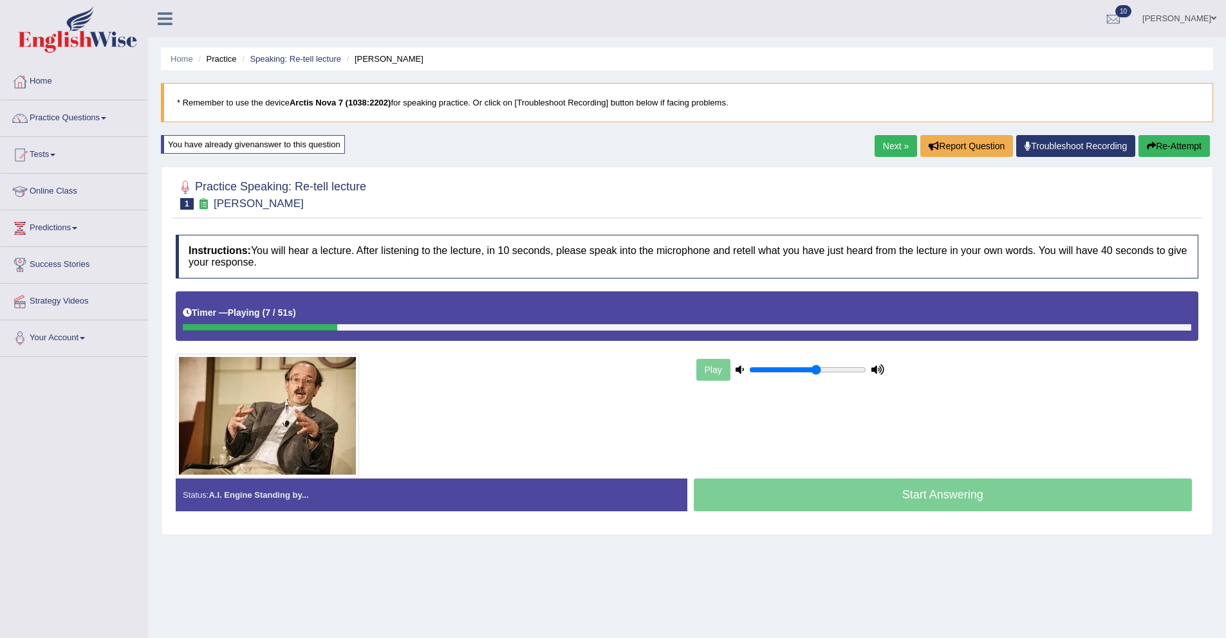
drag, startPoint x: 783, startPoint y: 366, endPoint x: 816, endPoint y: 382, distance: 37.1
type input "0.6"
click at [816, 375] on input "range" at bounding box center [807, 370] width 117 height 10
click at [816, 382] on div "Play" at bounding box center [790, 370] width 193 height 32
click at [1139, 135] on button "Re-Attempt" at bounding box center [1174, 146] width 71 height 22
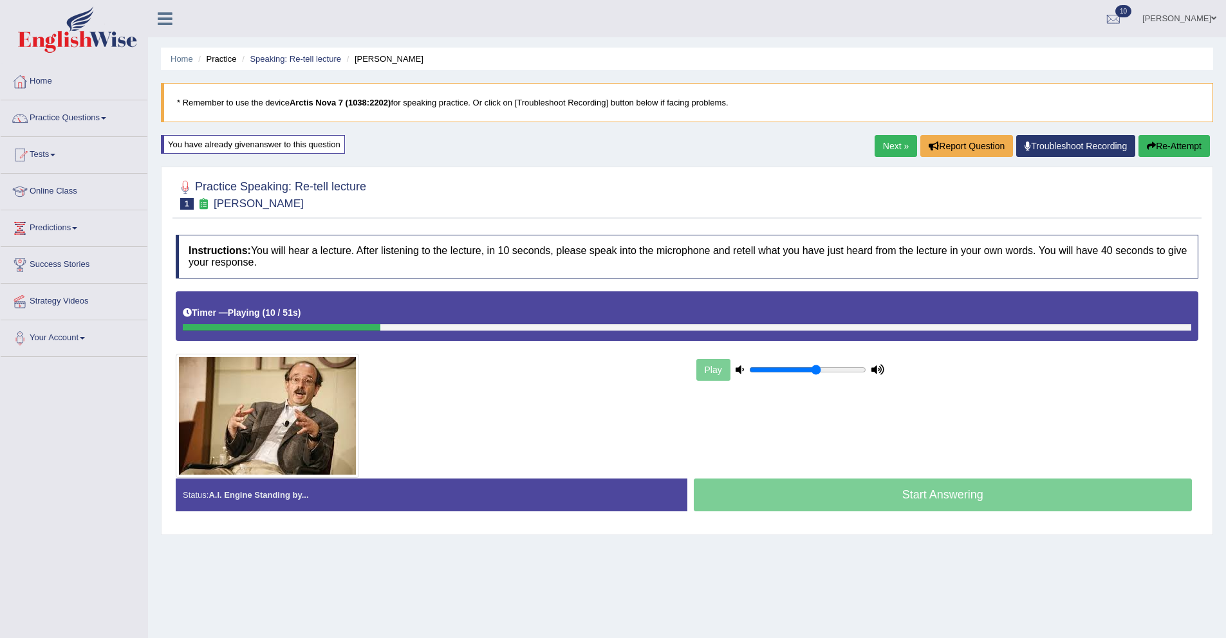
click at [1166, 140] on button "Re-Attempt" at bounding box center [1174, 146] width 71 height 22
click at [1139, 135] on button "Re-Attempt" at bounding box center [1174, 146] width 71 height 22
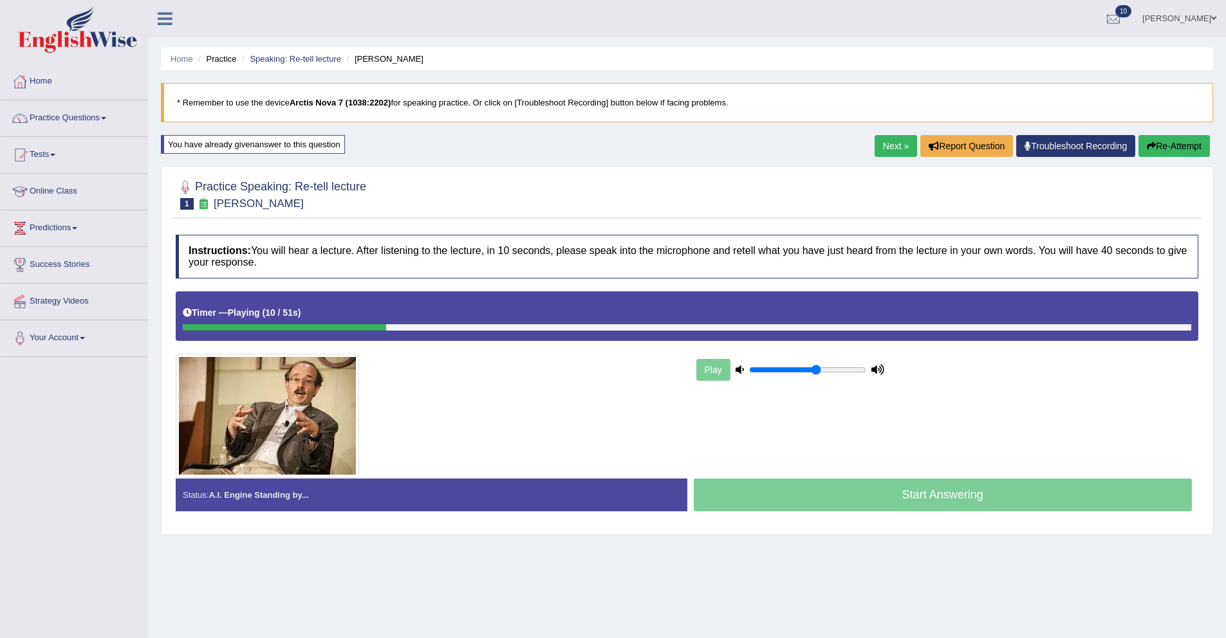
click at [1139, 135] on button "Re-Attempt" at bounding box center [1174, 146] width 71 height 22
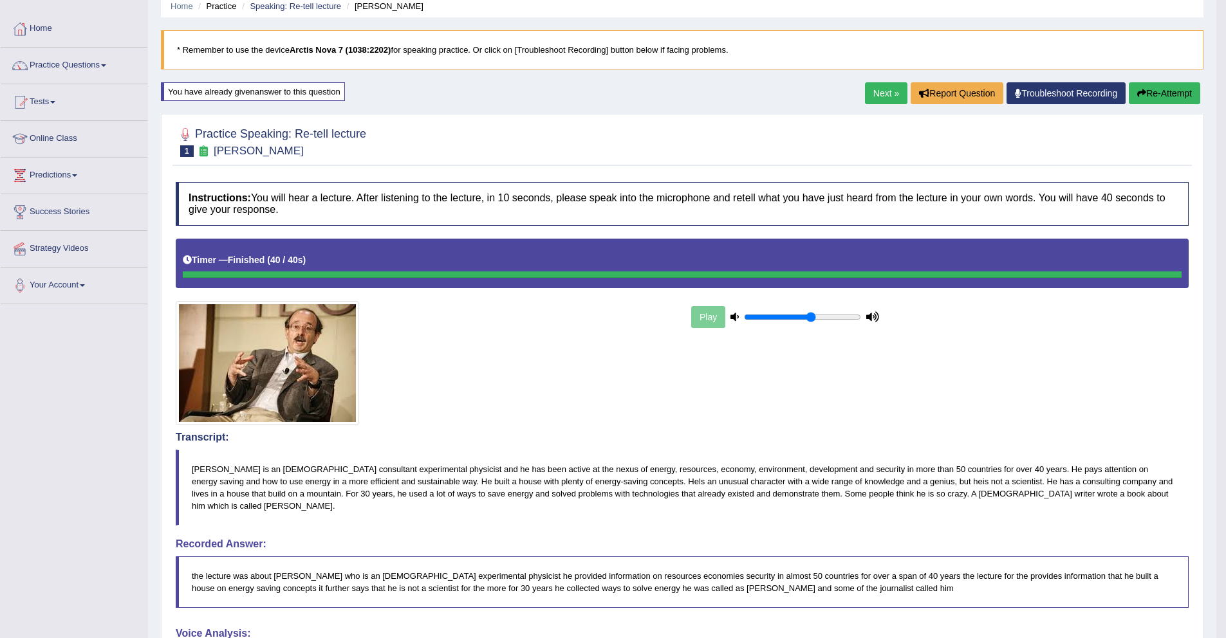
scroll to position [44, 0]
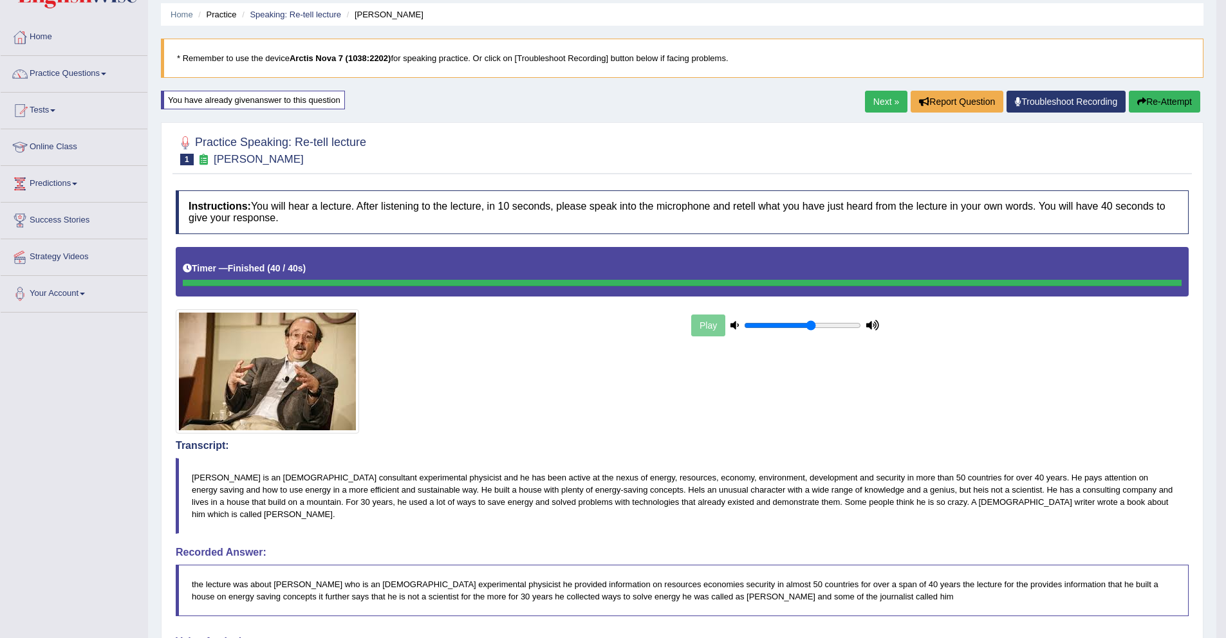
click at [719, 330] on div "Play" at bounding box center [785, 326] width 193 height 32
click at [194, 153] on h2 "Practice Speaking: Re-tell lecture 1 [PERSON_NAME]" at bounding box center [271, 149] width 191 height 32
click at [189, 158] on span "1" at bounding box center [187, 160] width 14 height 12
click at [230, 283] on div at bounding box center [682, 283] width 999 height 6
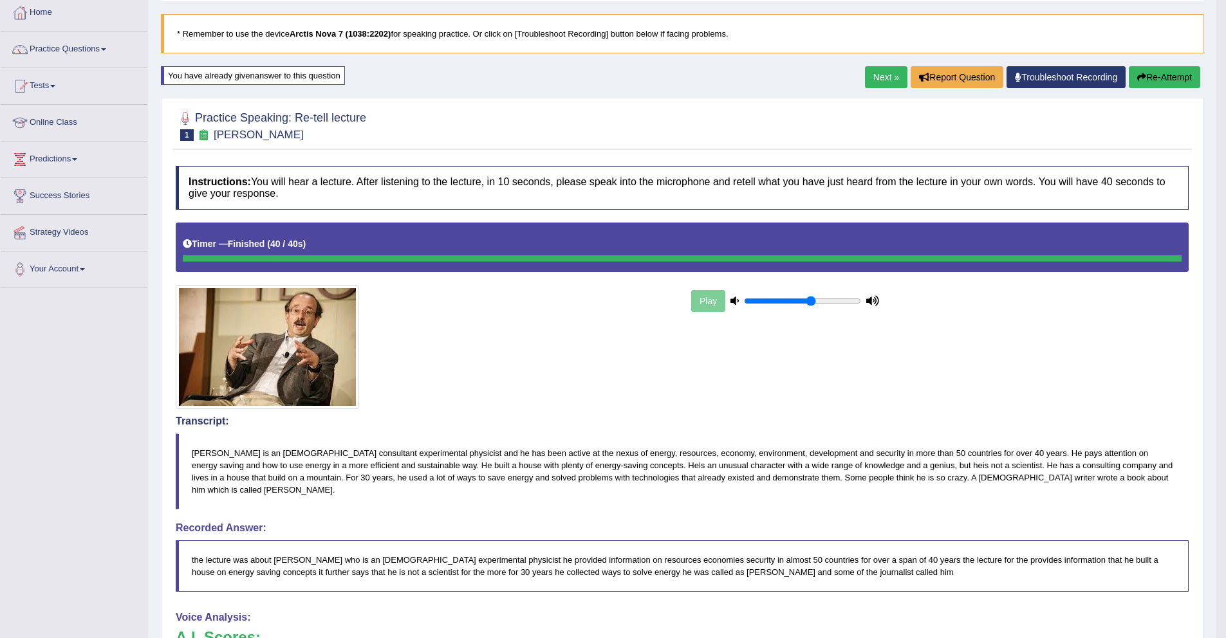
click at [1151, 77] on button "Re-Attempt" at bounding box center [1164, 77] width 71 height 22
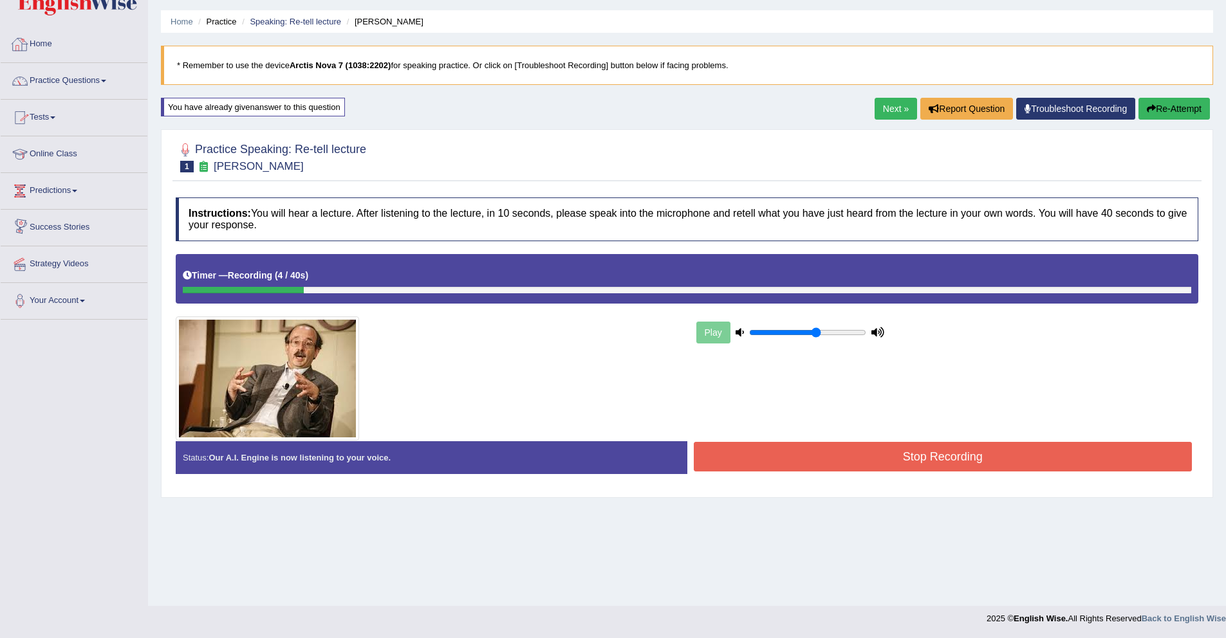
click at [45, 41] on link "Home" at bounding box center [74, 42] width 147 height 32
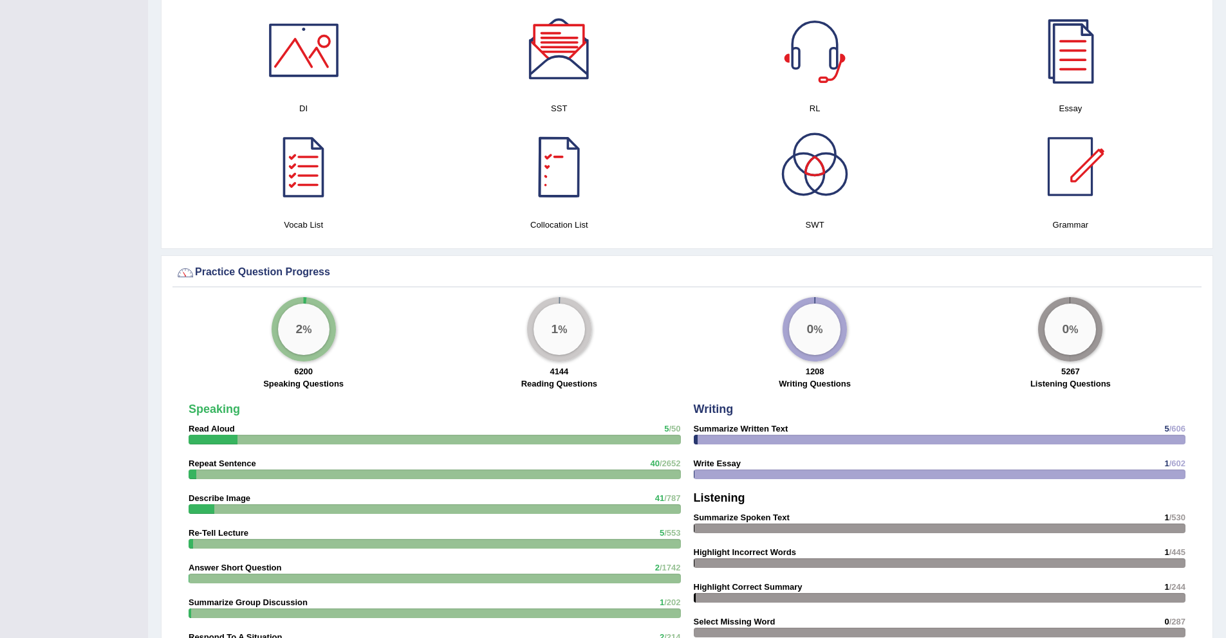
scroll to position [633, 0]
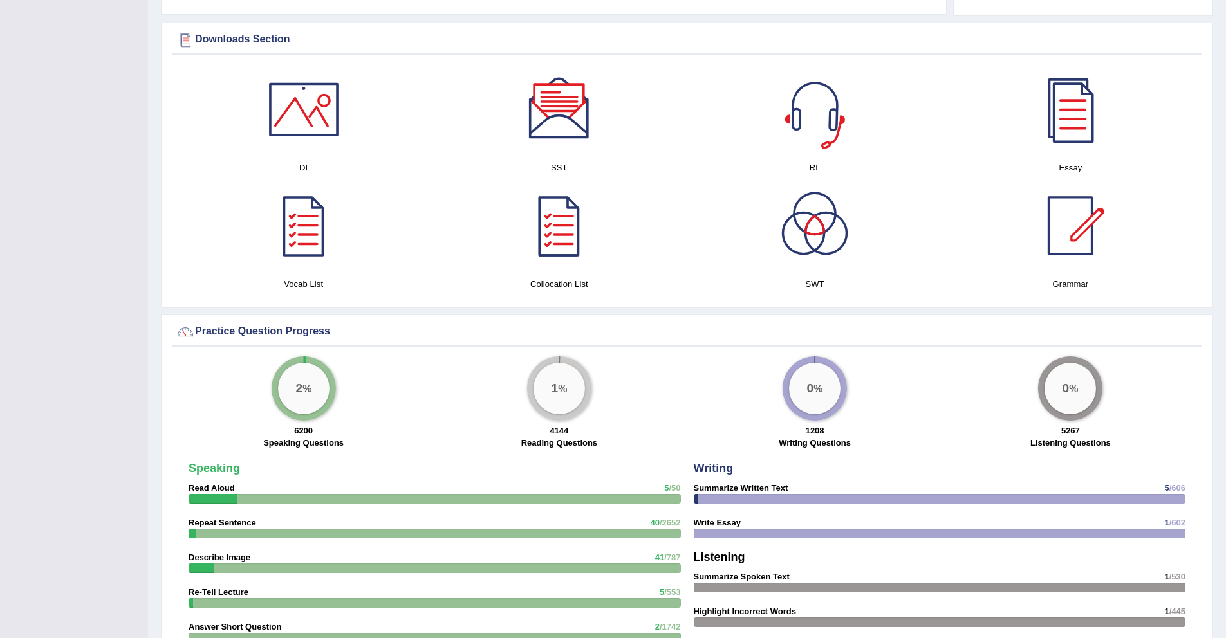
click at [838, 108] on div at bounding box center [815, 109] width 90 height 90
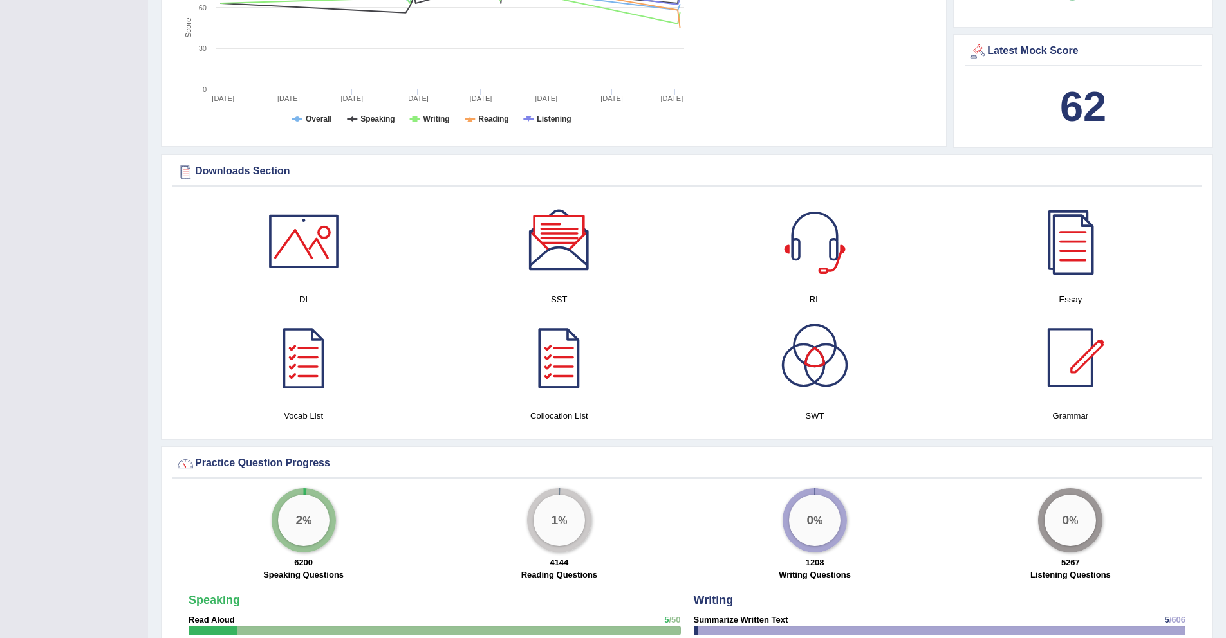
scroll to position [0, 0]
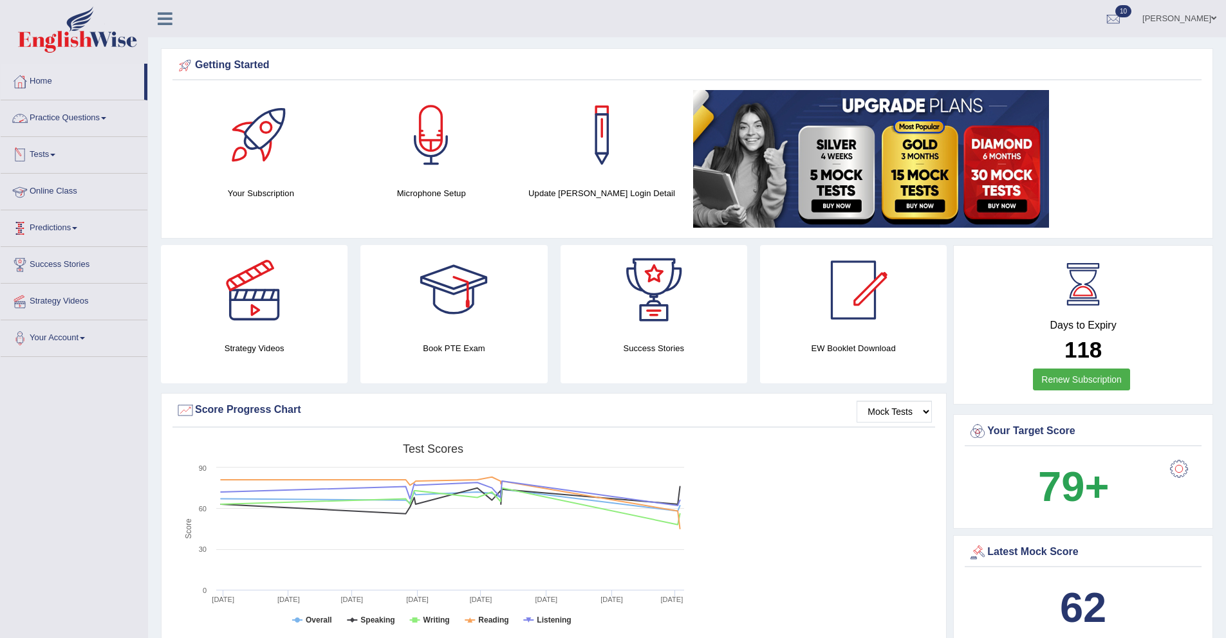
click at [70, 116] on link "Practice Questions" at bounding box center [74, 116] width 147 height 32
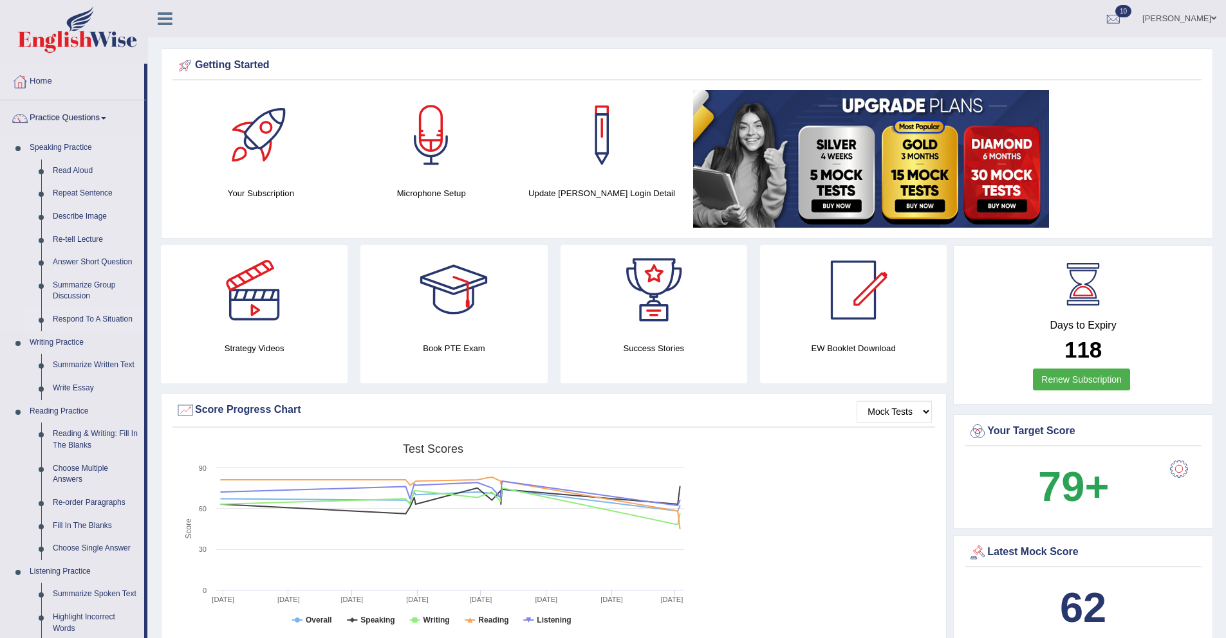
click at [89, 314] on link "Respond To A Situation" at bounding box center [95, 319] width 97 height 23
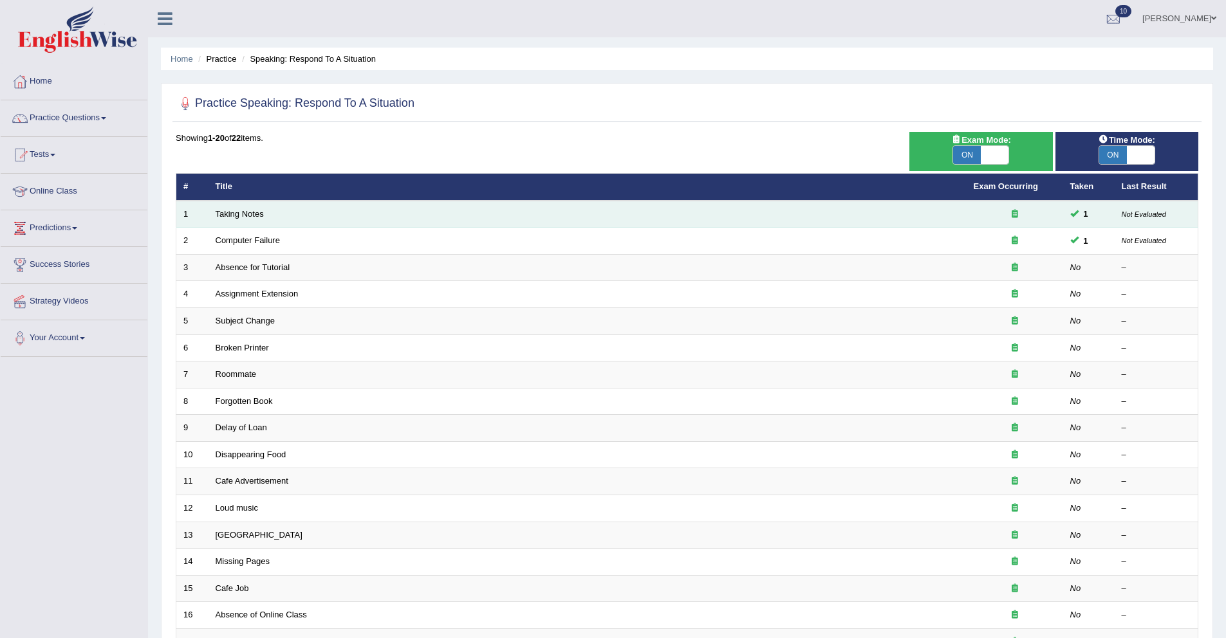
click at [250, 221] on td "Taking Notes" at bounding box center [588, 214] width 758 height 27
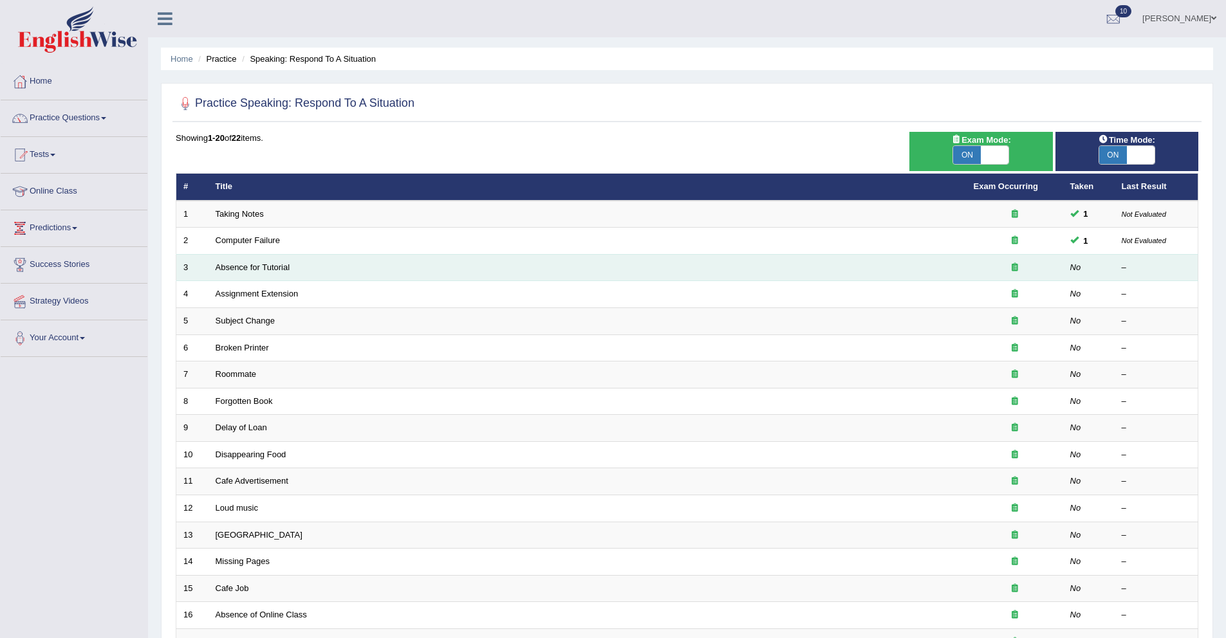
click at [242, 275] on td "Absence for Tutorial" at bounding box center [588, 267] width 758 height 27
click at [240, 270] on link "Absence for Tutorial" at bounding box center [253, 268] width 75 height 10
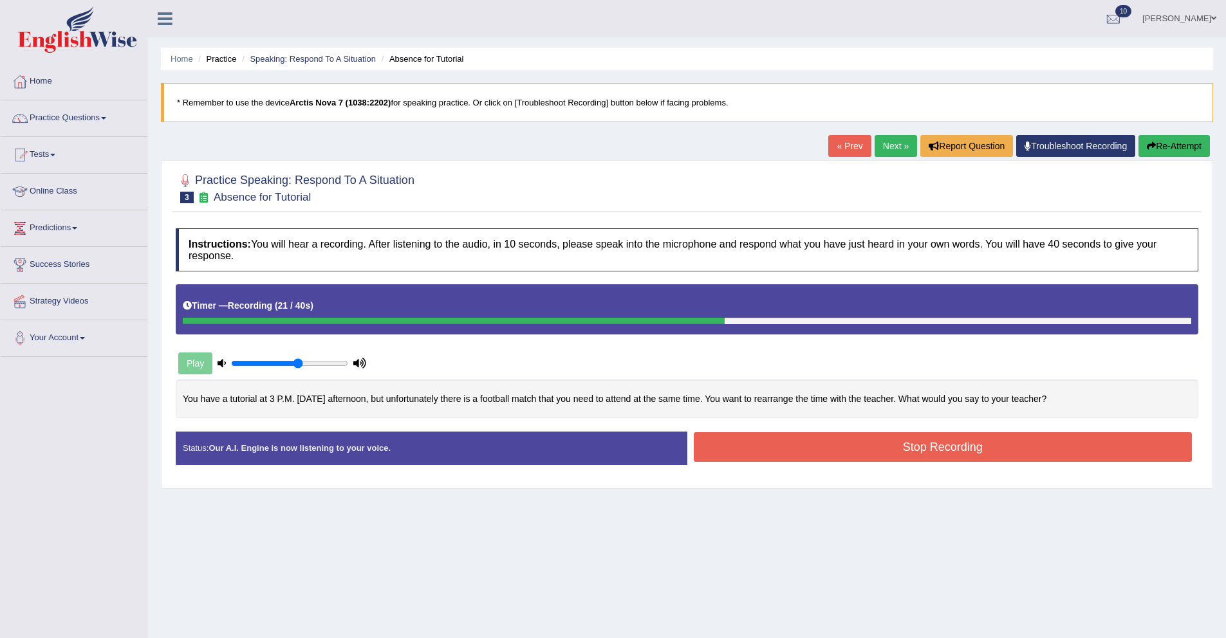
click at [797, 454] on button "Stop Recording" at bounding box center [943, 448] width 499 height 30
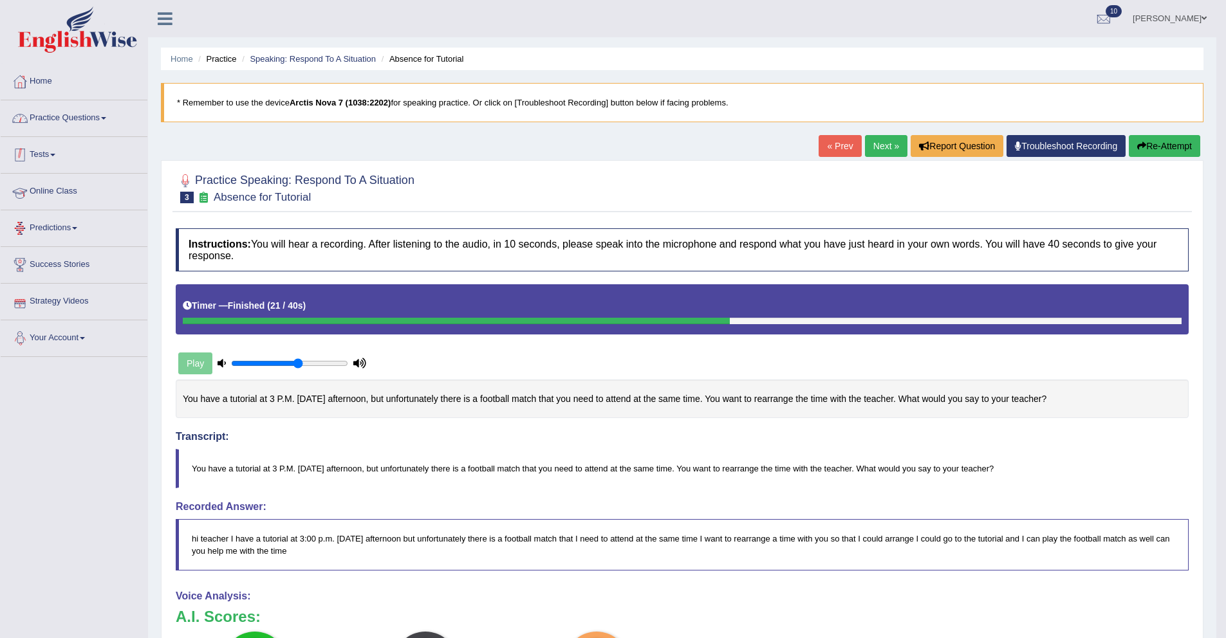
scroll to position [66, 0]
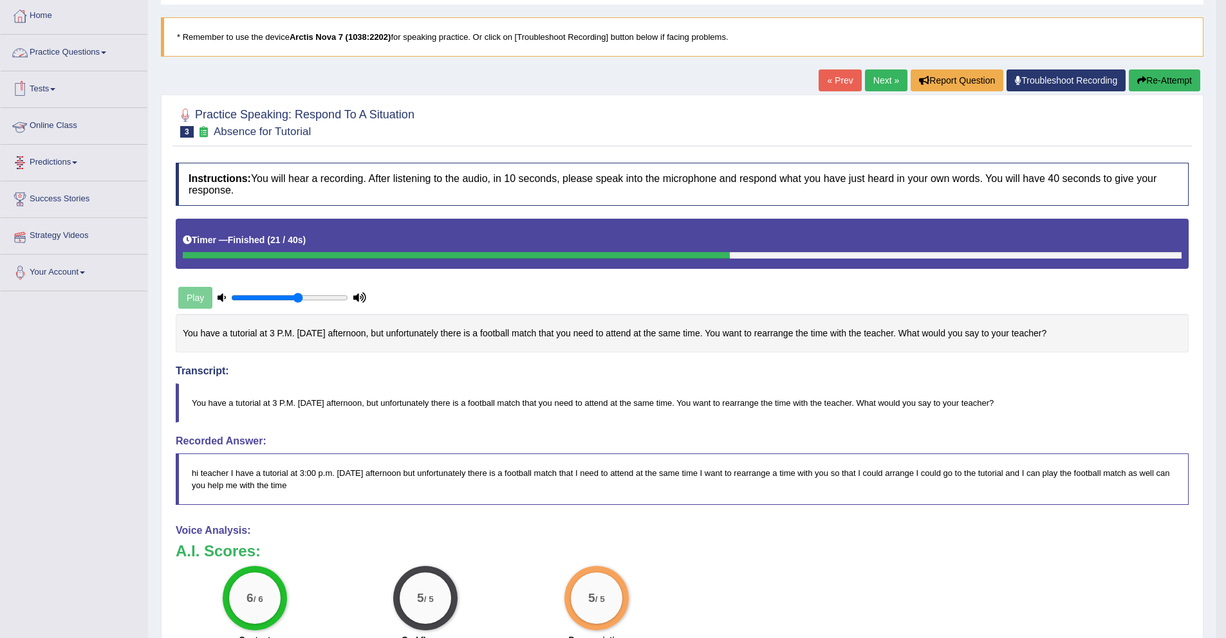
click at [56, 44] on link "Practice Questions" at bounding box center [74, 51] width 147 height 32
